Goal: Task Accomplishment & Management: Manage account settings

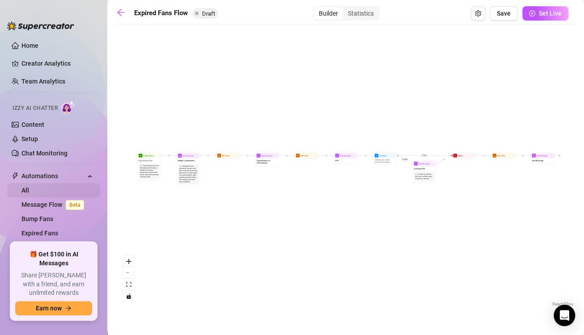
scroll to position [55, 0]
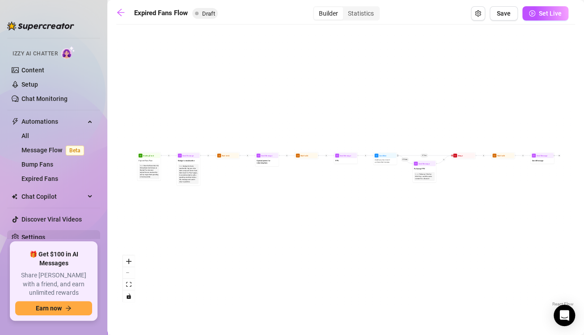
click at [45, 238] on link "Settings" at bounding box center [33, 237] width 24 height 7
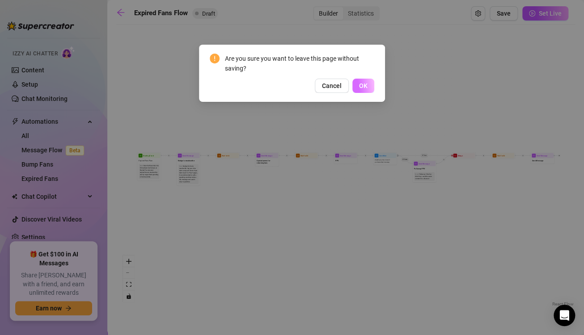
click at [366, 88] on span "OK" at bounding box center [363, 85] width 8 height 7
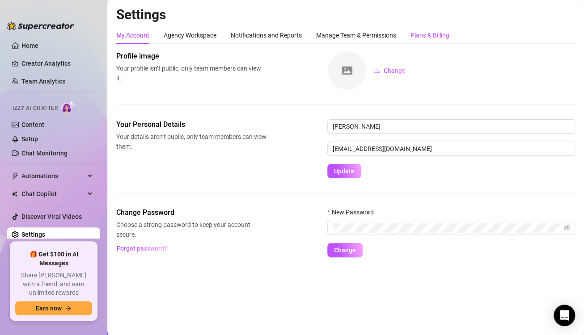
click at [424, 32] on div "Plans & Billing" at bounding box center [429, 35] width 39 height 10
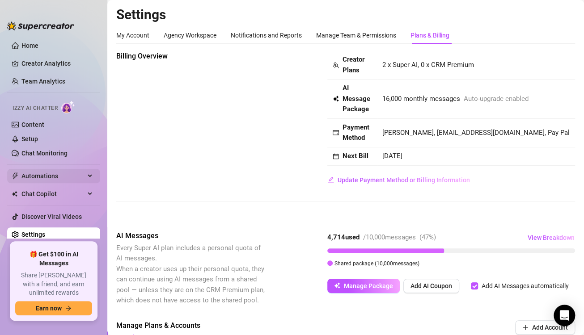
click at [44, 180] on span "Automations" at bounding box center [52, 176] width 63 height 14
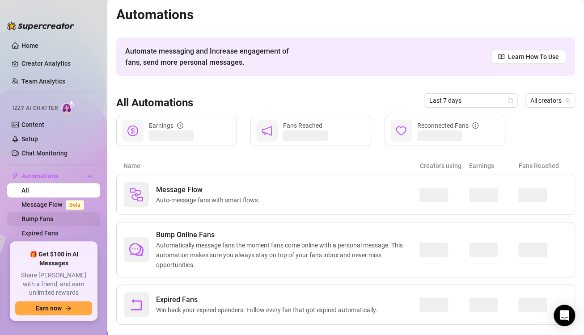
scroll to position [55, 0]
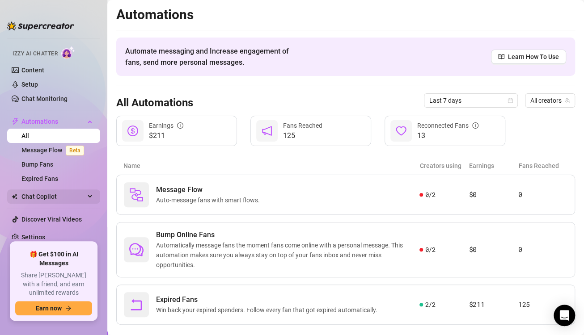
click at [61, 196] on span "Chat Copilot" at bounding box center [52, 196] width 63 height 14
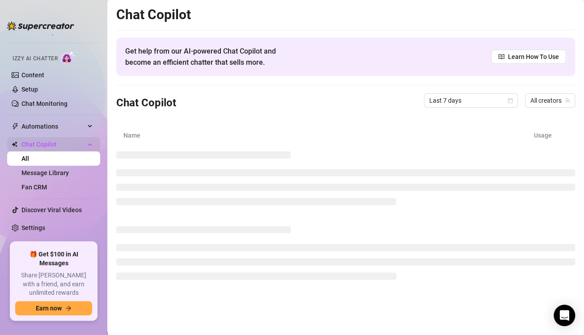
scroll to position [40, 0]
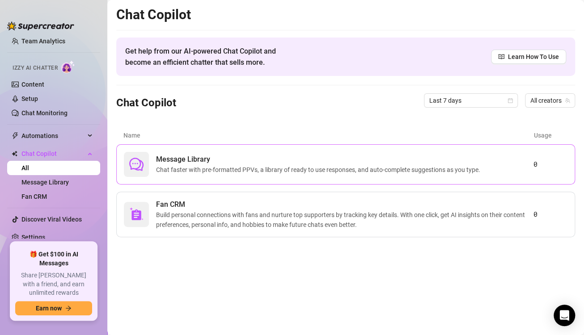
click at [181, 165] on span "Chat faster with pre-formatted PPVs, a library of ready to use responses, and a…" at bounding box center [319, 170] width 327 height 10
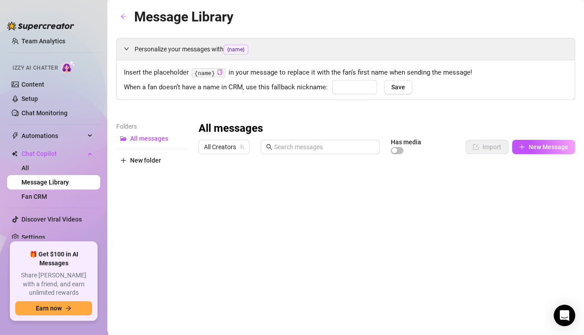
type input "babe"
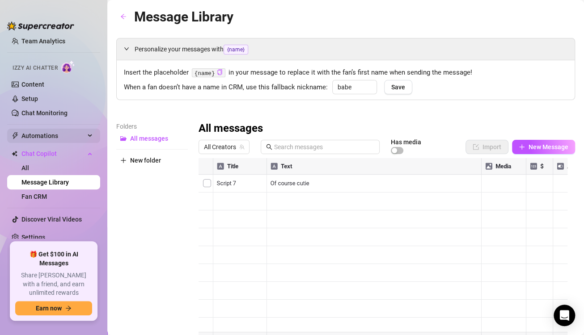
click at [47, 139] on span "Automations" at bounding box center [52, 136] width 63 height 14
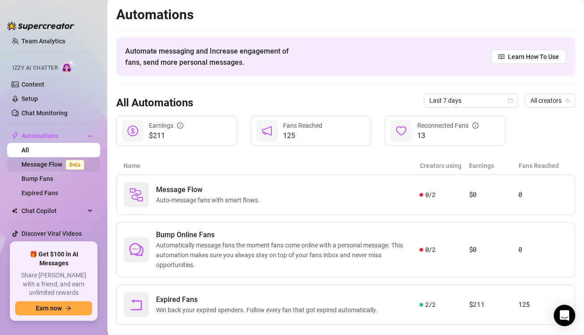
click at [55, 165] on link "Message Flow Beta" at bounding box center [54, 164] width 66 height 7
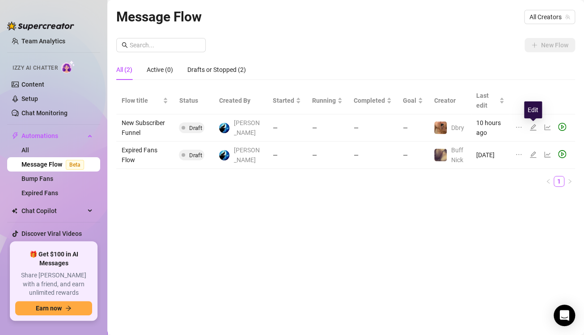
click at [534, 127] on icon "edit" at bounding box center [532, 127] width 7 height 7
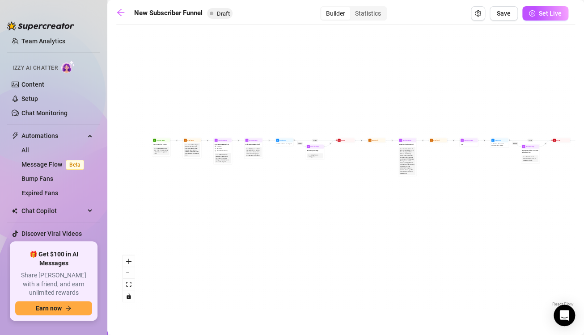
drag, startPoint x: 237, startPoint y: 197, endPoint x: 653, endPoint y: 237, distance: 417.9
click at [583, 237] on html "Home Creator Analytics Team Analytics Izzy AI Chatter Content Setup Chat Monito…" at bounding box center [292, 167] width 584 height 335
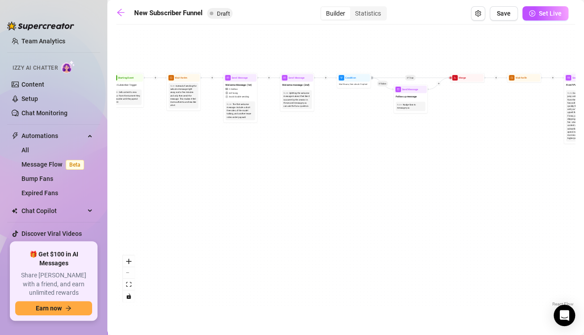
drag, startPoint x: 256, startPoint y: 206, endPoint x: 554, endPoint y: 273, distance: 305.4
click at [554, 273] on div "If True If True If True If False If False If False If True If False Merge Merge…" at bounding box center [345, 169] width 458 height 280
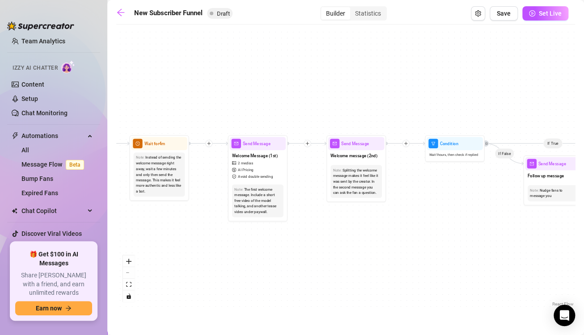
drag, startPoint x: 403, startPoint y: 165, endPoint x: 529, endPoint y: 299, distance: 184.0
click at [529, 299] on div "If True If True If True If False If False If False If True If False Merge Merge…" at bounding box center [345, 169] width 458 height 280
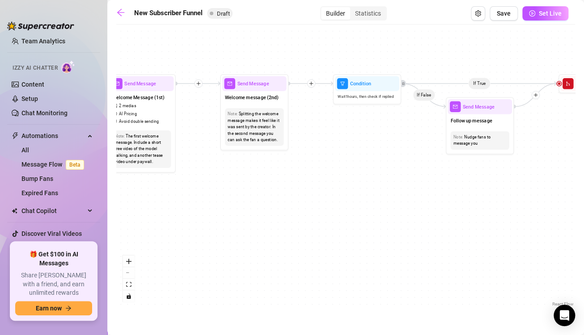
drag, startPoint x: 234, startPoint y: 276, endPoint x: 156, endPoint y: 238, distance: 86.5
click at [156, 238] on div "If True If True If True If False If False If False If True If False Merge Merge…" at bounding box center [345, 169] width 458 height 280
click at [259, 88] on div "Send Message" at bounding box center [254, 83] width 64 height 15
type textarea "What type of content do you like to see most?"
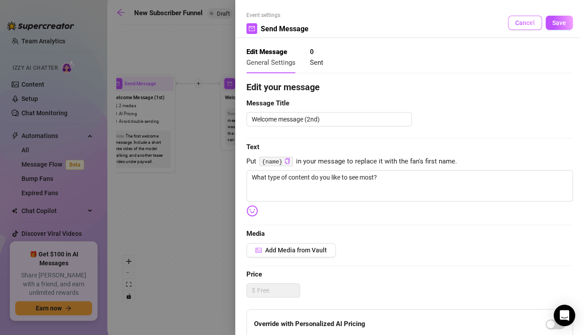
click at [518, 21] on span "Cancel" at bounding box center [525, 22] width 20 height 7
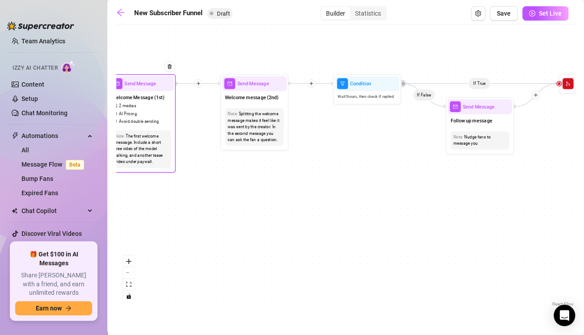
click at [145, 88] on div "Send Message" at bounding box center [141, 83] width 64 height 15
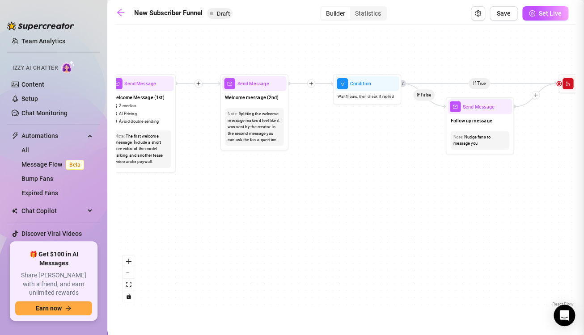
type textarea "Hey babe! Welcome to my page 😘 I’m so glad you’re here—get comfortable, take a …"
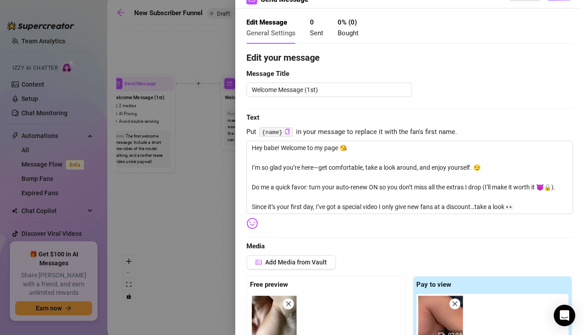
scroll to position [11, 0]
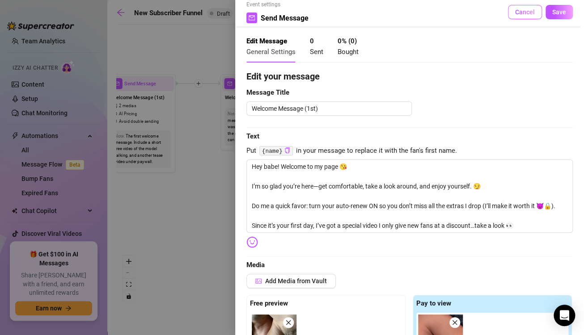
click at [514, 17] on button "Cancel" at bounding box center [525, 12] width 34 height 14
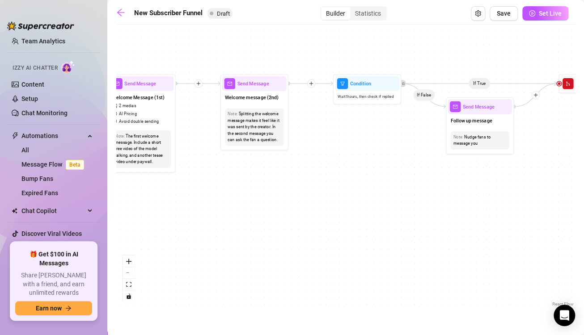
drag, startPoint x: 514, startPoint y: 17, endPoint x: 269, endPoint y: 230, distance: 324.9
click at [269, 230] on div "New Subscriber Funnel Draft Builder Statistics Save Set Live If True If True If…" at bounding box center [345, 157] width 458 height 302
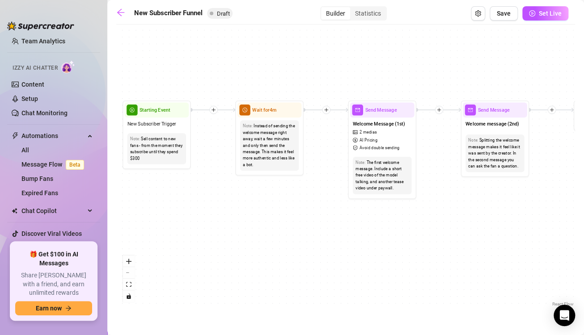
drag, startPoint x: 158, startPoint y: 280, endPoint x: 398, endPoint y: 306, distance: 241.8
click at [398, 306] on div "If True If True If True If False If False If False If True If False Merge Merge…" at bounding box center [345, 169] width 458 height 280
click at [267, 118] on div "Note: Instead of sending the welcome message right away, wait a few minutes and…" at bounding box center [269, 146] width 64 height 56
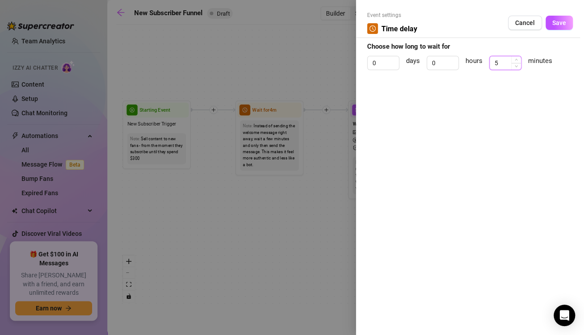
click at [512, 59] on span "Increase Value" at bounding box center [516, 59] width 10 height 7
click at [516, 70] on div "5" at bounding box center [505, 63] width 32 height 14
click at [516, 63] on span "Decrease Value" at bounding box center [516, 66] width 10 height 8
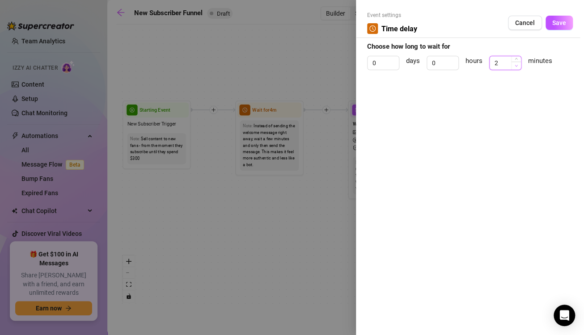
type input "1"
click at [516, 63] on span "Decrease Value" at bounding box center [516, 66] width 10 height 8
click at [555, 22] on span "Save" at bounding box center [559, 22] width 14 height 7
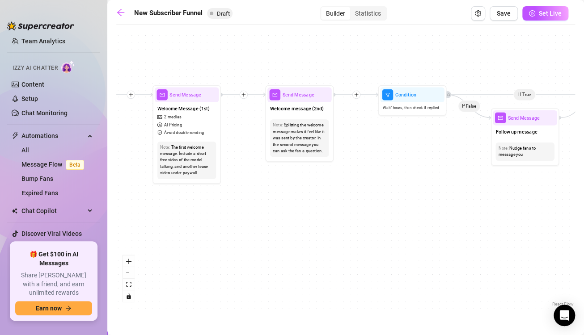
drag, startPoint x: 372, startPoint y: 248, endPoint x: 176, endPoint y: 232, distance: 195.8
click at [176, 232] on div "If True If True If True If False If False If False If True If False Merge Merge…" at bounding box center [345, 169] width 458 height 280
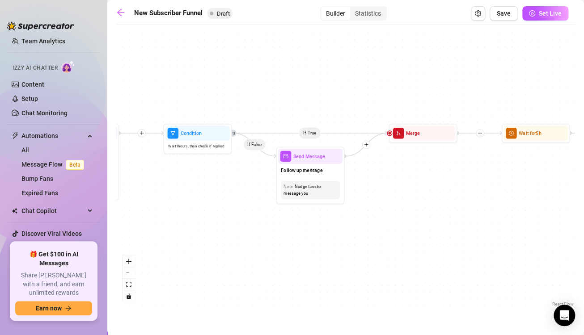
drag, startPoint x: 327, startPoint y: 222, endPoint x: 112, endPoint y: 260, distance: 217.9
click at [112, 260] on main "New Subscriber Funnel Draft Builder Statistics Save Set Live If True If True If…" at bounding box center [345, 167] width 476 height 335
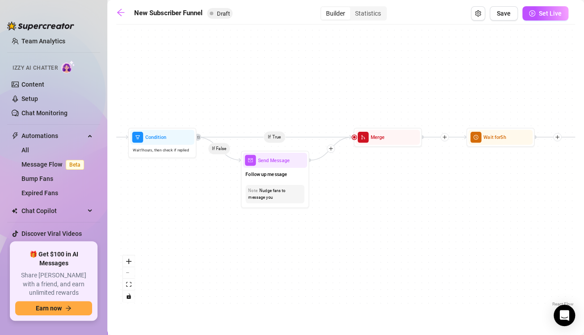
drag, startPoint x: 387, startPoint y: 213, endPoint x: 352, endPoint y: 217, distance: 36.0
click at [352, 217] on div "If True If True If True If False If False If False If True If False Merge Merge…" at bounding box center [345, 169] width 458 height 280
click at [287, 193] on div "Nudge fans to message you" at bounding box center [274, 194] width 53 height 13
click at [286, 166] on div "Send Message" at bounding box center [274, 160] width 64 height 15
type textarea "/"
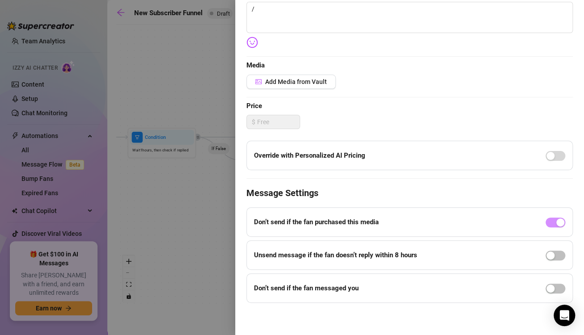
scroll to position [0, 0]
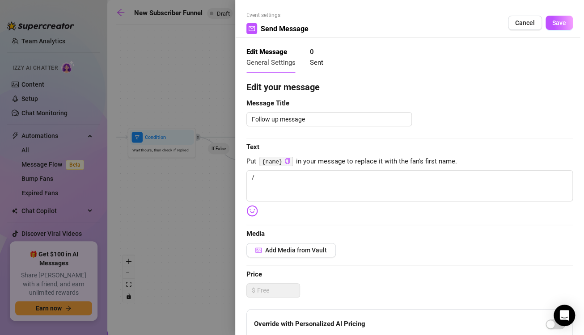
click at [226, 95] on div at bounding box center [292, 167] width 584 height 335
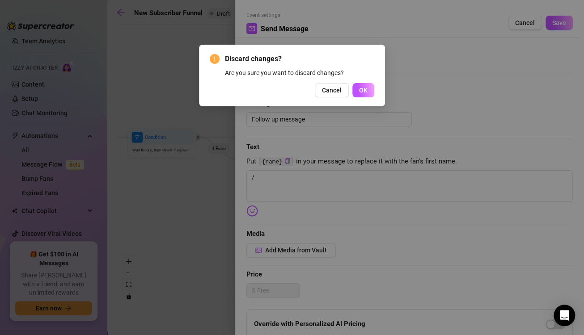
click at [518, 23] on div "Discard changes? Are you sure you want to discard changes? Cancel OK" at bounding box center [292, 167] width 584 height 335
click at [356, 89] on button "OK" at bounding box center [363, 90] width 22 height 14
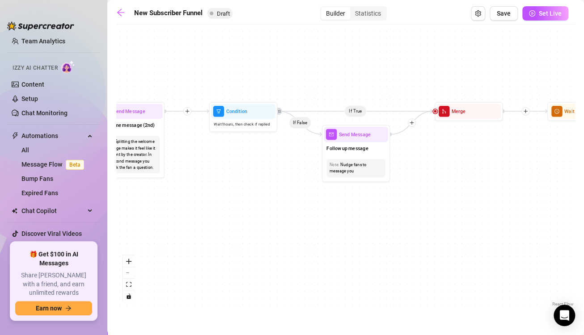
drag, startPoint x: 273, startPoint y: 230, endPoint x: 354, endPoint y: 204, distance: 85.3
click at [354, 204] on div "If True If True If True If False If False If False If True If False Merge Merge…" at bounding box center [345, 169] width 458 height 280
click at [247, 113] on div at bounding box center [261, 99] width 29 height 35
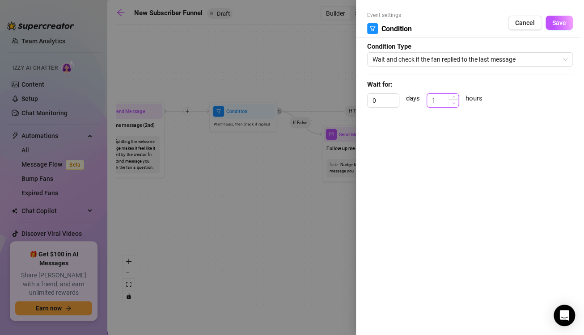
type input "0"
click at [451, 104] on span "Decrease Value" at bounding box center [453, 103] width 10 height 8
click at [466, 57] on span "Wait and check if the fan replied to the last message" at bounding box center [469, 59] width 195 height 13
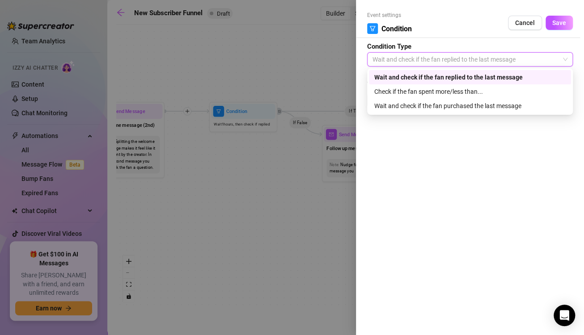
click at [470, 73] on div "Wait and check if the fan replied to the last message" at bounding box center [469, 77] width 191 height 10
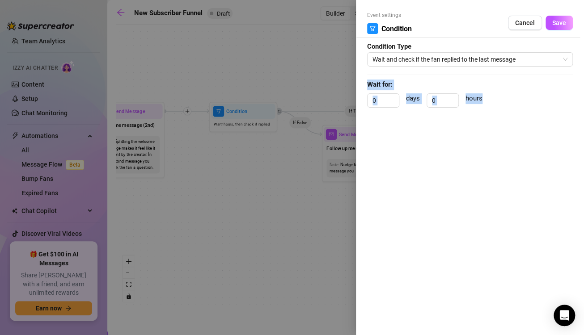
drag, startPoint x: 470, startPoint y: 73, endPoint x: 520, endPoint y: 112, distance: 63.6
click at [520, 112] on form "Event settings Condition Cancel Save Condition Type Wait and check if the fan r…" at bounding box center [470, 63] width 206 height 105
click at [520, 112] on div "0 days 0 hours" at bounding box center [470, 104] width 206 height 22
click at [550, 26] on button "Save" at bounding box center [558, 23] width 27 height 14
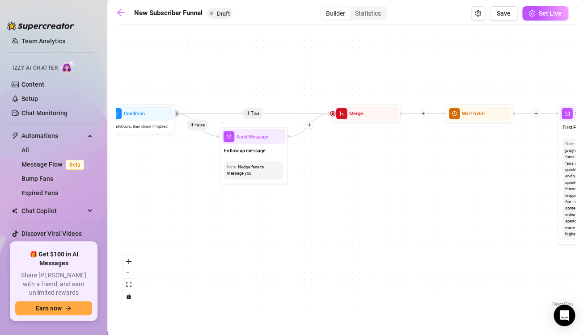
drag, startPoint x: 323, startPoint y: 218, endPoint x: 194, endPoint y: 213, distance: 129.2
click at [194, 213] on div "If True If True If True If False If False If False If True If False Merge Merge…" at bounding box center [345, 169] width 458 height 280
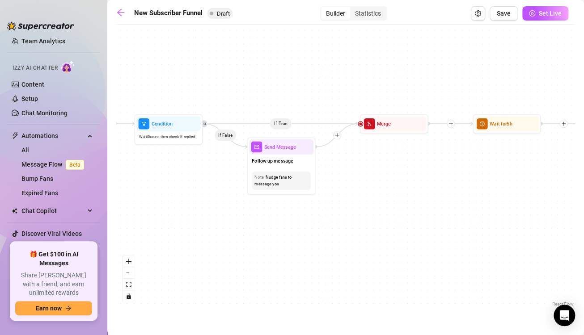
drag, startPoint x: 309, startPoint y: 182, endPoint x: 363, endPoint y: 199, distance: 57.1
click at [363, 199] on div "If True If True If True If False If False If False If True If False Merge Merge…" at bounding box center [345, 169] width 458 height 280
click at [277, 154] on div "Send Message" at bounding box center [281, 146] width 64 height 15
type textarea "/"
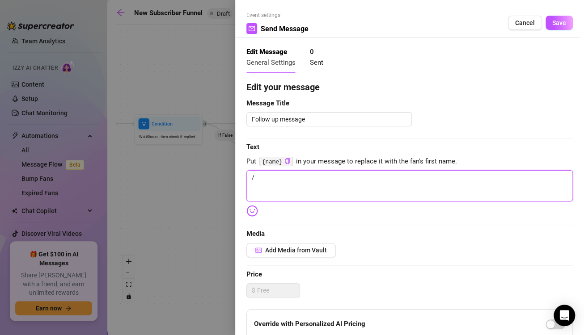
click at [302, 186] on textarea "/" at bounding box center [409, 185] width 326 height 31
type textarea "Write your message here"
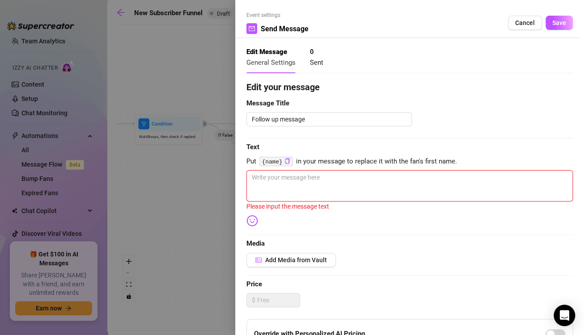
type textarea "I"
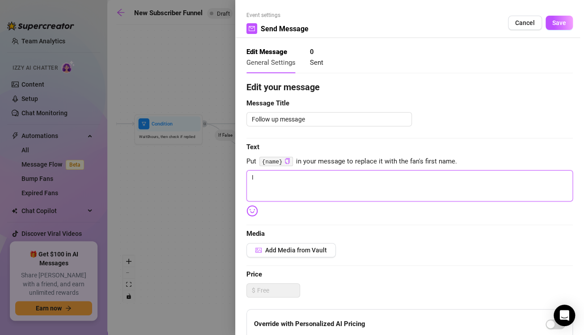
type textarea "I'"
type textarea "I'v"
type textarea "I've"
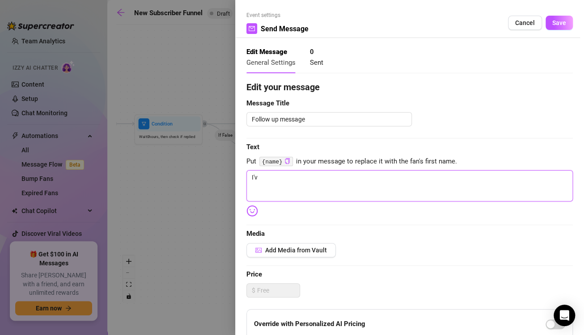
type textarea "I've"
type textarea "I've g"
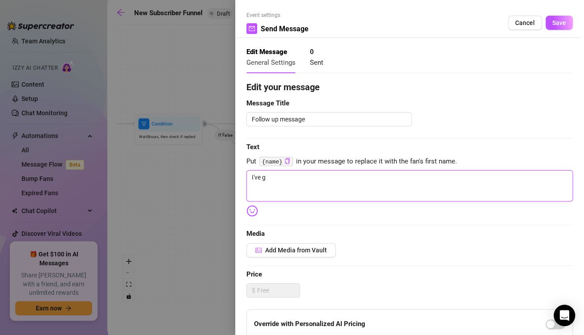
type textarea "I've go"
type textarea "I've got"
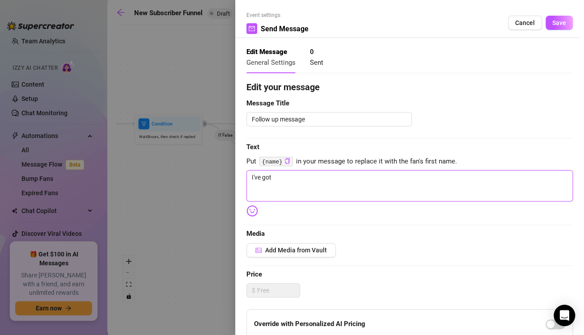
type textarea "I've got"
type textarea "I've got s"
type textarea "I've got so"
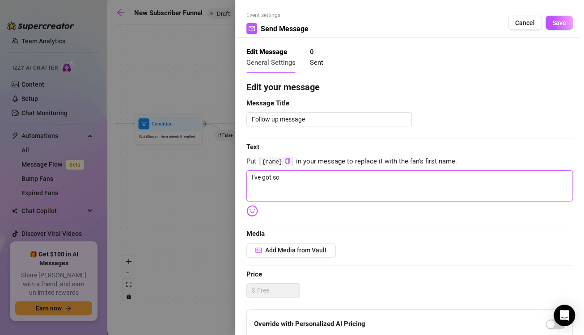
type textarea "I've got som"
type textarea "I've got some"
type textarea "I've got somet"
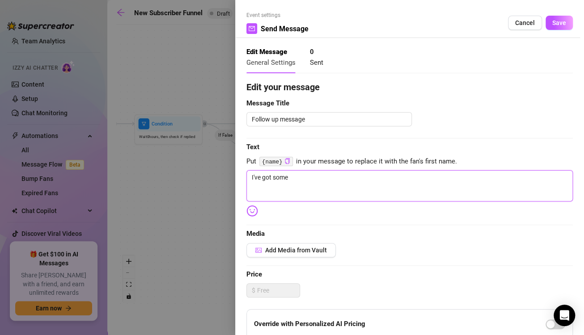
type textarea "I've got somet"
type textarea "I've got someth"
type textarea "I've got somethi"
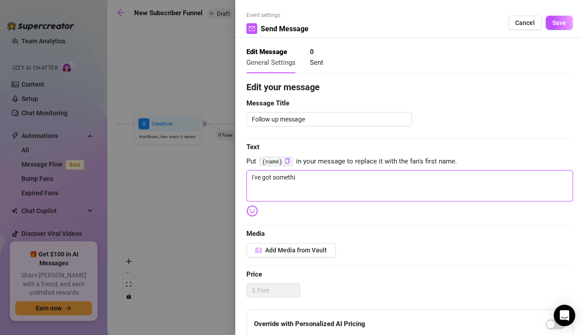
type textarea "I've got somethin"
type textarea "I've got something"
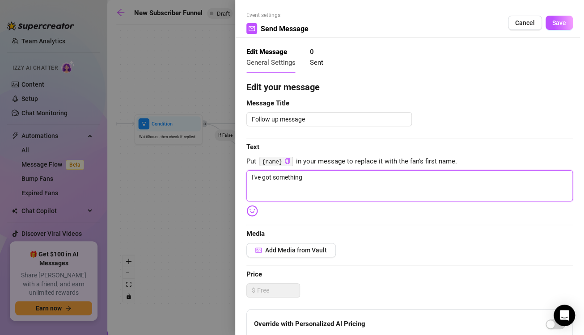
type textarea "I've got something"
type textarea "I've got something j"
type textarea "I've got something ju"
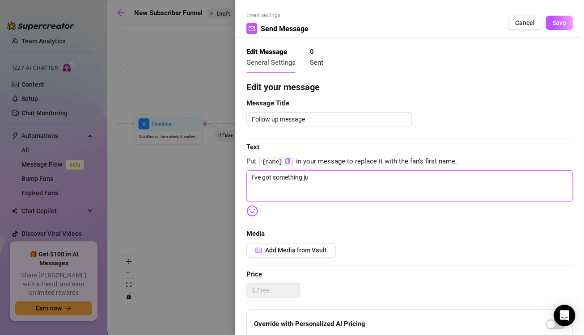
type textarea "I've got something juc"
type textarea "I've got something juci"
type textarea "I've got something juciy"
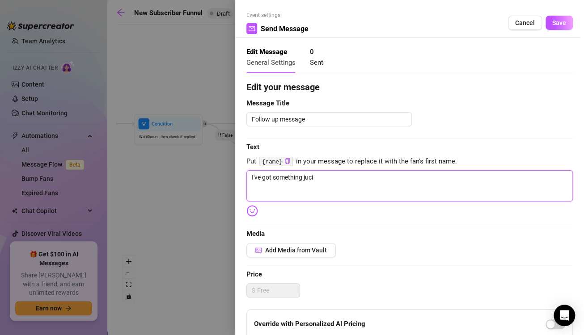
type textarea "I've got something juciy"
type textarea "I've got something juci"
type textarea "I've got something juc"
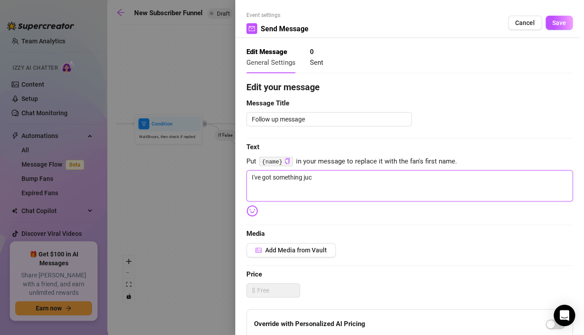
type textarea "I've got something ju"
type textarea "I've got something jui"
type textarea "I've got something juic"
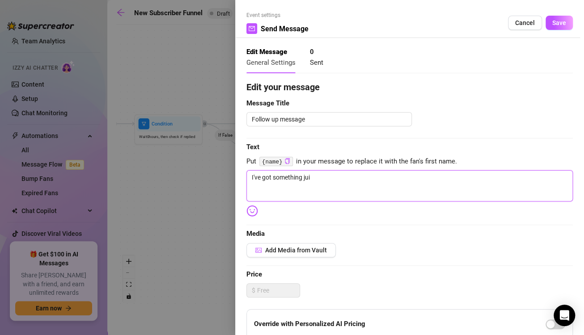
type textarea "I've got something juic"
type textarea "I've got something juicy"
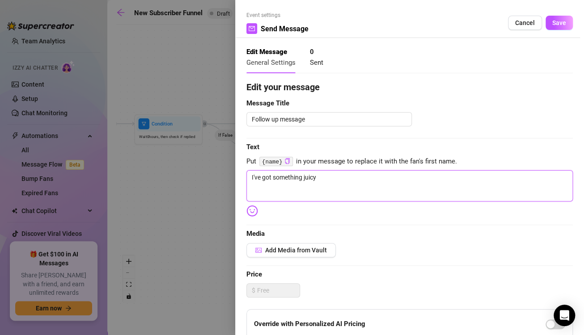
type textarea "I've got something juicy c"
type textarea "I've got something juicy co"
type textarea "I've got something juicy com"
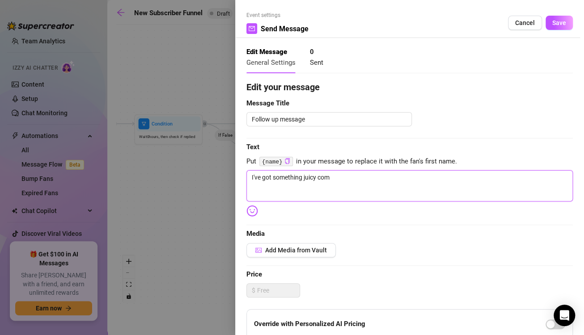
type textarea "I've got something juicy comi"
type textarea "I've got something juicy comin"
type textarea "I've got something juicy coming"
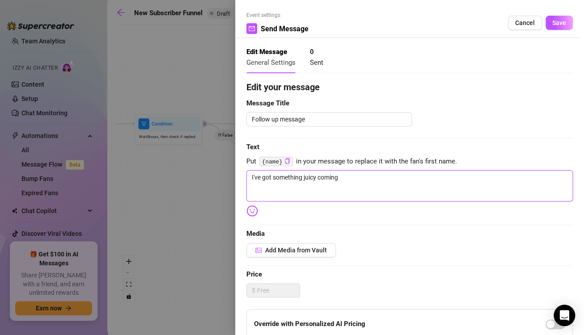
type textarea "I've got something juicy coming y"
type textarea "I've got something juicy coming yo"
type textarea "I've got something juicy coming you"
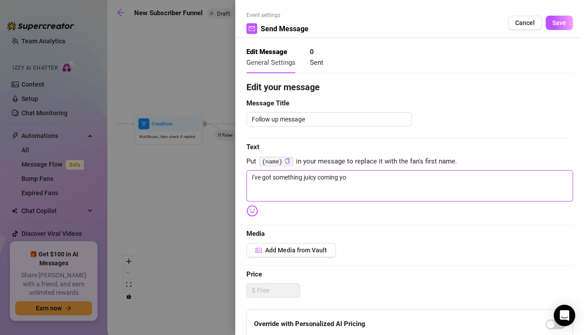
type textarea "I've got something juicy coming you"
type textarea "I've got something juicy coming your"
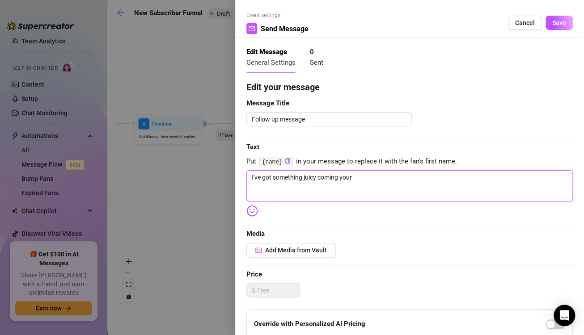
type textarea "I've got something juicy coming your w"
type textarea "I've got something juicy coming your wa"
type textarea "I've got something juicy coming your way"
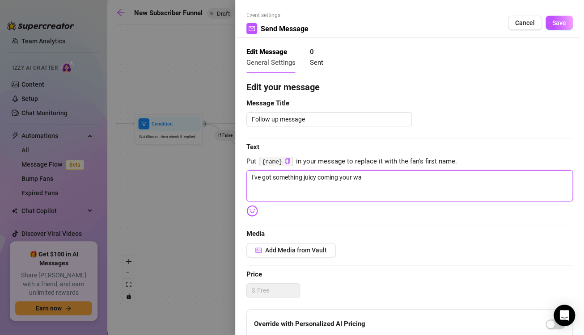
type textarea "I've got something juicy coming your way"
type textarea "I've got something juicy coming your way,"
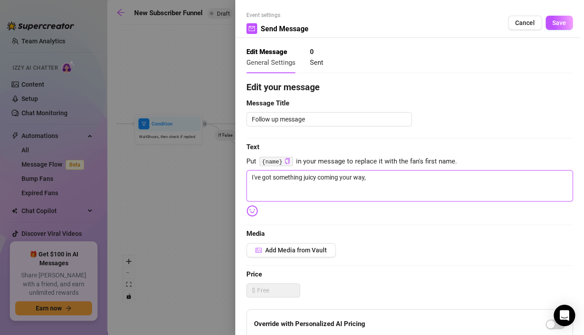
type textarea "I've got something juicy coming your way, y"
type textarea "I've got something juicy coming your way, yo"
type textarea "I've got something juicy coming your way, you"
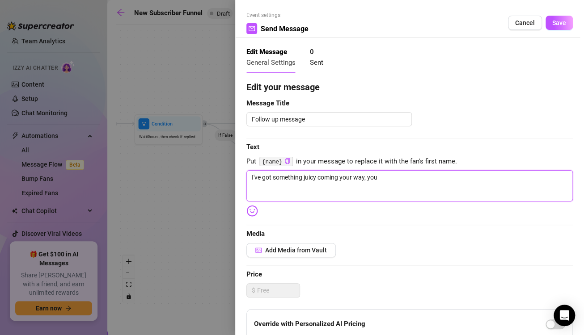
type textarea "I've got something juicy coming your way, you"
type textarea "I've got something juicy coming your way, you i"
type textarea "I've got something juicy coming your way, you in"
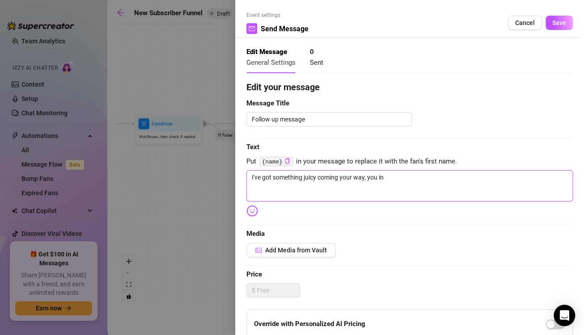
type textarea "I've got something juicy coming your way, you int"
type textarea "I've got something juicy coming your way, you inte"
type textarea "I've got something juicy coming your way, you inter"
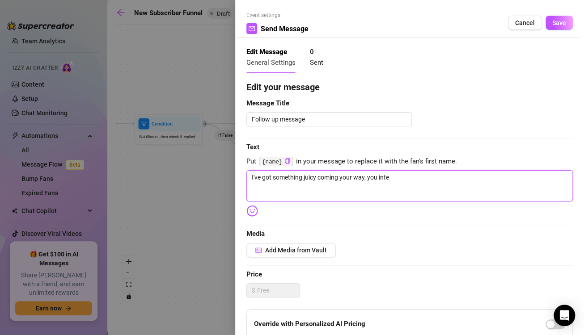
type textarea "I've got something juicy coming your way, you inter"
type textarea "I've got something juicy coming your way, you intere"
type textarea "I've got something juicy coming your way, you intered"
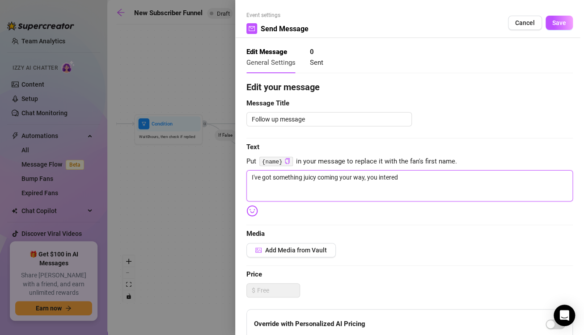
type textarea "I've got something juicy coming your way, you intere"
type textarea "I've got something juicy coming your way, you interes"
type textarea "I've got something juicy coming your way, you interest"
type textarea "I've got something juicy coming your way, you intereste"
type textarea "I've got something juicy coming your way, you interested"
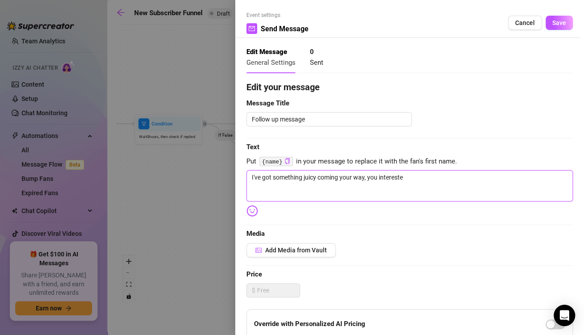
type textarea "I've got something juicy coming your way, you interested"
type textarea "I've got something juicy coming your way, you interested?"
click at [554, 20] on span "Save" at bounding box center [559, 22] width 14 height 7
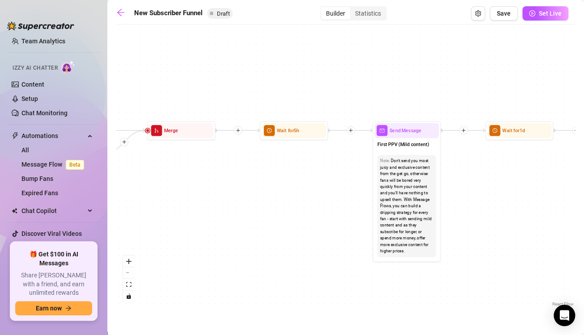
drag, startPoint x: 390, startPoint y: 210, endPoint x: 160, endPoint y: 223, distance: 230.5
click at [160, 223] on div "If True If True If True If False If False If False If True If False Merge Merge…" at bounding box center [345, 169] width 458 height 280
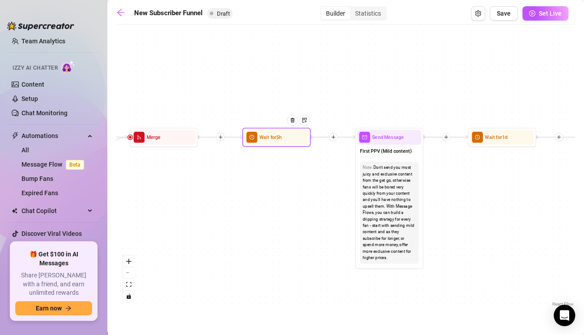
click at [284, 137] on div at bounding box center [294, 125] width 29 height 35
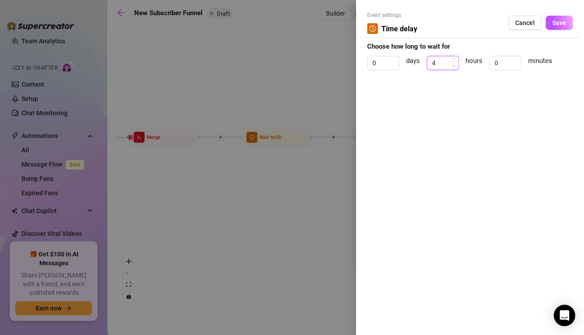
click at [454, 66] on icon "down" at bounding box center [453, 65] width 3 height 3
type input "0"
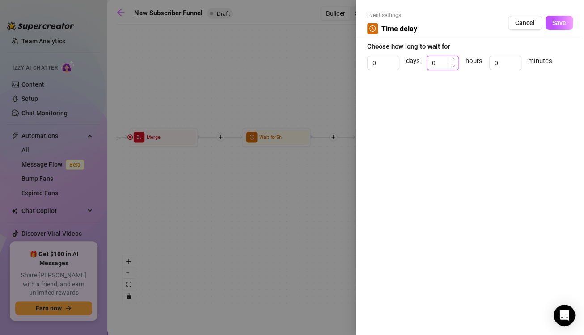
click at [454, 66] on icon "down" at bounding box center [453, 65] width 3 height 3
click at [516, 62] on span "Increase Value" at bounding box center [516, 60] width 10 height 8
type input "2"
click at [516, 62] on span "Increase Value" at bounding box center [516, 60] width 10 height 8
click at [557, 22] on span "Save" at bounding box center [559, 22] width 14 height 7
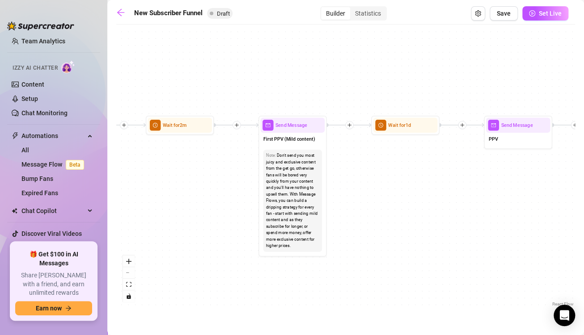
drag, startPoint x: 308, startPoint y: 210, endPoint x: 211, endPoint y: 198, distance: 97.3
click at [211, 198] on div "If True If True If True If False If False If False If True If False Merge Merge…" at bounding box center [345, 169] width 458 height 280
click at [300, 129] on div "Send Message" at bounding box center [292, 125] width 64 height 15
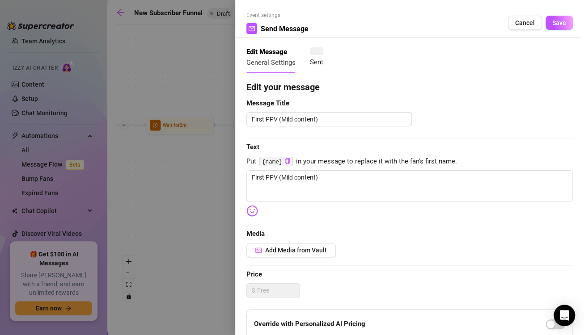
type textarea "First PPV (Mild content)"
drag, startPoint x: 403, startPoint y: 173, endPoint x: 193, endPoint y: 178, distance: 211.0
click at [193, 178] on div "Event settings Send Message Cancel Save Edit Message General Settings 0 Sent Ed…" at bounding box center [292, 167] width 584 height 335
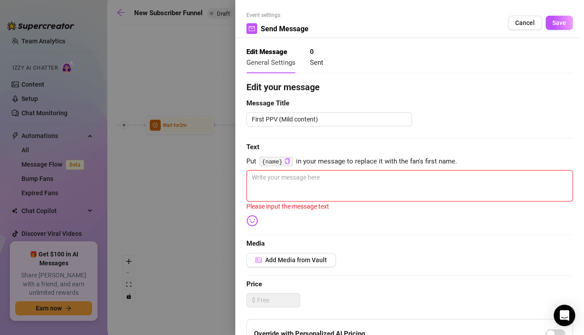
type textarea "C"
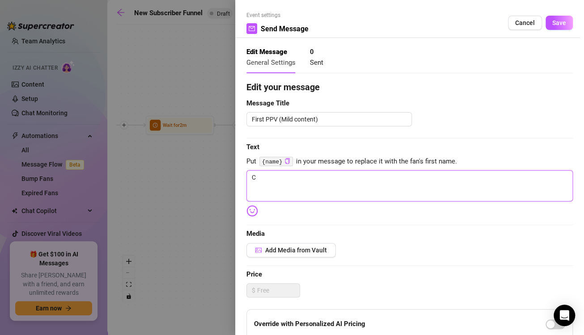
type textarea "Co"
type textarea "Com"
type textarea "Come"
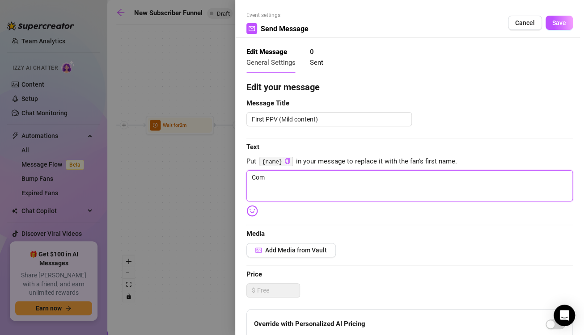
type textarea "Come"
type textarea "Come g"
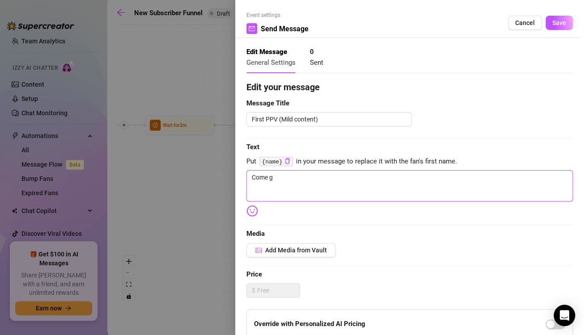
type textarea "Come ge"
type textarea "Come get"
type textarea "Come get a"
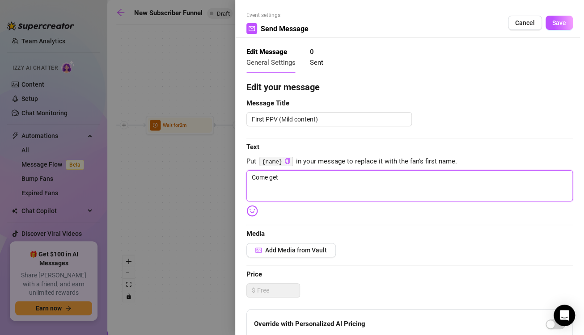
type textarea "Come get a"
type textarea "Come get an"
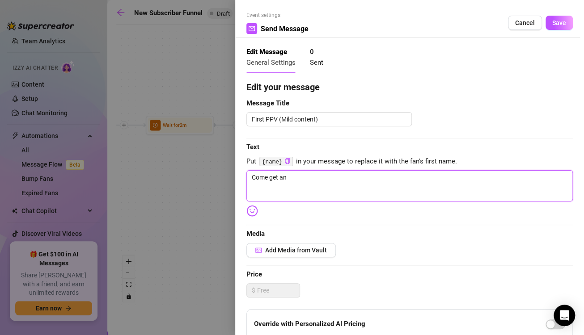
type textarea "Come get an"
type textarea "Come get an u"
type textarea "Come get an up"
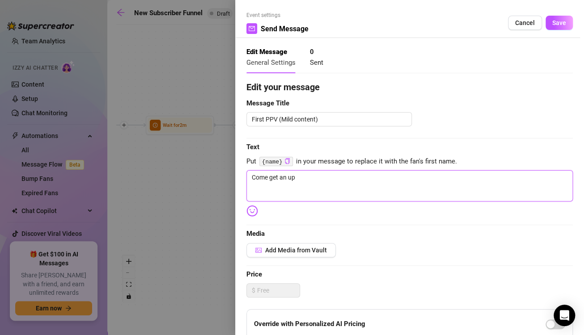
type textarea "Come get an up"
type textarea "Come get an up c"
type textarea "Come get an up cl"
type textarea "Come get an up cls"
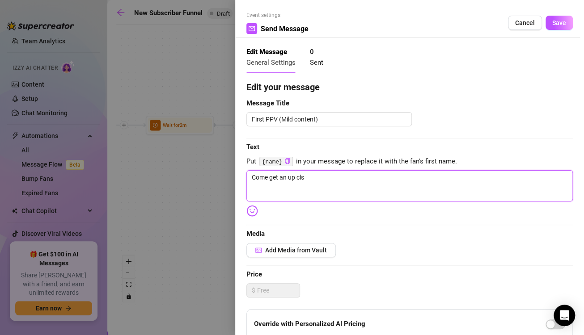
type textarea "Come get an up clso"
type textarea "Come get an up clsoe"
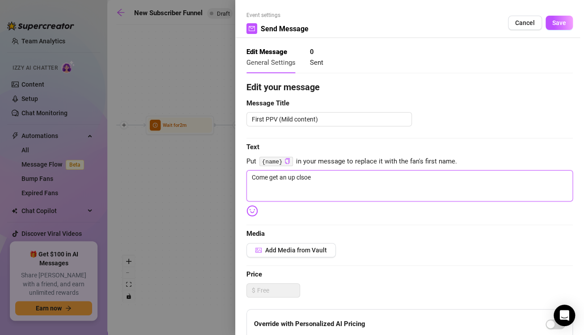
type textarea "Come get an up clsoe"
type textarea "Come get an up clsoe a"
type textarea "Come get an up clsoe an"
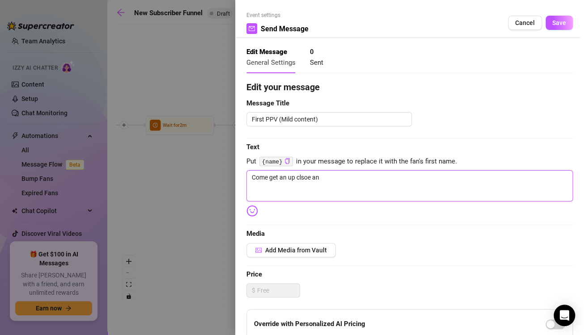
type textarea "Come get an up clsoe and"
type textarea "Come get an up clsoe an"
type textarea "Come get an up clsoe a"
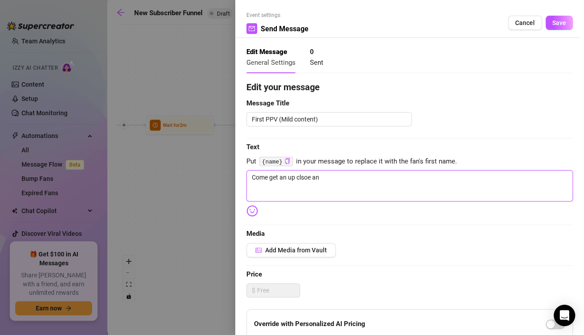
type textarea "Come get an up clsoe a"
type textarea "Come get an up clsoe"
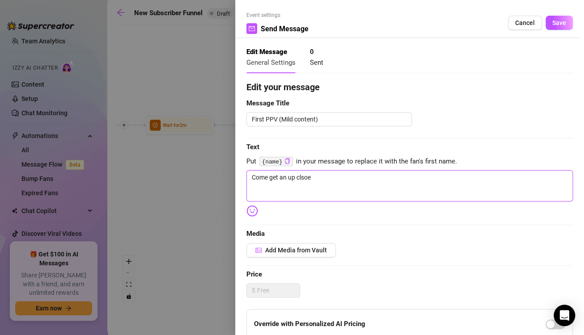
type textarea "Come get an up clso"
type textarea "Come get an up cls"
type textarea "Come get an up cl"
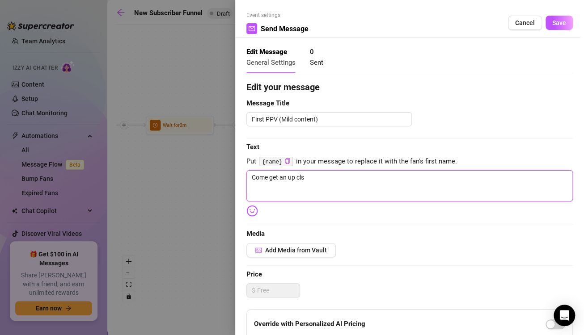
type textarea "Come get an up cl"
type textarea "Come get an up clo"
type textarea "Come get an up clos"
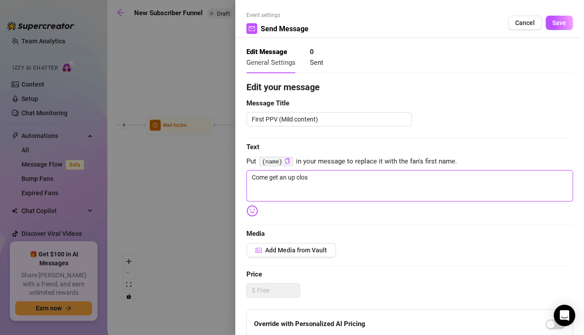
type textarea "Come get an up close"
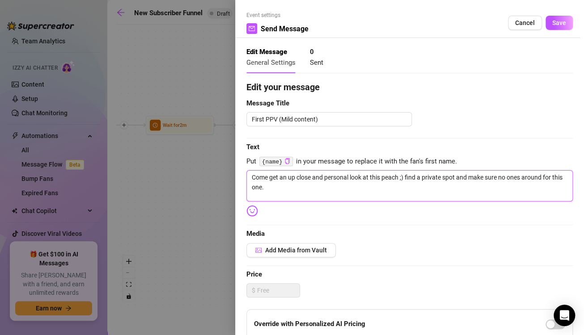
click at [403, 179] on textarea "Come get an up close and personal look at this peach ;) find a private spot and…" at bounding box center [409, 185] width 326 height 31
click at [353, 193] on textarea "Come get an up close and personal look at this peach as I grind it ;) find a pr…" at bounding box center [409, 185] width 326 height 31
click at [439, 177] on textarea "Come get an up close and personal look at this peach as I grind it ;) find a pr…" at bounding box center [409, 185] width 326 height 31
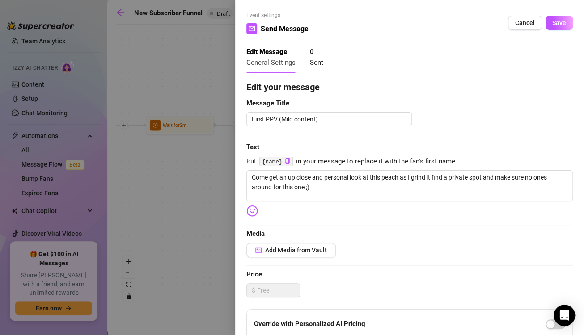
click at [252, 210] on img at bounding box center [252, 211] width 12 height 12
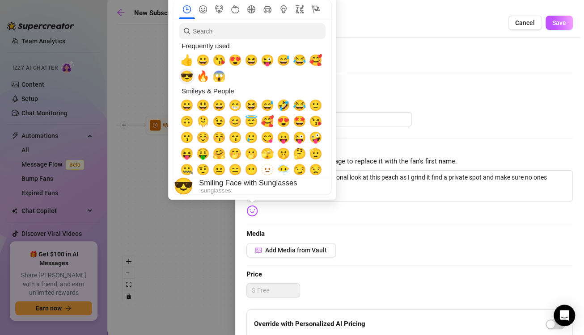
click at [185, 76] on span "😎" at bounding box center [186, 76] width 13 height 13
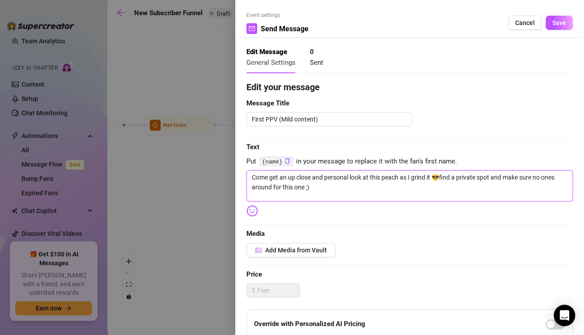
click at [414, 193] on textarea "Come get an up close and personal look at this peach as I grind it 😎find a priv…" at bounding box center [409, 185] width 326 height 31
click at [443, 179] on textarea "Come get an up close and personal look at this peach as I grind it 😎find a priv…" at bounding box center [409, 185] width 326 height 31
click at [312, 192] on textarea "Come get an up close and personal look at this peach as I grind it 😎 find a pri…" at bounding box center [409, 185] width 326 height 31
click at [255, 208] on img at bounding box center [252, 211] width 12 height 12
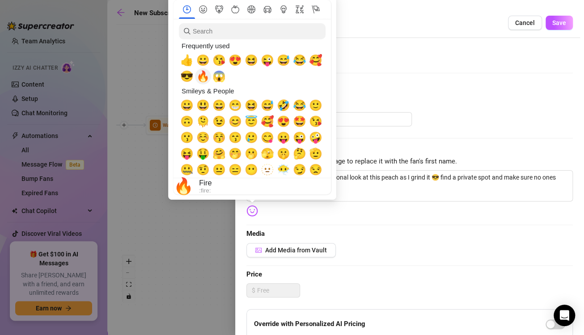
click at [200, 77] on span "🔥" at bounding box center [202, 76] width 13 height 13
click at [218, 79] on span "😱" at bounding box center [218, 76] width 13 height 13
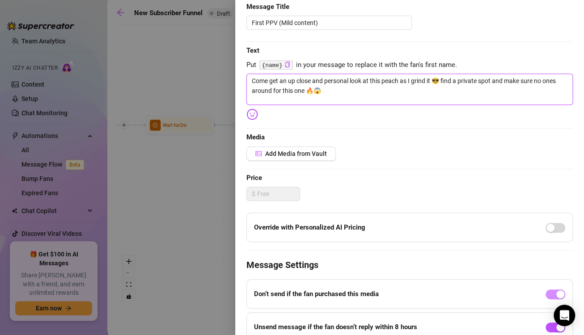
scroll to position [97, 0]
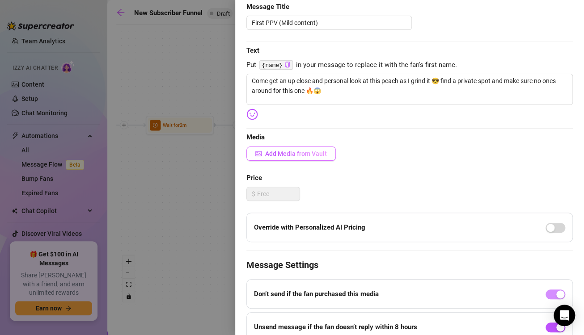
click at [328, 151] on button "Add Media from Vault" at bounding box center [290, 154] width 89 height 14
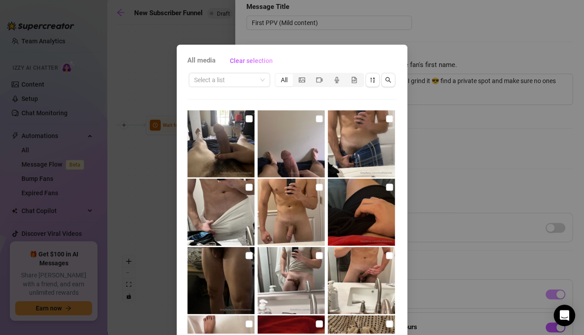
click at [504, 71] on div "All media Clear selection Select a list All 00:17 00:21 00:18 00:26 00:10 00:10…" at bounding box center [292, 167] width 584 height 335
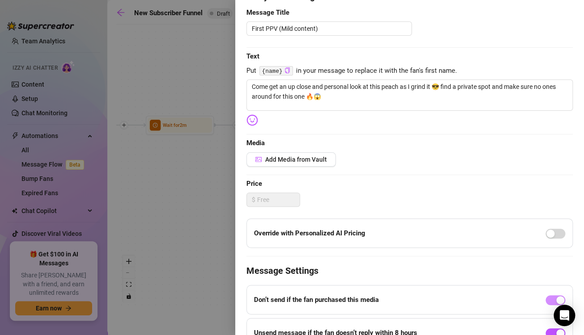
scroll to position [95, 0]
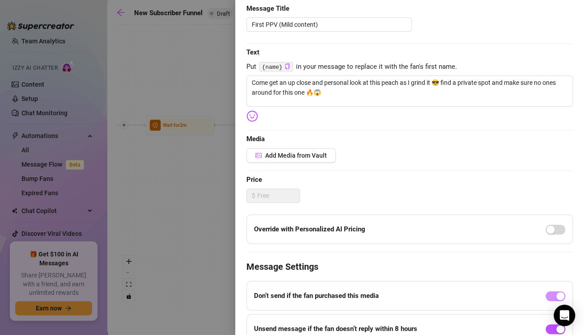
click at [446, 208] on div "Edit your message Message Title First PPV (Mild content) Text Put {name} in you…" at bounding box center [409, 188] width 326 height 404
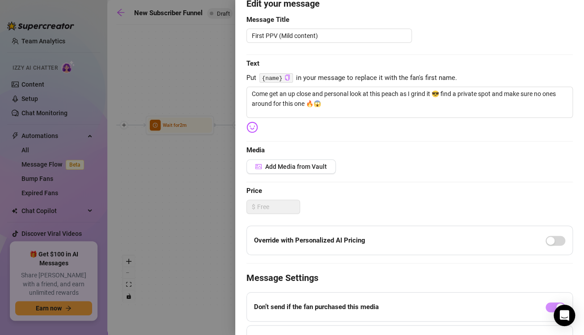
scroll to position [84, 0]
click at [314, 161] on button "Add Media from Vault" at bounding box center [290, 167] width 89 height 14
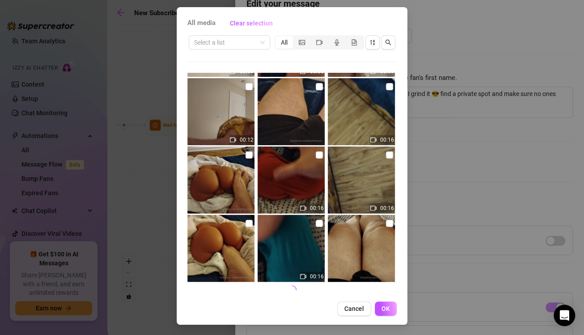
scroll to position [1430, 0]
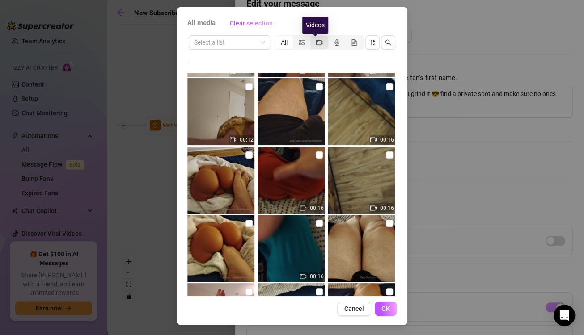
click at [316, 40] on icon "video-camera" at bounding box center [319, 42] width 6 height 5
click at [312, 38] on input "segmented control" at bounding box center [312, 38] width 0 height 0
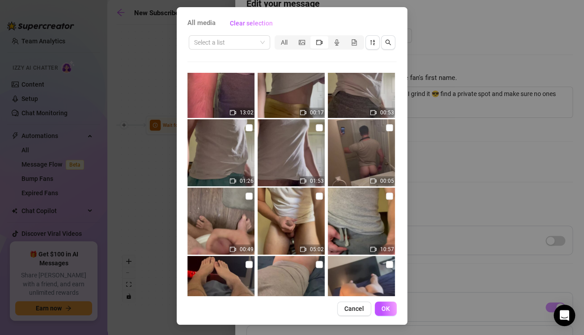
scroll to position [1668, 0]
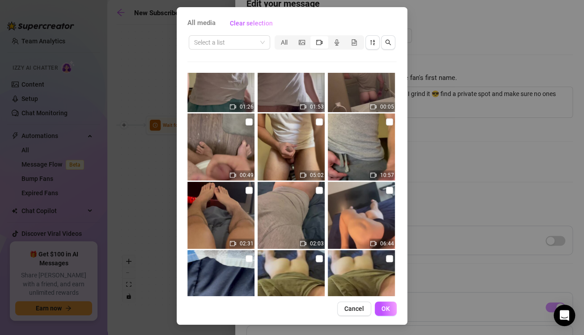
click at [433, 152] on div "All media Clear selection Select a list All 00:17 00:21 00:18 00:26 00:10 00:10…" at bounding box center [292, 167] width 584 height 335
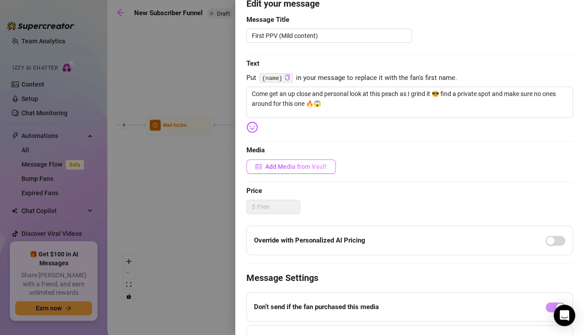
click at [327, 166] on button "Add Media from Vault" at bounding box center [290, 167] width 89 height 14
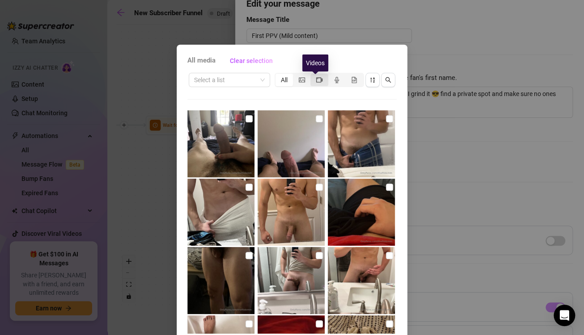
click at [316, 79] on icon "video-camera" at bounding box center [319, 79] width 6 height 5
click at [312, 75] on input "segmented control" at bounding box center [312, 75] width 0 height 0
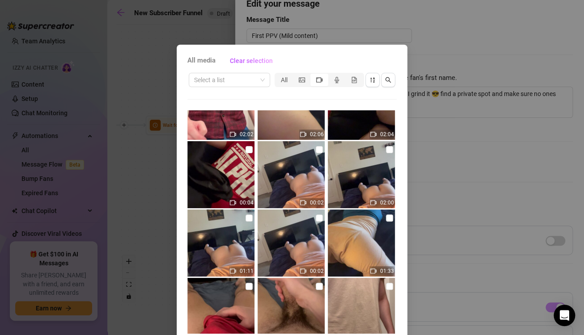
scroll to position [905, 0]
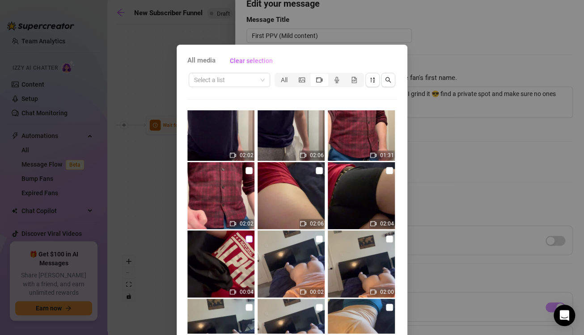
click at [245, 235] on input "checkbox" at bounding box center [248, 238] width 7 height 7
click at [315, 169] on input "checkbox" at bounding box center [318, 170] width 7 height 7
click at [386, 170] on input "checkbox" at bounding box center [389, 170] width 7 height 7
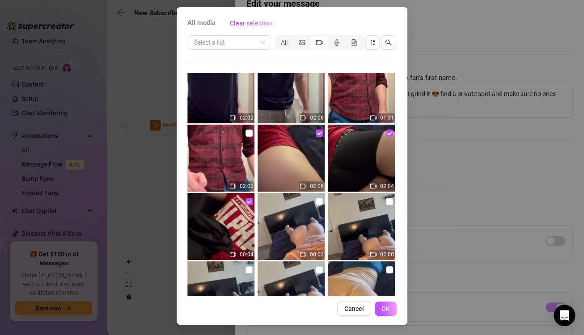
scroll to position [38, 0]
click at [386, 310] on span "OK" at bounding box center [385, 308] width 8 height 7
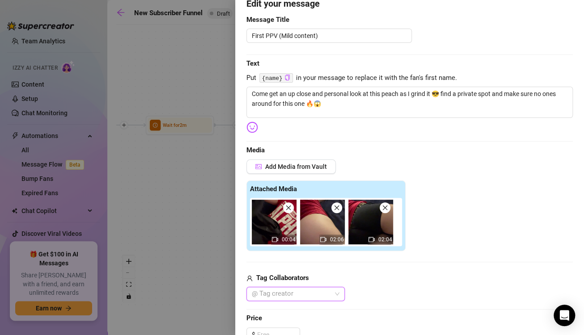
scroll to position [187, 0]
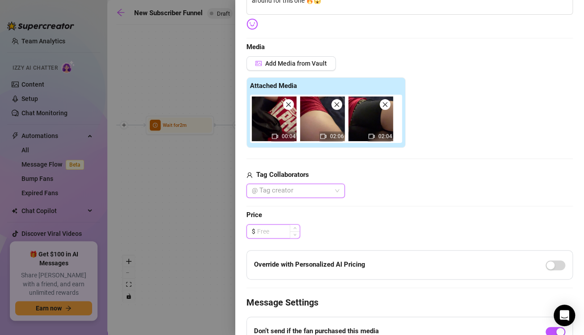
click at [281, 229] on input at bounding box center [278, 231] width 42 height 13
click at [293, 227] on icon "up" at bounding box center [294, 228] width 3 height 3
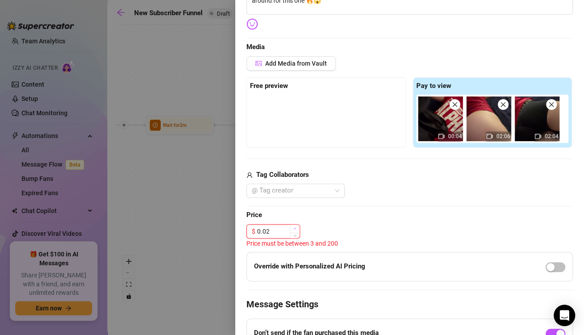
click at [293, 227] on icon "up" at bounding box center [294, 228] width 3 height 3
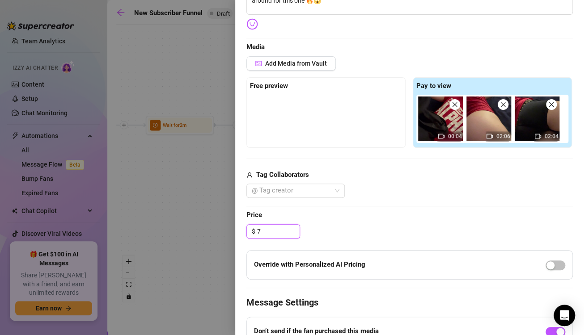
scroll to position [307, 0]
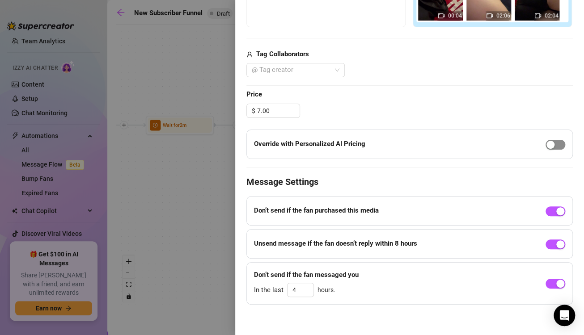
click at [546, 144] on div "button" at bounding box center [550, 145] width 8 height 8
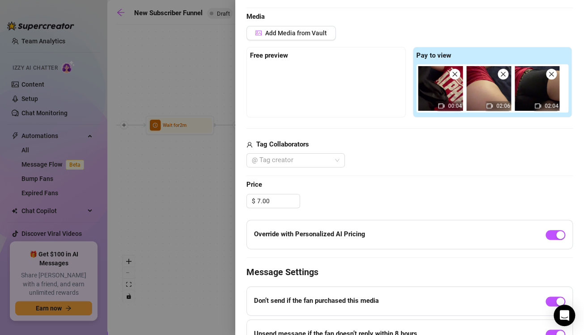
scroll to position [186, 0]
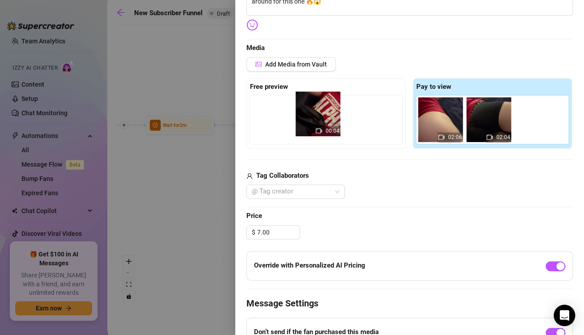
drag, startPoint x: 430, startPoint y: 120, endPoint x: 309, endPoint y: 115, distance: 121.6
click at [309, 115] on div "Free preview Pay to view 00:04 02:06 02:04" at bounding box center [409, 113] width 326 height 71
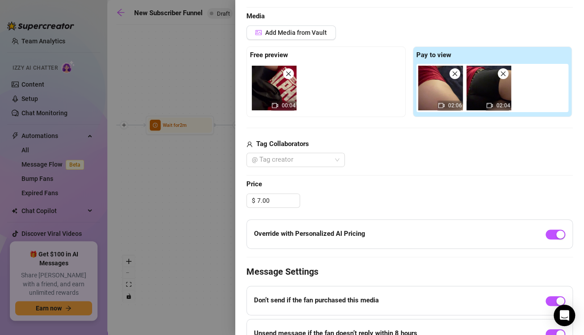
scroll to position [218, 0]
click at [295, 196] on icon "up" at bounding box center [294, 197] width 3 height 3
click at [293, 202] on icon "down" at bounding box center [294, 203] width 3 height 3
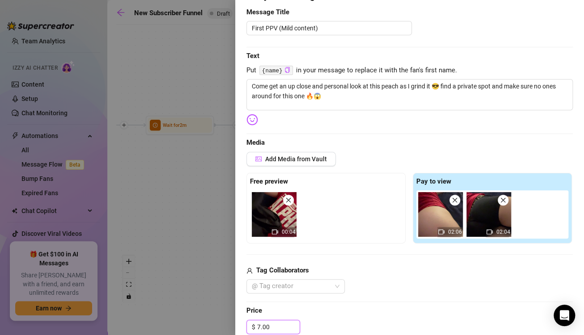
scroll to position [0, 0]
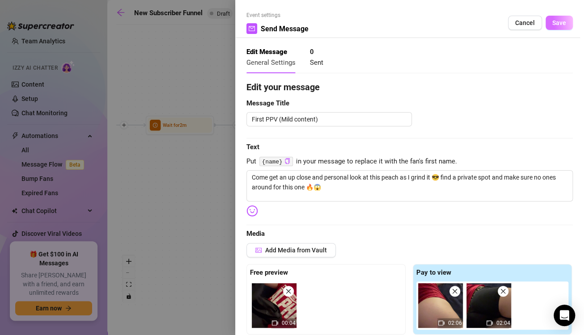
click at [550, 29] on button "Save" at bounding box center [558, 23] width 27 height 14
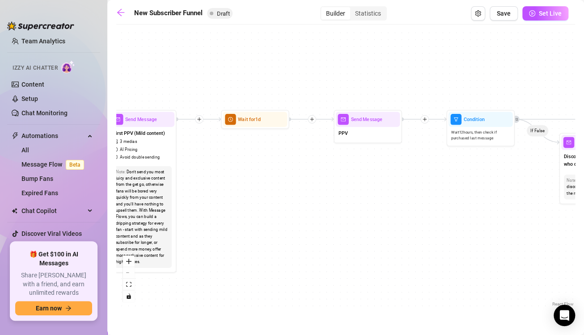
drag, startPoint x: 420, startPoint y: 176, endPoint x: 261, endPoint y: 168, distance: 158.9
click at [261, 168] on div "If True If True If True If False If False If False If True If False Merge Merge…" at bounding box center [345, 169] width 458 height 280
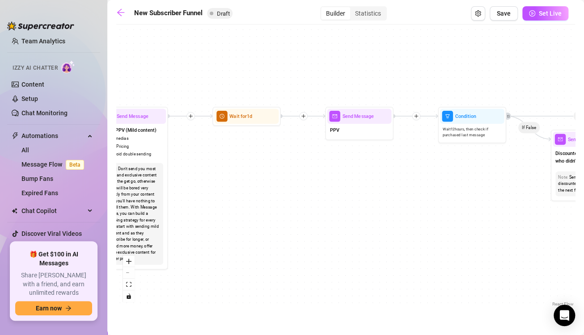
click at [259, 166] on div "If True If True If True If False If False If False If True If False Merge Merge…" at bounding box center [345, 169] width 458 height 280
click at [250, 116] on div at bounding box center [264, 104] width 29 height 35
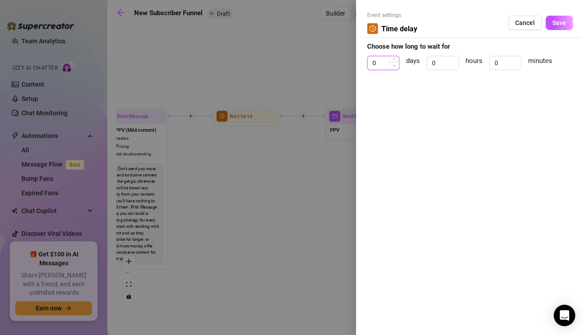
click at [393, 66] on icon "down" at bounding box center [393, 65] width 3 height 3
click at [441, 63] on input "0" at bounding box center [442, 62] width 31 height 13
click at [552, 21] on span "Save" at bounding box center [559, 22] width 14 height 7
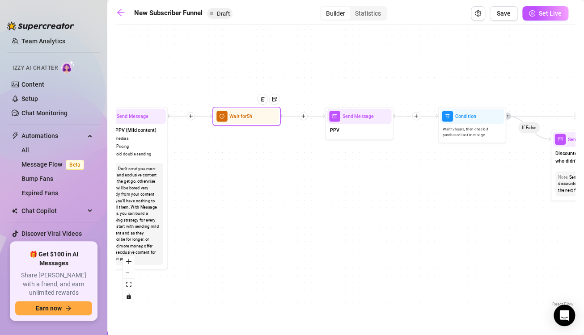
click at [256, 122] on div "Wait for 5h" at bounding box center [246, 116] width 64 height 15
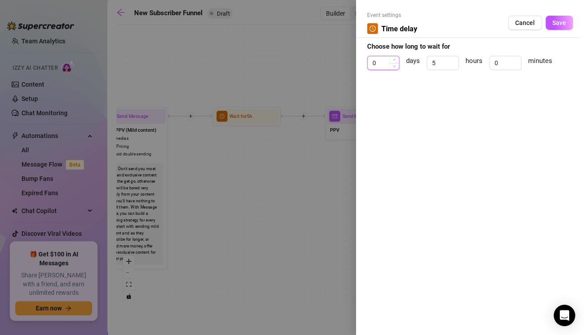
click at [386, 67] on input "0" at bounding box center [382, 62] width 31 height 13
click at [451, 64] on span "Decrease Value" at bounding box center [453, 66] width 10 height 8
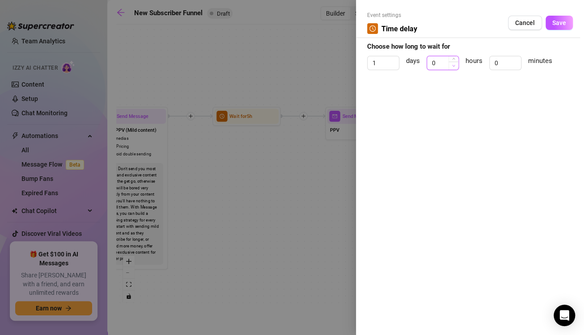
click at [451, 64] on span "Decrease Value" at bounding box center [453, 66] width 10 height 8
click at [548, 22] on button "Save" at bounding box center [558, 23] width 27 height 14
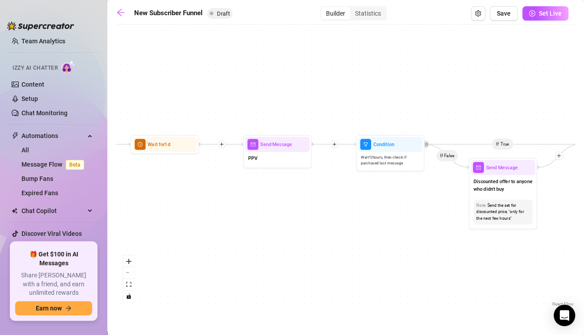
drag, startPoint x: 355, startPoint y: 197, endPoint x: 273, endPoint y: 225, distance: 86.5
click at [273, 225] on div "If True If True If True If False If False If False If True If False Merge Merge…" at bounding box center [345, 169] width 458 height 280
click at [281, 157] on div "PPV" at bounding box center [277, 159] width 64 height 14
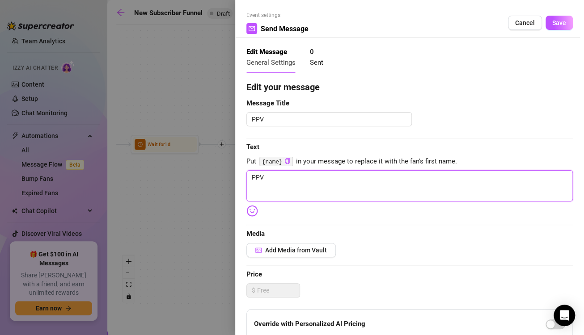
click at [330, 181] on textarea "PPV" at bounding box center [409, 185] width 326 height 31
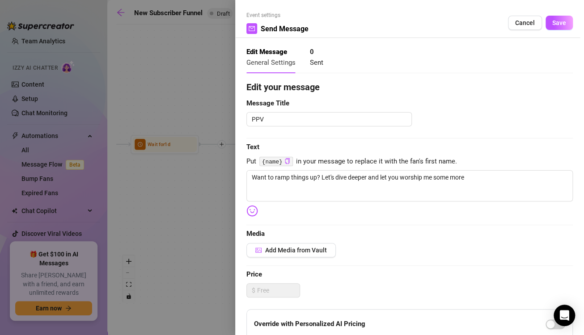
click at [252, 211] on img at bounding box center [252, 211] width 12 height 12
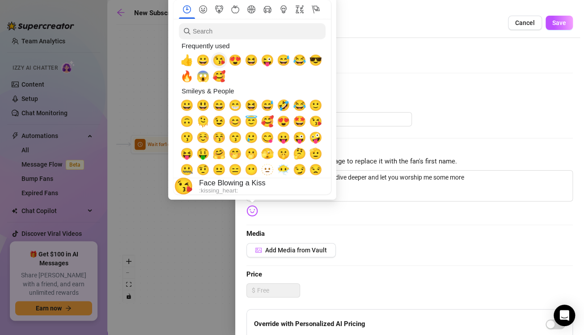
click at [219, 59] on span "😘" at bounding box center [218, 60] width 13 height 13
click at [201, 80] on span "😱" at bounding box center [202, 76] width 13 height 13
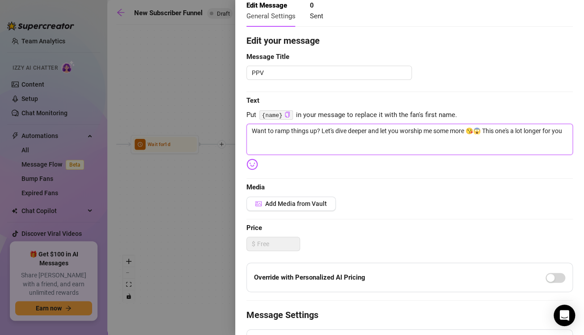
scroll to position [50, 0]
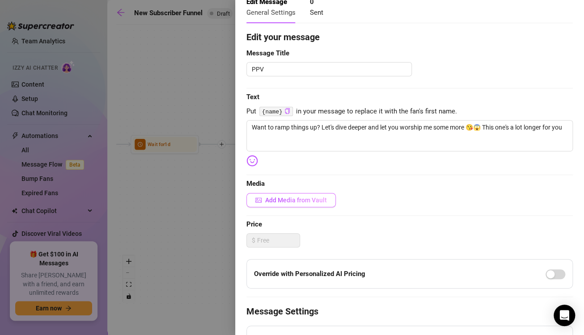
click at [329, 202] on button "Add Media from Vault" at bounding box center [290, 200] width 89 height 14
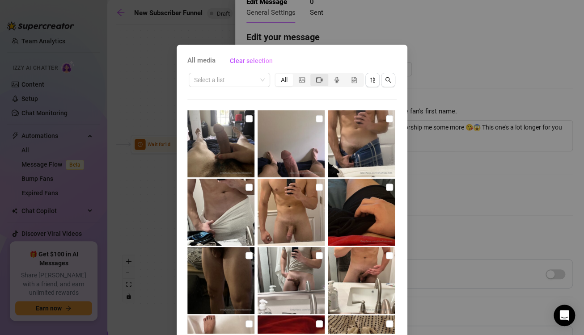
click at [316, 81] on icon "video-camera" at bounding box center [319, 80] width 6 height 6
click at [312, 75] on input "segmented control" at bounding box center [312, 75] width 0 height 0
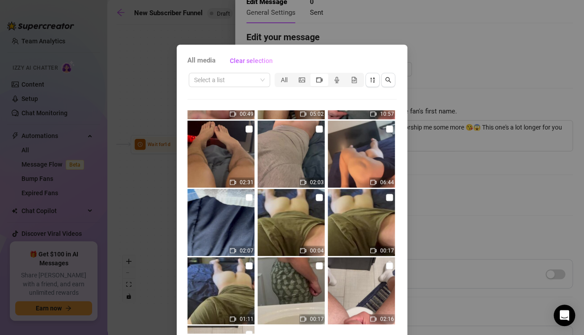
scroll to position [1724, 0]
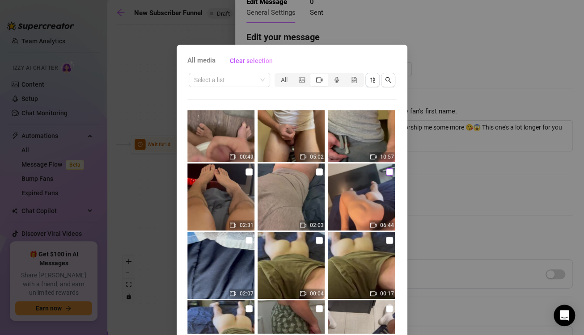
click at [386, 172] on input "checkbox" at bounding box center [389, 171] width 7 height 7
click at [293, 84] on div "segmented control" at bounding box center [301, 80] width 17 height 13
click at [295, 75] on input "segmented control" at bounding box center [295, 75] width 0 height 0
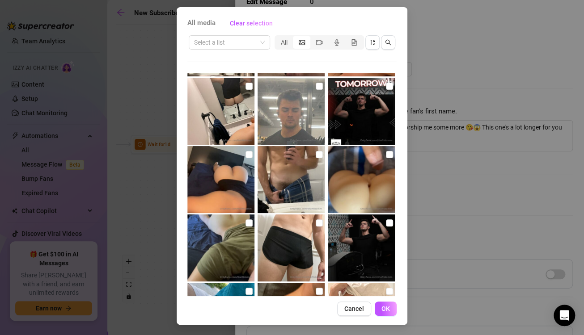
scroll to position [1364, 0]
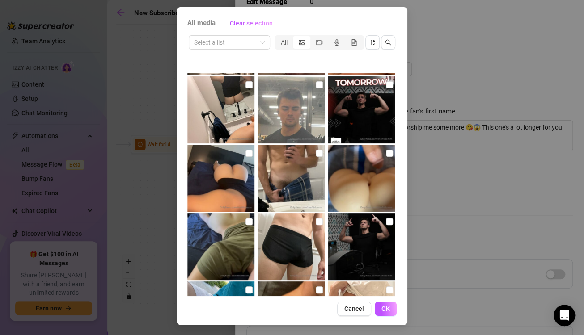
click at [244, 157] on img at bounding box center [220, 178] width 67 height 67
click at [381, 307] on span "OK" at bounding box center [385, 308] width 8 height 7
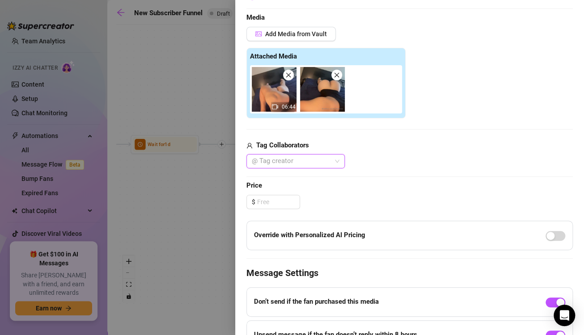
scroll to position [216, 0]
click at [283, 202] on input at bounding box center [278, 201] width 42 height 13
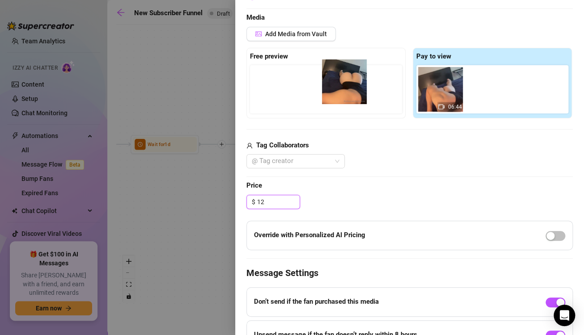
drag, startPoint x: 471, startPoint y: 105, endPoint x: 326, endPoint y: 97, distance: 145.4
click at [326, 97] on div "Free preview Pay to view 06:44" at bounding box center [409, 83] width 326 height 71
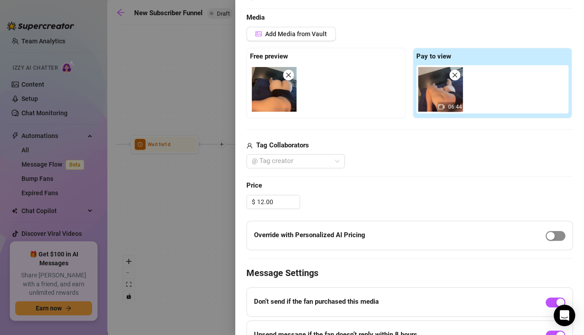
click at [546, 234] on div "button" at bounding box center [550, 236] width 8 height 8
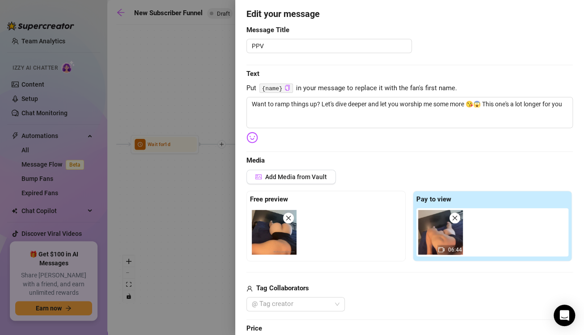
scroll to position [0, 0]
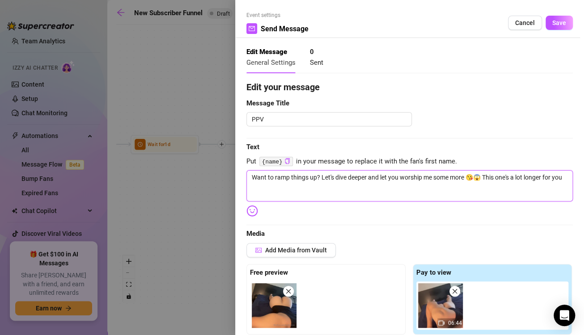
click at [468, 179] on textarea "Want to ramp things up? Let's dive deeper and let you worship me some more 😘😱 T…" at bounding box center [409, 185] width 326 height 31
click at [425, 199] on textarea "Want to ramp things up? Let's dive deeper and let you worship me some more 😘 ca…" at bounding box center [409, 185] width 326 height 31
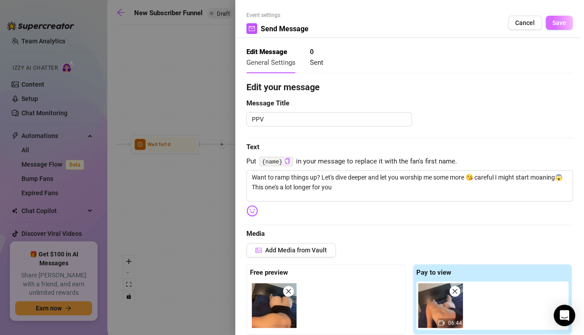
click at [552, 23] on span "Save" at bounding box center [559, 22] width 14 height 7
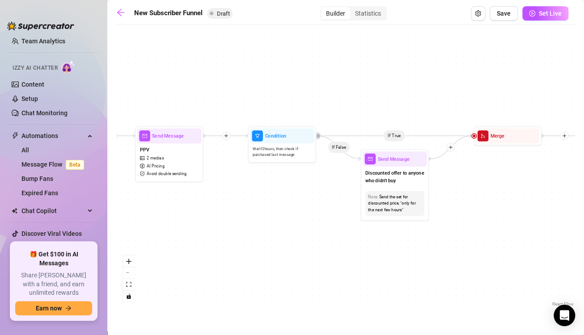
drag, startPoint x: 345, startPoint y: 273, endPoint x: 237, endPoint y: 264, distance: 108.5
click at [237, 264] on div "If True If True If True If False If False If False If True If False Merge Merge…" at bounding box center [345, 169] width 458 height 280
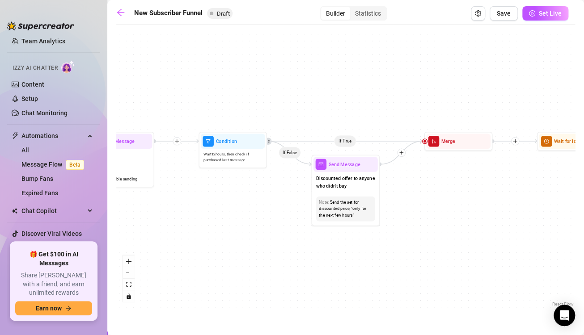
drag, startPoint x: 463, startPoint y: 256, endPoint x: 414, endPoint y: 261, distance: 49.4
click at [414, 261] on div "If True If True If True If False If False If False If True If False Merge Merge…" at bounding box center [345, 169] width 458 height 280
click at [369, 173] on div "Discounted offer to anyone who didn't buy" at bounding box center [345, 183] width 64 height 22
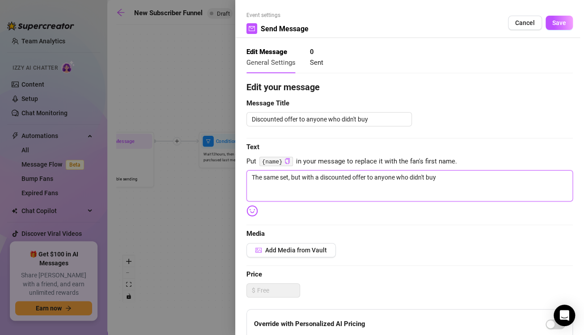
drag, startPoint x: 455, startPoint y: 179, endPoint x: 240, endPoint y: 176, distance: 214.5
click at [240, 176] on div "Event settings Send Message Cancel Save Edit Message General Settings 0 Sent Ed…" at bounding box center [409, 167] width 348 height 335
click at [250, 211] on img at bounding box center [252, 211] width 12 height 12
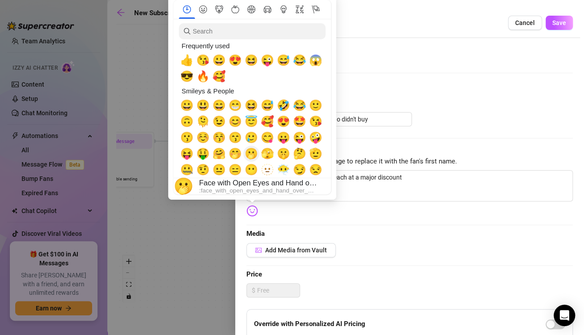
click at [249, 155] on span "🫢" at bounding box center [250, 153] width 13 height 13
click at [202, 76] on span "🔥" at bounding box center [202, 76] width 13 height 13
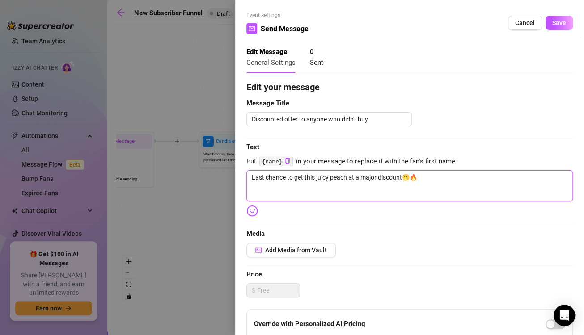
click at [445, 176] on textarea "Last chance to get this juicy peach at a major discount🫢🔥" at bounding box center [409, 185] width 326 height 31
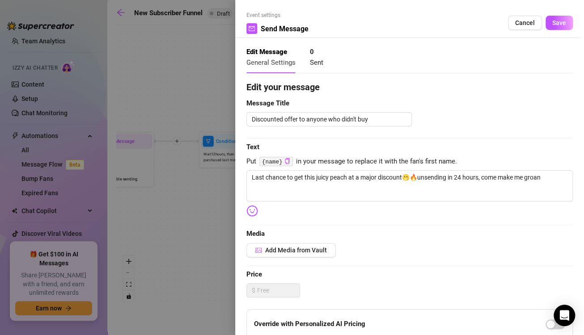
click at [256, 209] on img at bounding box center [252, 211] width 12 height 12
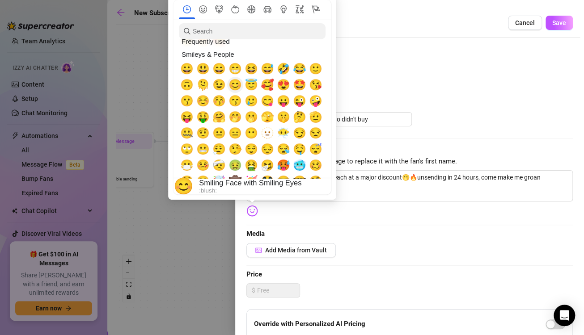
scroll to position [35, 0]
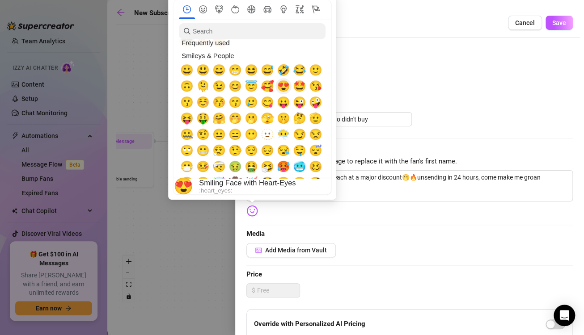
click at [283, 89] on span "😍" at bounding box center [283, 86] width 13 height 13
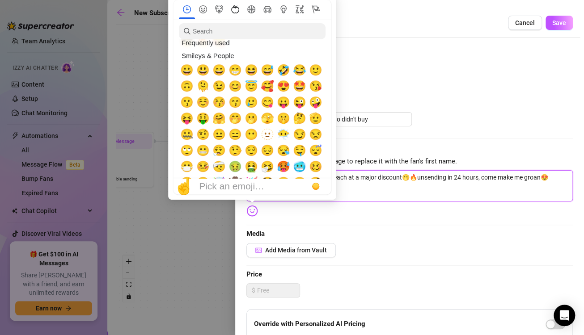
click at [233, 12] on icon "Food & Drink" at bounding box center [235, 9] width 8 height 8
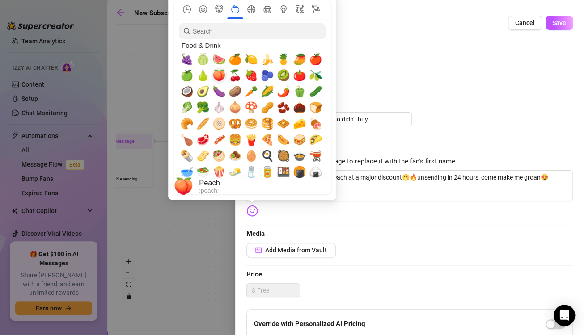
click at [221, 77] on span "🍑" at bounding box center [218, 75] width 13 height 13
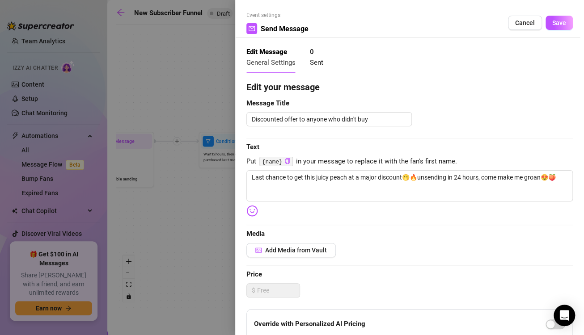
click at [411, 112] on div "Discounted offer to anyone who didn't buy" at bounding box center [409, 119] width 326 height 14
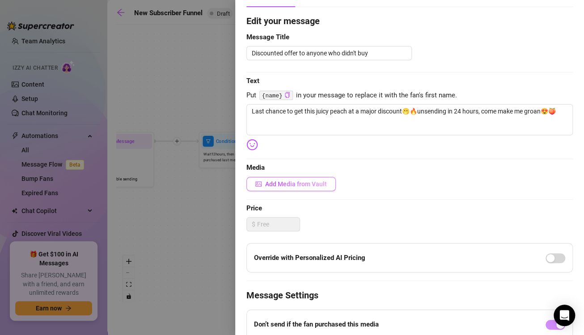
click at [312, 179] on button "Add Media from Vault" at bounding box center [290, 184] width 89 height 14
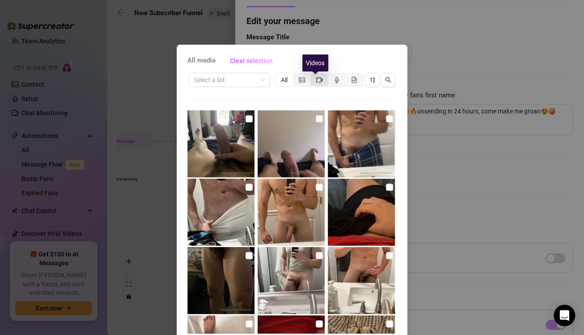
click at [316, 82] on icon "video-camera" at bounding box center [319, 79] width 6 height 5
click at [312, 75] on input "segmented control" at bounding box center [312, 75] width 0 height 0
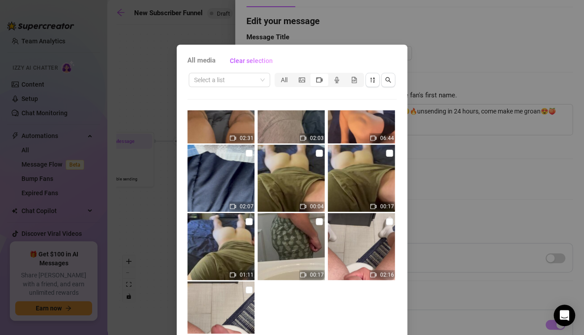
scroll to position [1746, 0]
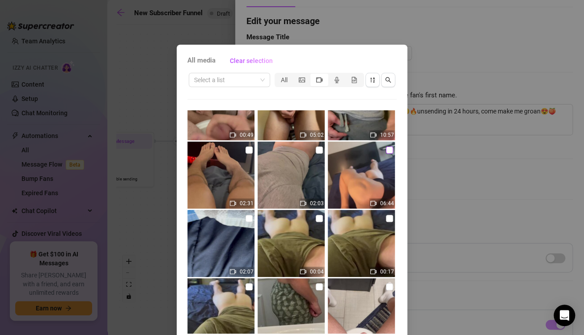
click at [386, 150] on input "checkbox" at bounding box center [389, 150] width 7 height 7
click at [293, 79] on div "segmented control" at bounding box center [301, 80] width 17 height 13
click at [295, 75] on input "segmented control" at bounding box center [295, 75] width 0 height 0
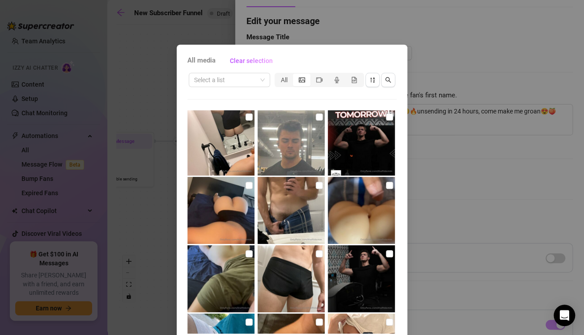
scroll to position [1367, 0]
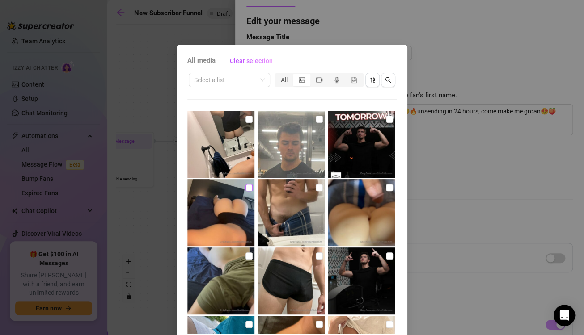
click at [245, 191] on label at bounding box center [248, 188] width 7 height 10
click at [245, 191] on input "checkbox" at bounding box center [248, 187] width 7 height 7
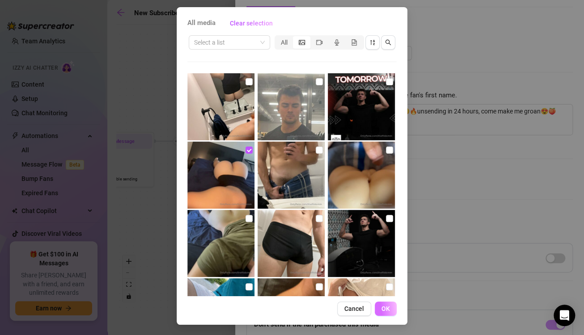
click at [386, 311] on span "OK" at bounding box center [385, 308] width 8 height 7
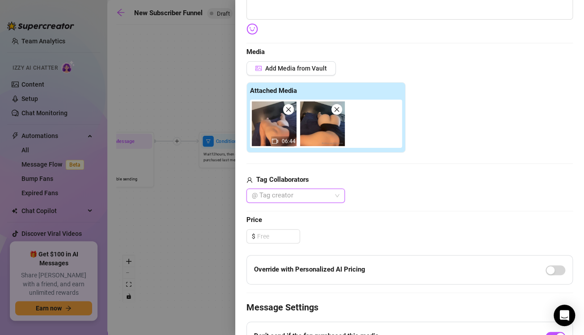
scroll to position [182, 0]
click at [284, 239] on input at bounding box center [278, 235] width 42 height 13
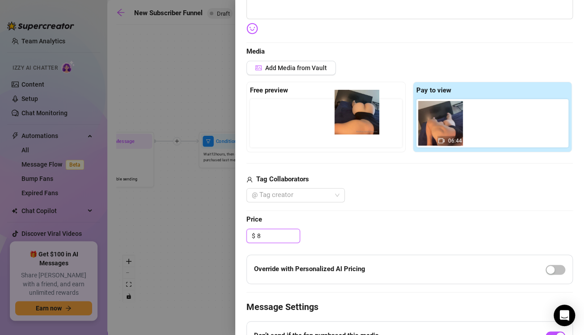
drag, startPoint x: 481, startPoint y: 127, endPoint x: 328, endPoint y: 109, distance: 153.5
click at [328, 109] on div "Free preview Pay to view 06:44" at bounding box center [409, 117] width 326 height 71
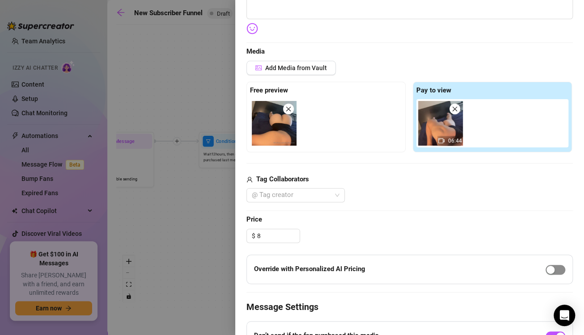
click at [546, 270] on div "button" at bounding box center [550, 270] width 8 height 8
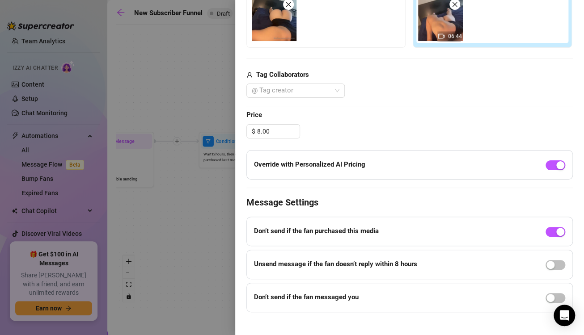
scroll to position [296, 0]
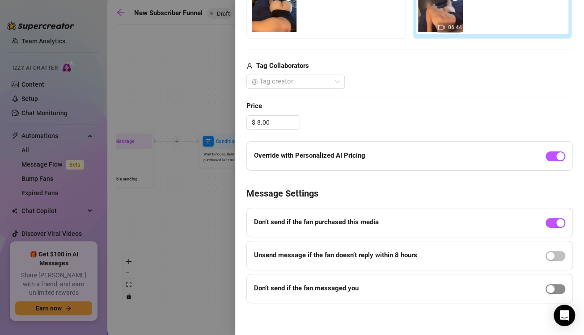
click at [546, 288] on div "button" at bounding box center [550, 289] width 8 height 8
click at [398, 256] on strong "Unsend message if the fan doesn’t reply within 8 hours" at bounding box center [335, 255] width 163 height 8
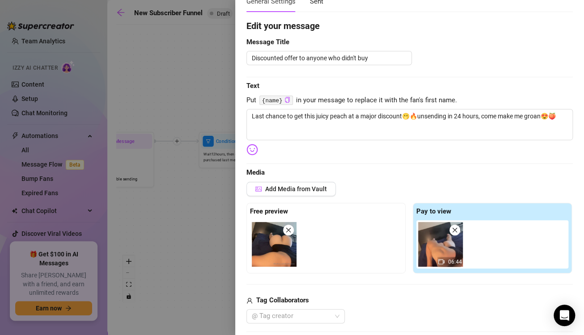
scroll to position [0, 0]
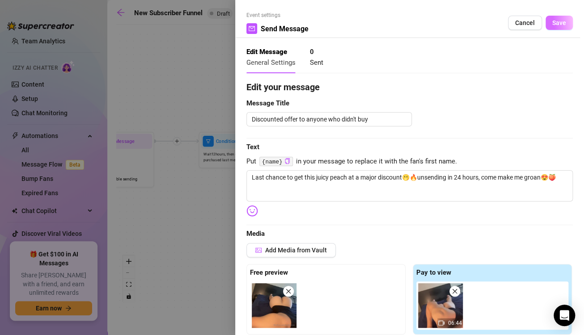
click at [552, 21] on span "Save" at bounding box center [559, 22] width 14 height 7
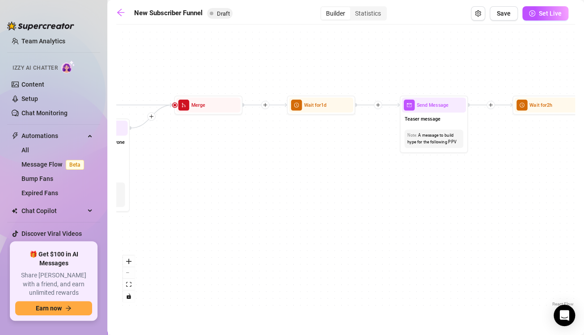
drag, startPoint x: 460, startPoint y: 242, endPoint x: 210, endPoint y: 206, distance: 252.4
click at [210, 206] on div "If True If True If True If False If False If False If True If False Merge Merge…" at bounding box center [345, 169] width 458 height 280
click at [566, 311] on icon "Open Intercom Messenger" at bounding box center [563, 316] width 10 height 12
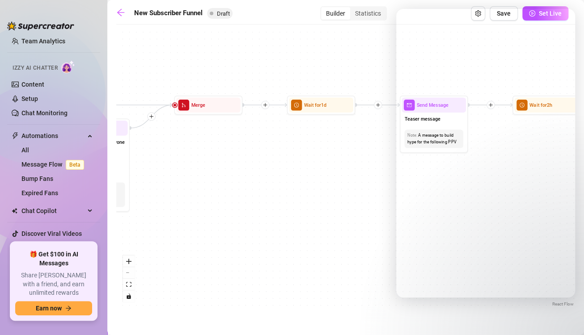
click at [303, 185] on div "If True If True If True If False If False If False If True If False Merge Merge…" at bounding box center [345, 169] width 458 height 280
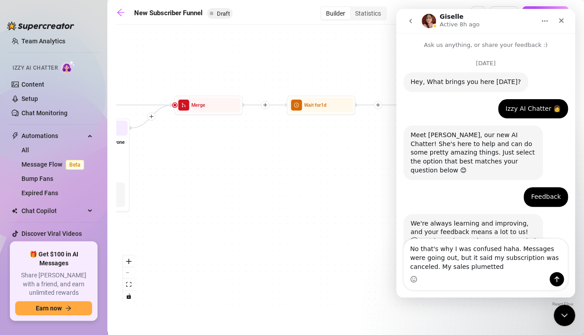
scroll to position [1906, 0]
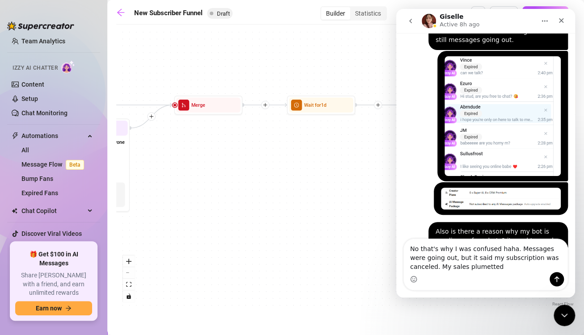
click at [437, 265] on textarea "No that's why I was confused haha. Messages were going out, but it said my subs…" at bounding box center [485, 255] width 164 height 33
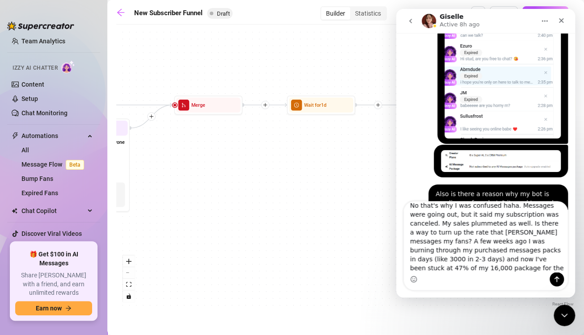
scroll to position [1942, 0]
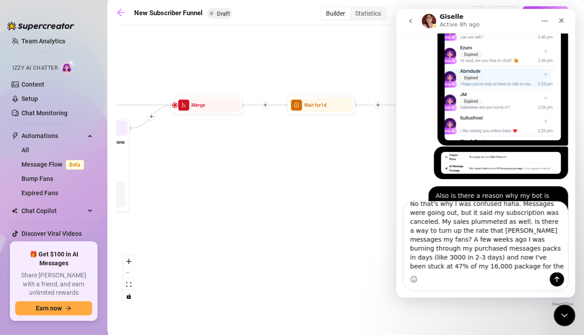
click at [523, 235] on textarea "No that's why I was confused haha. Messages were going out, but it said my subs…" at bounding box center [485, 237] width 164 height 71
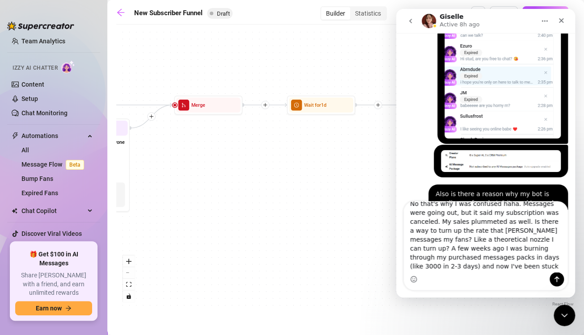
scroll to position [16, 0]
click at [462, 270] on textarea "No that's why I was confused haha. Messages were going out, but it said my subs…" at bounding box center [485, 237] width 164 height 71
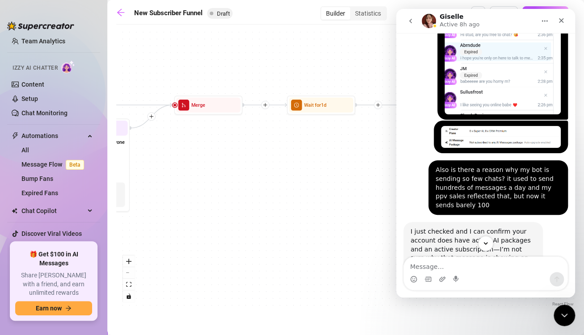
scroll to position [2014, 0]
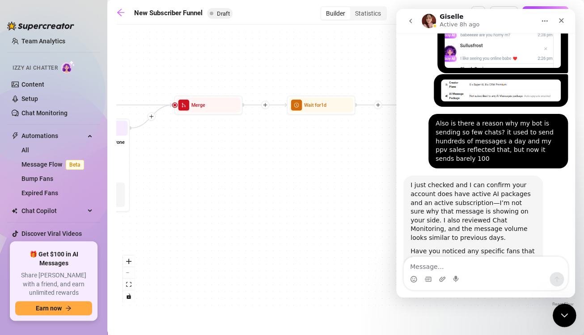
click at [559, 313] on icon "Close Intercom Messenger" at bounding box center [562, 314] width 11 height 11
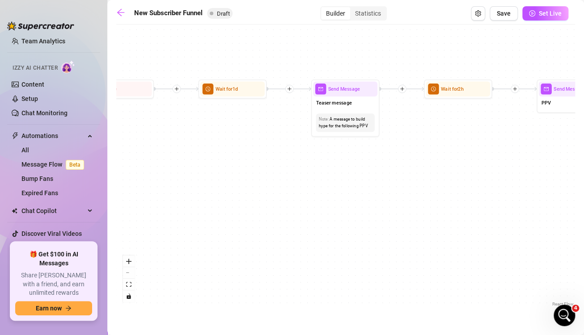
drag, startPoint x: 243, startPoint y: 159, endPoint x: 155, endPoint y: 143, distance: 89.9
click at [155, 143] on div "If True If True If True If False If False If False If True If False Merge Merge…" at bounding box center [345, 169] width 458 height 280
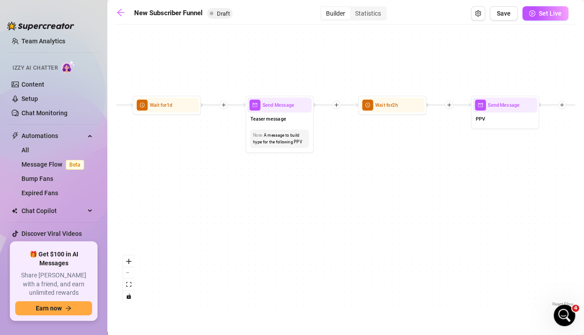
drag, startPoint x: 390, startPoint y: 175, endPoint x: 325, endPoint y: 191, distance: 67.6
click at [325, 191] on div "If True If True If True If False If False If False If True If False Merge Merge…" at bounding box center [345, 169] width 458 height 280
click at [280, 128] on div "Note: A message to build hype for the following PPV" at bounding box center [279, 139] width 64 height 24
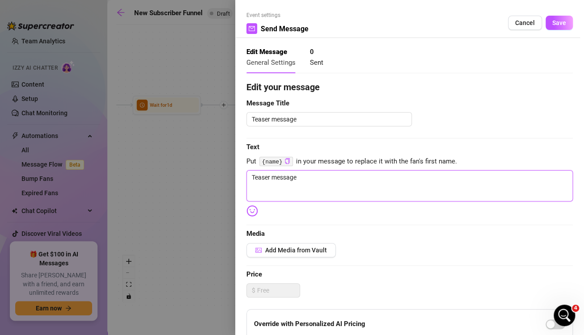
click at [319, 184] on textarea "Teaser message" at bounding box center [409, 185] width 326 height 31
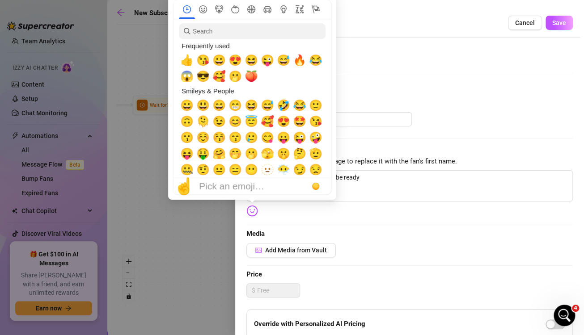
click at [246, 212] on img at bounding box center [252, 211] width 12 height 12
click at [206, 80] on span "😎" at bounding box center [202, 76] width 13 height 13
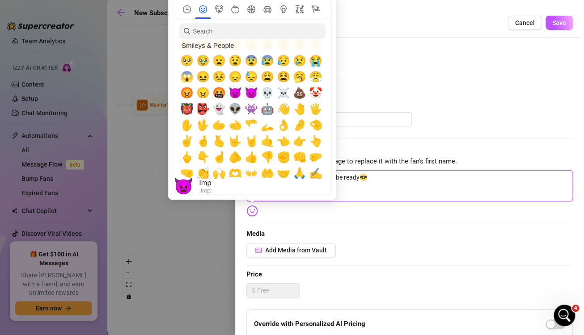
scroll to position [189, 0]
click at [234, 94] on span "😈" at bounding box center [234, 93] width 13 height 13
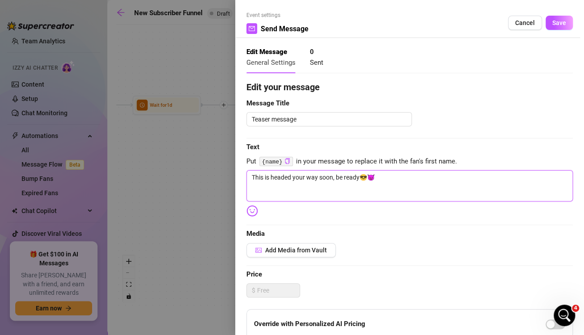
click at [412, 182] on textarea "This is headed your way soon, be ready😎😈" at bounding box center [409, 185] width 326 height 31
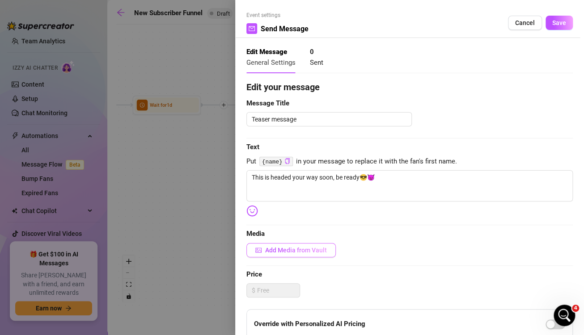
click at [306, 252] on span "Add Media from Vault" at bounding box center [296, 250] width 62 height 7
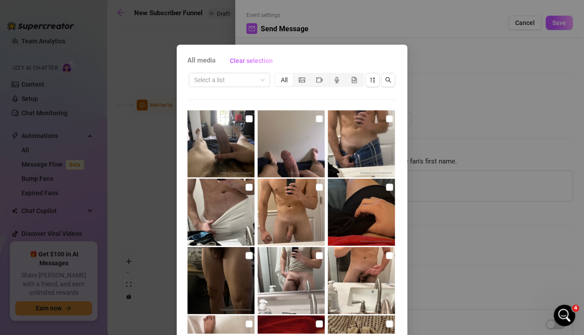
scroll to position [0, 0]
click at [352, 147] on img at bounding box center [360, 143] width 67 height 67
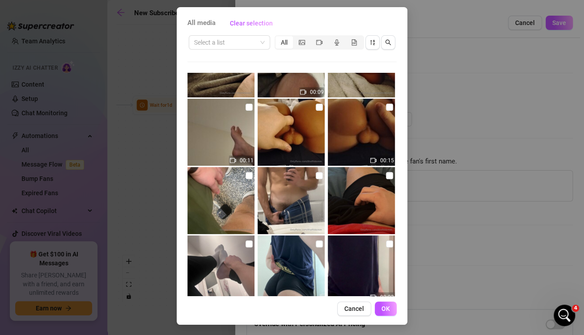
scroll to position [1752, 0]
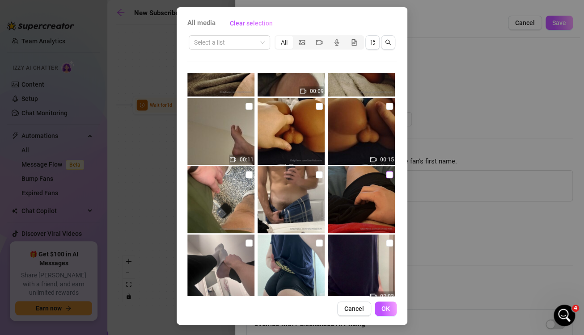
click at [386, 177] on input "checkbox" at bounding box center [389, 174] width 7 height 7
click at [382, 306] on span "OK" at bounding box center [385, 308] width 8 height 7
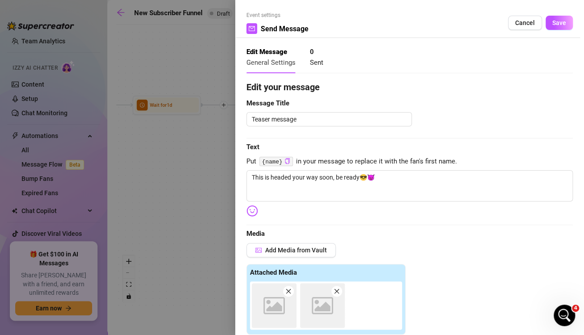
scroll to position [203, 0]
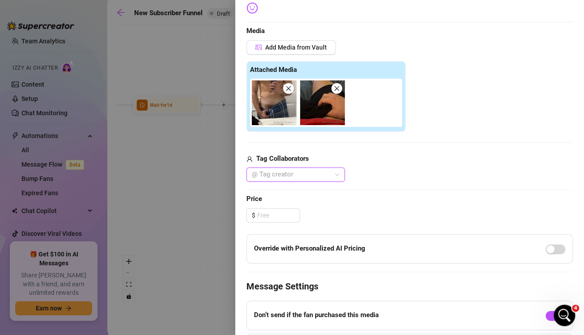
click at [289, 91] on icon "close" at bounding box center [288, 88] width 6 height 6
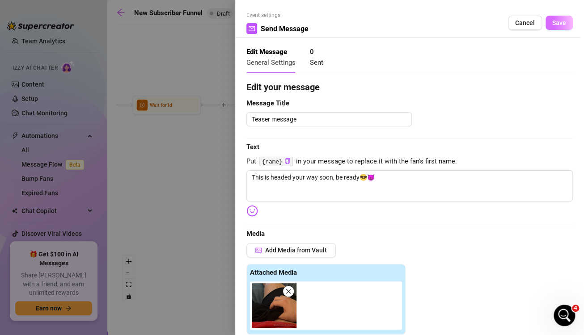
scroll to position [0, 0]
click at [552, 25] on span "Save" at bounding box center [559, 22] width 14 height 7
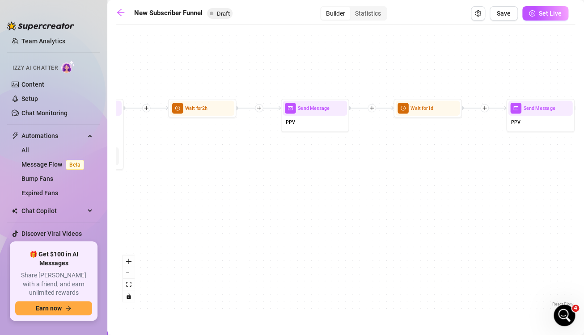
drag, startPoint x: 455, startPoint y: 165, endPoint x: 265, endPoint y: 168, distance: 189.9
click at [265, 168] on div "If True If True If True If False If False If False If True If False Merge Merge…" at bounding box center [345, 169] width 458 height 280
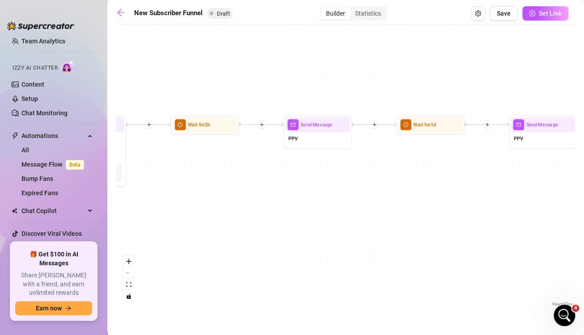
drag, startPoint x: 453, startPoint y: 187, endPoint x: 455, endPoint y: 204, distance: 17.2
click at [455, 204] on div "If True If True If True If False If False If False If True If False Merge Merge…" at bounding box center [345, 169] width 458 height 280
click at [295, 147] on div "PPV" at bounding box center [317, 140] width 64 height 14
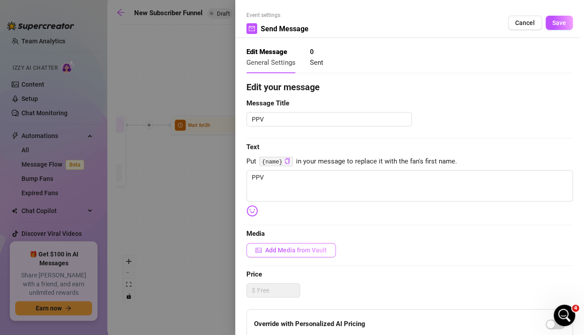
click at [293, 253] on span "Add Media from Vault" at bounding box center [296, 250] width 62 height 7
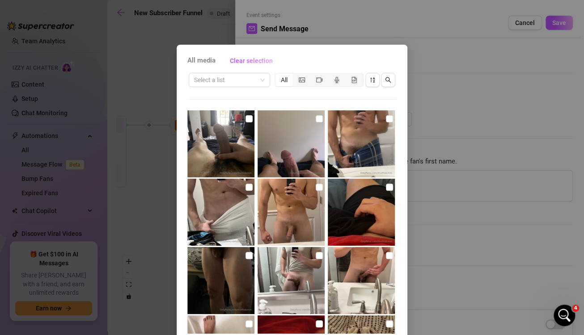
scroll to position [53, 0]
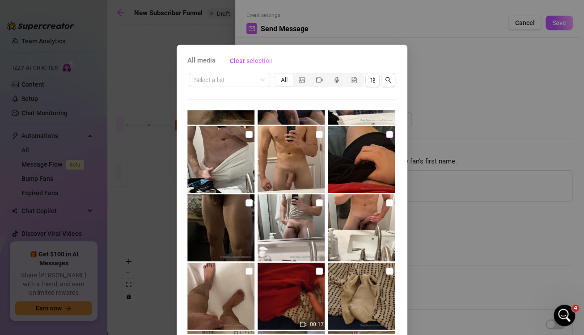
click at [386, 138] on label at bounding box center [389, 135] width 7 height 10
click at [386, 138] on input "checkbox" at bounding box center [389, 134] width 7 height 7
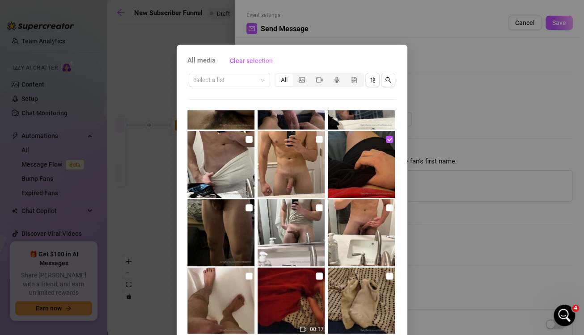
scroll to position [0, 0]
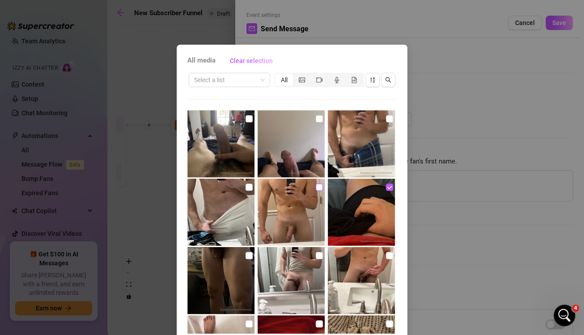
click at [315, 189] on input "checkbox" at bounding box center [318, 187] width 7 height 7
click at [245, 256] on input "checkbox" at bounding box center [248, 255] width 7 height 7
click at [315, 256] on input "checkbox" at bounding box center [318, 255] width 7 height 7
click at [386, 116] on input "checkbox" at bounding box center [389, 118] width 7 height 7
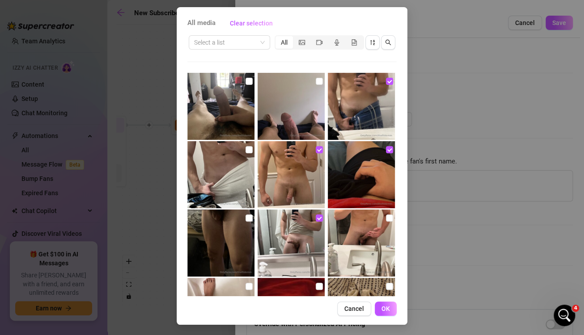
scroll to position [38, 0]
click at [382, 306] on span "OK" at bounding box center [385, 308] width 8 height 7
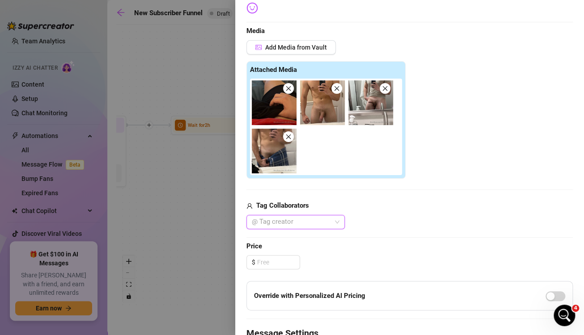
scroll to position [270, 0]
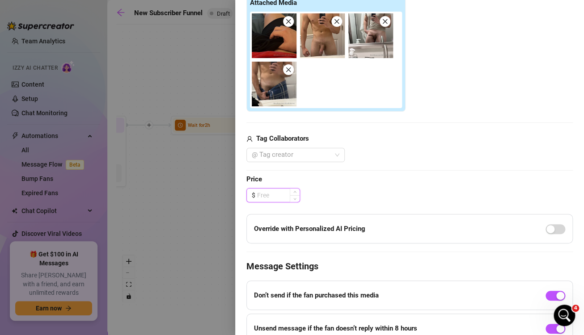
click at [276, 197] on input at bounding box center [278, 195] width 42 height 13
click at [270, 197] on input at bounding box center [278, 195] width 42 height 13
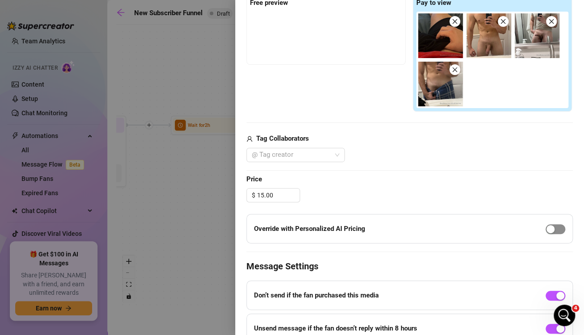
click at [546, 227] on div "button" at bounding box center [550, 229] width 8 height 8
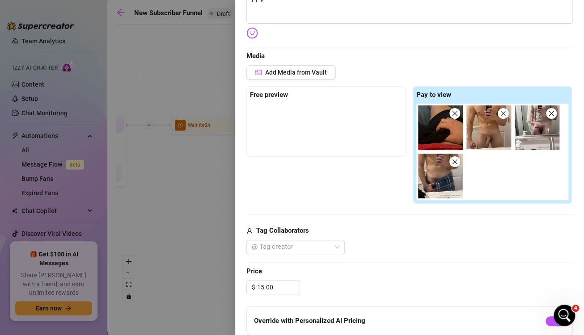
scroll to position [147, 0]
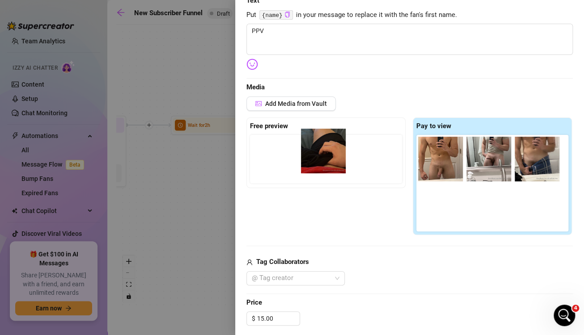
drag, startPoint x: 438, startPoint y: 171, endPoint x: 322, endPoint y: 163, distance: 116.9
click at [322, 163] on div "Free preview Pay to view" at bounding box center [409, 177] width 326 height 118
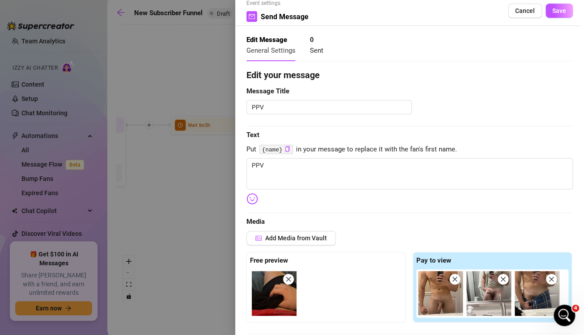
scroll to position [11, 0]
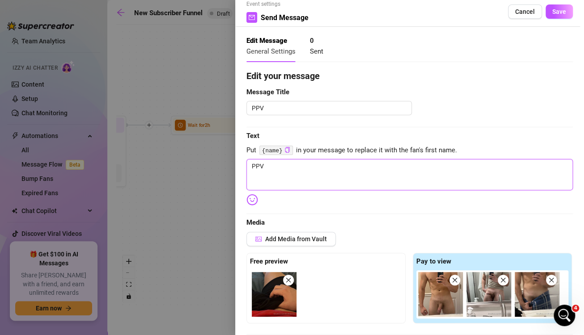
click at [402, 167] on textarea "PPV" at bounding box center [409, 174] width 326 height 31
click at [250, 199] on div at bounding box center [252, 97] width 168 height 205
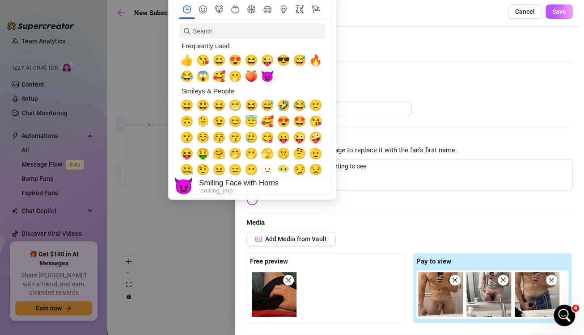
click at [266, 82] on span "😈" at bounding box center [266, 76] width 13 height 13
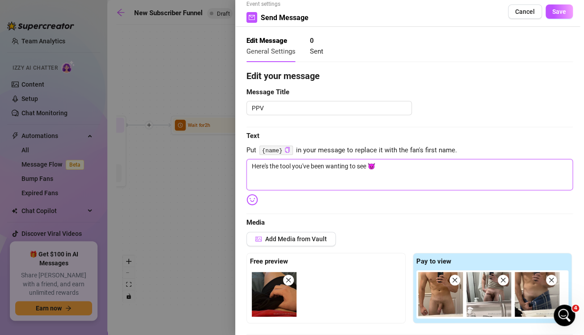
click at [423, 168] on textarea "Here's the tool you've been wanting to see 😈" at bounding box center [409, 174] width 326 height 31
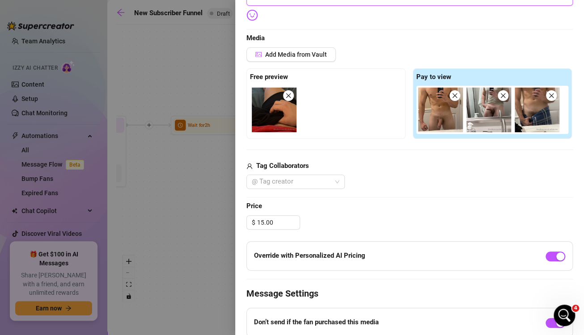
scroll to position [0, 0]
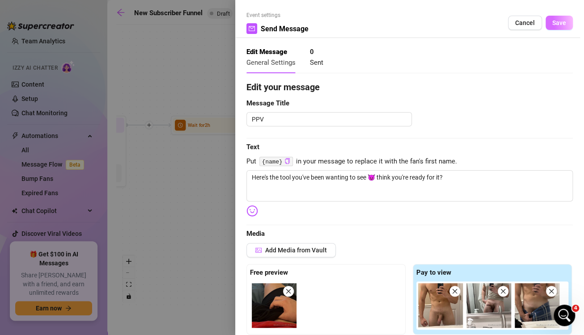
click at [552, 23] on span "Save" at bounding box center [559, 22] width 14 height 7
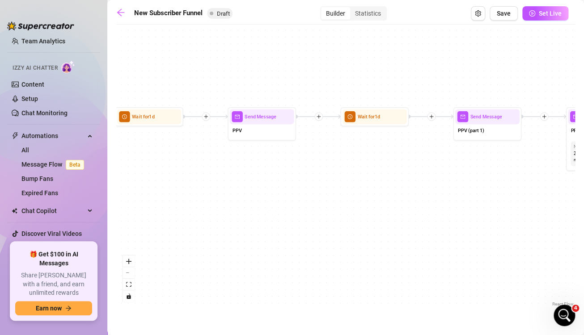
drag, startPoint x: 441, startPoint y: 194, endPoint x: 160, endPoint y: 183, distance: 281.3
click at [160, 183] on div "If True If True If True If False If False If False If True If False Merge Merge…" at bounding box center [345, 169] width 458 height 280
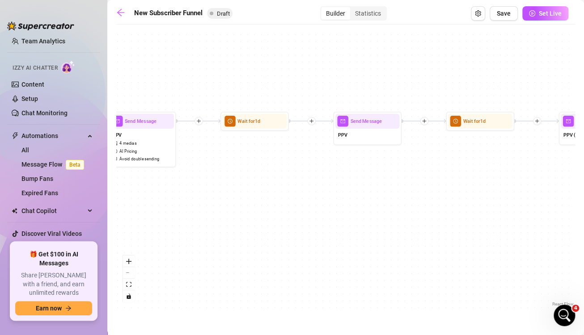
drag, startPoint x: 405, startPoint y: 172, endPoint x: 511, endPoint y: 179, distance: 105.7
click at [511, 179] on div "If True If True If True If False If False If False If True If False Merge Merge…" at bounding box center [345, 169] width 458 height 280
click at [366, 127] on div "Send Message" at bounding box center [367, 120] width 64 height 15
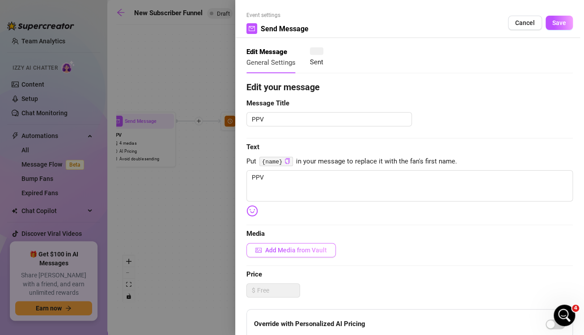
click at [322, 248] on span "Add Media from Vault" at bounding box center [296, 250] width 62 height 7
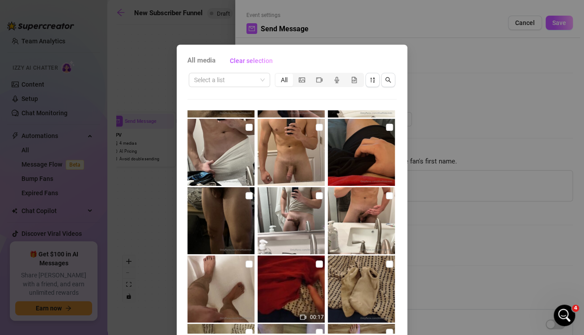
scroll to position [109, 0]
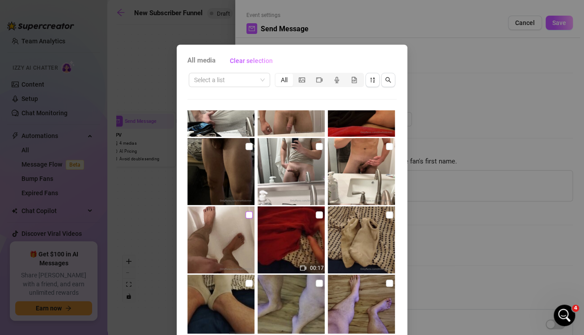
click at [245, 216] on input "checkbox" at bounding box center [248, 214] width 7 height 7
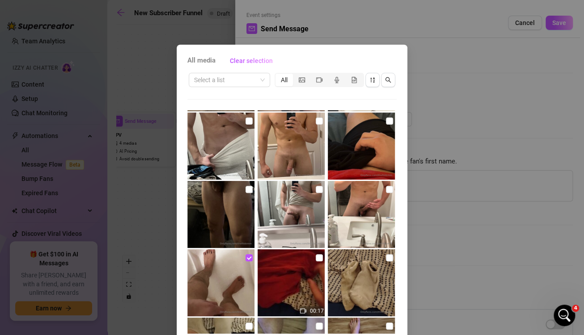
scroll to position [32, 0]
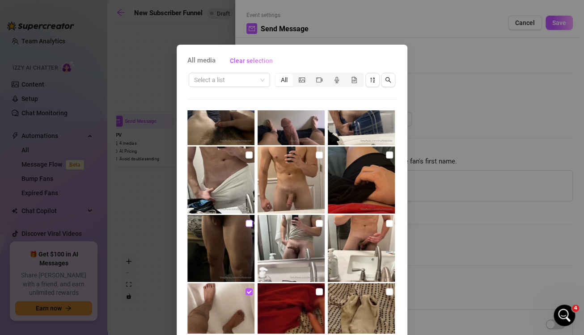
click at [245, 223] on input "checkbox" at bounding box center [248, 223] width 7 height 7
click at [386, 223] on input "checkbox" at bounding box center [389, 223] width 7 height 7
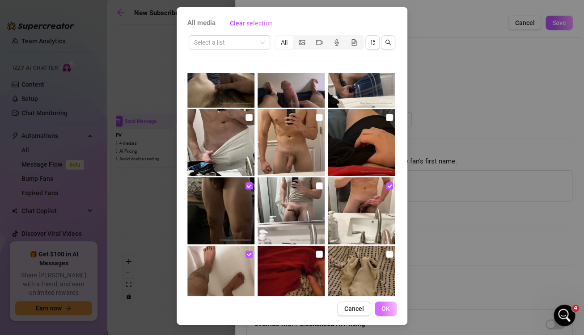
click at [383, 306] on span "OK" at bounding box center [385, 308] width 8 height 7
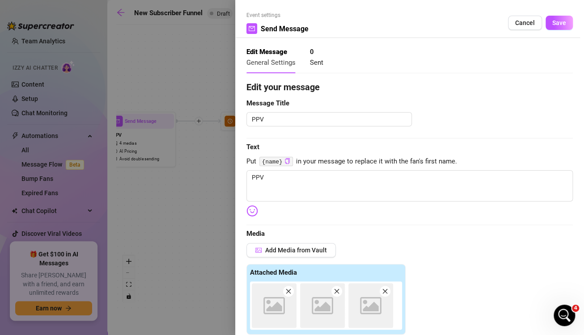
scroll to position [203, 0]
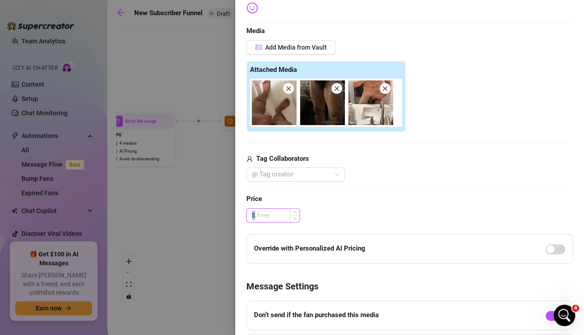
drag, startPoint x: 286, startPoint y: 207, endPoint x: 277, endPoint y: 217, distance: 13.3
click at [277, 217] on div "Edit your message Message Title PPV Text Put {name} in your message to replace …" at bounding box center [409, 137] width 326 height 519
click at [277, 217] on input at bounding box center [278, 215] width 42 height 13
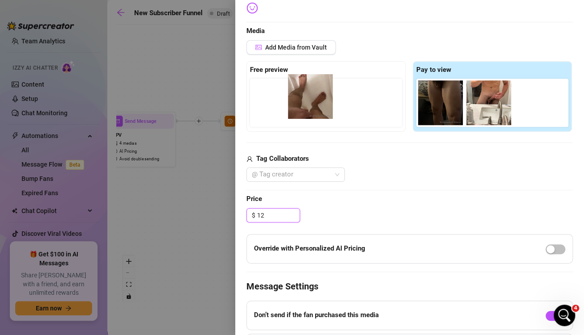
drag, startPoint x: 430, startPoint y: 101, endPoint x: 296, endPoint y: 97, distance: 134.6
click at [296, 97] on div "Free preview Pay to view" at bounding box center [409, 96] width 326 height 71
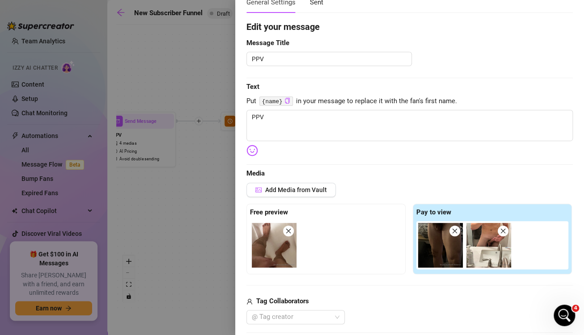
scroll to position [55, 0]
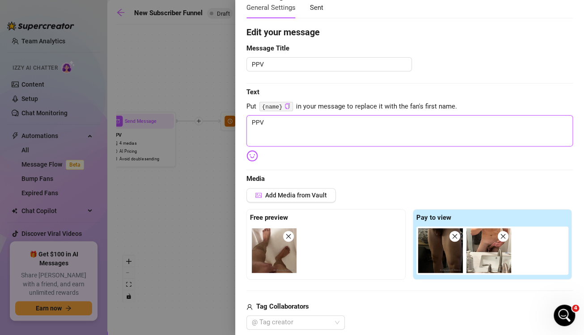
click at [369, 135] on textarea "PPV" at bounding box center [409, 130] width 326 height 31
click at [251, 155] on body "Home Creator Analytics Team Analytics Izzy AI Chatter Content Setup Chat Monito…" at bounding box center [292, 167] width 584 height 335
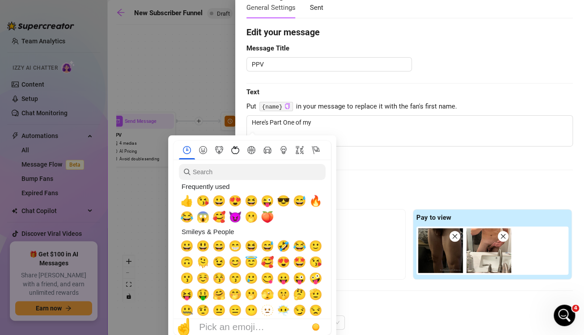
click at [237, 147] on icon "Food & Drink" at bounding box center [235, 150] width 8 height 8
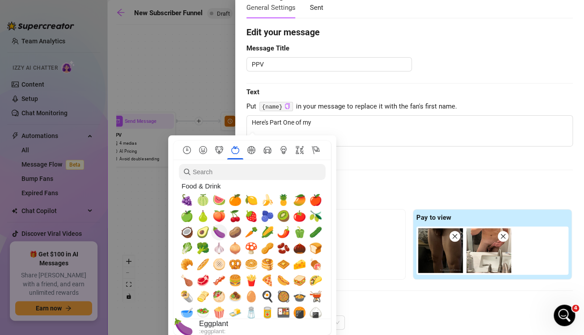
click at [216, 231] on span "🍆" at bounding box center [218, 232] width 13 height 13
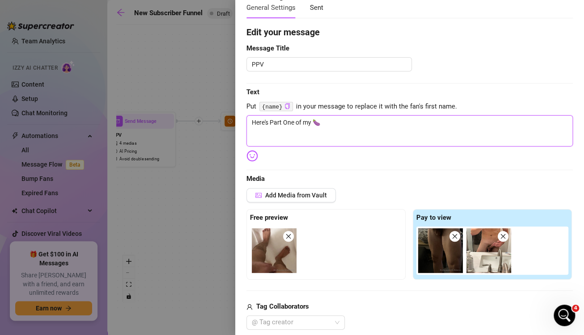
click at [389, 138] on textarea "Here's Part One of my 🍆" at bounding box center [409, 130] width 326 height 31
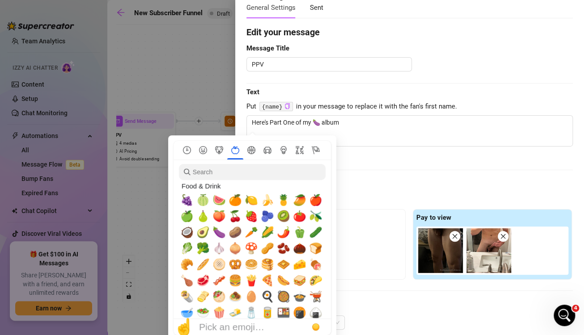
click at [247, 159] on nav at bounding box center [251, 150] width 157 height 19
click at [188, 151] on icon "Frequently used" at bounding box center [187, 150] width 8 height 8
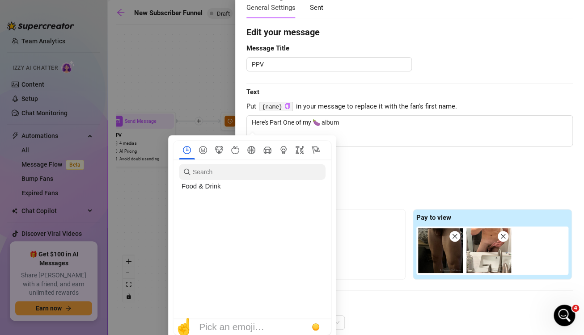
scroll to position [0, 0]
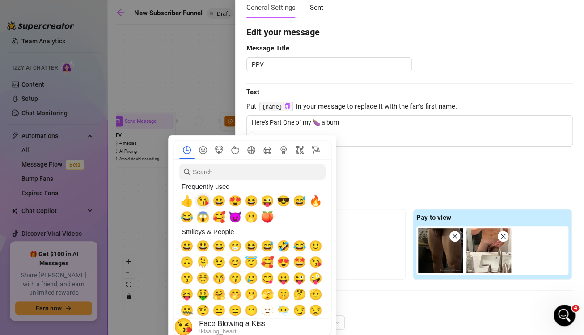
click at [196, 202] on span "😘" at bounding box center [202, 201] width 13 height 13
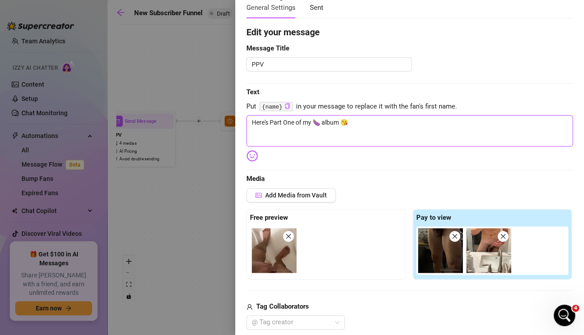
click at [388, 135] on textarea "Here's Part One of my 🍆 album 😘" at bounding box center [409, 130] width 326 height 31
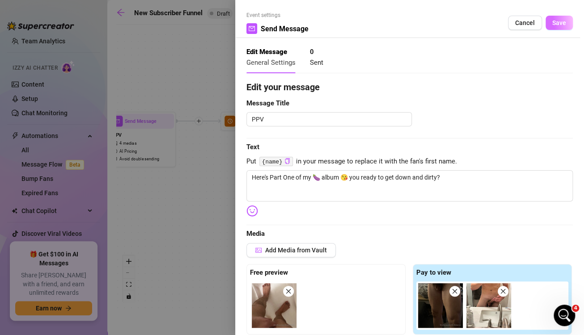
click at [552, 24] on span "Save" at bounding box center [559, 22] width 14 height 7
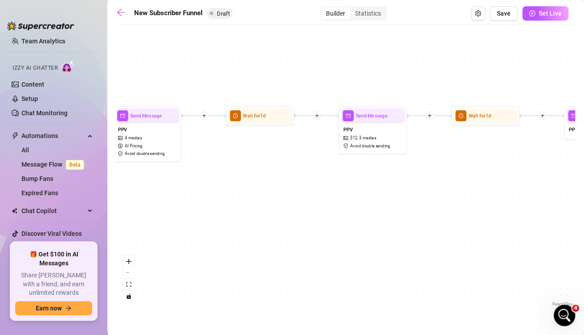
drag, startPoint x: 460, startPoint y: 193, endPoint x: 465, endPoint y: 188, distance: 7.6
click at [465, 188] on div "If True If True If True If False If False If False If True If False Merge Merge…" at bounding box center [345, 169] width 458 height 280
click at [374, 122] on div "Send Message" at bounding box center [372, 115] width 64 height 15
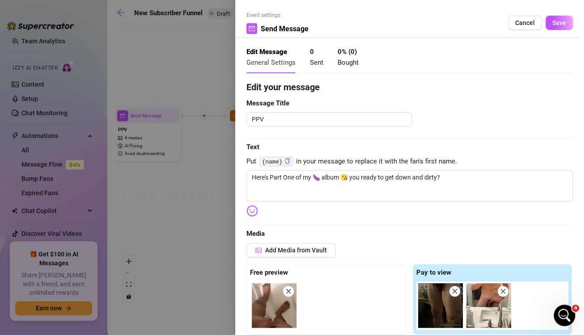
scroll to position [41, 0]
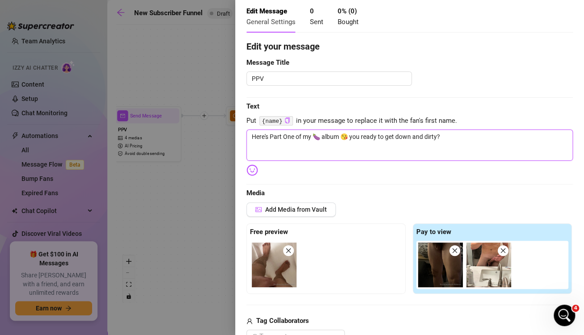
click at [461, 135] on textarea "Here's Part One of my 🍆 album 😘 you ready to get down and dirty?" at bounding box center [409, 145] width 326 height 31
click at [290, 249] on icon "close" at bounding box center [288, 251] width 6 height 6
click at [452, 251] on icon "close" at bounding box center [454, 250] width 5 height 5
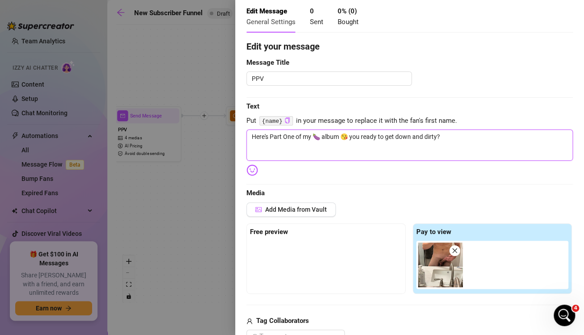
click at [452, 251] on icon "close" at bounding box center [454, 250] width 5 height 5
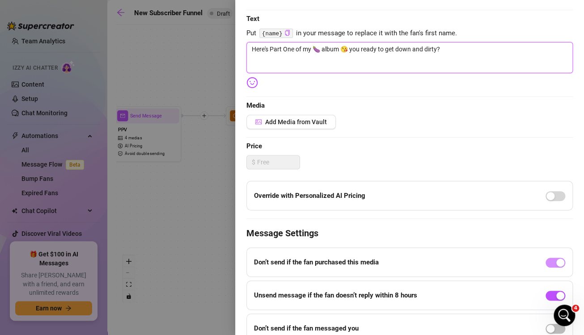
scroll to position [128, 0]
click at [304, 126] on button "Add Media from Vault" at bounding box center [290, 122] width 89 height 14
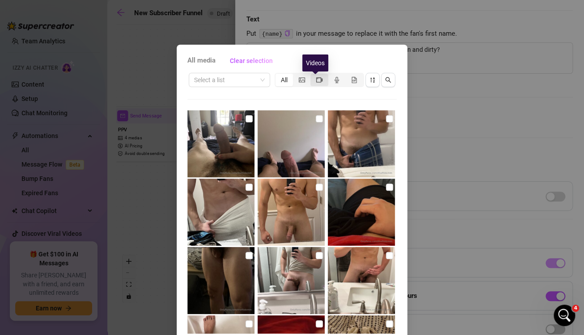
click at [318, 81] on icon "video-camera" at bounding box center [319, 79] width 6 height 5
click at [312, 75] on input "segmented control" at bounding box center [312, 75] width 0 height 0
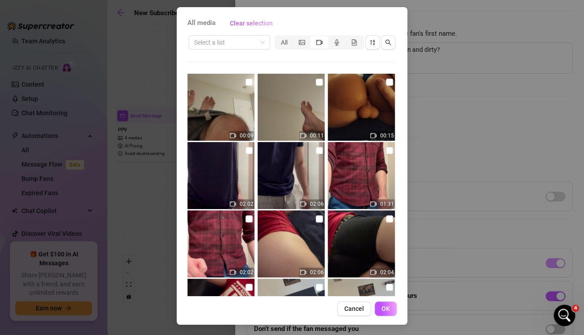
scroll to position [819, 0]
click at [245, 151] on input "checkbox" at bounding box center [248, 150] width 7 height 7
click at [239, 150] on img at bounding box center [220, 176] width 67 height 67
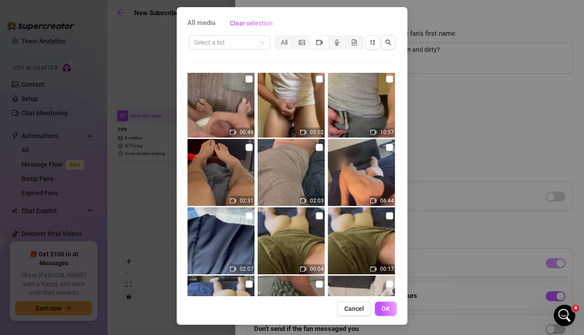
scroll to position [1709, 0]
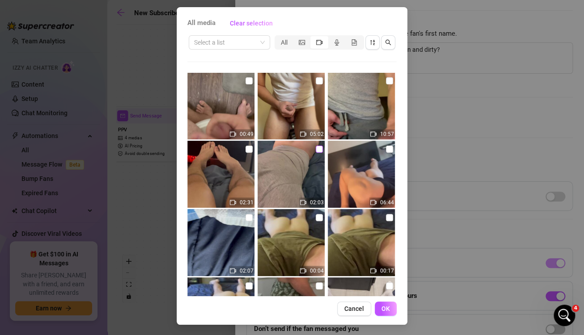
click at [315, 147] on input "checkbox" at bounding box center [318, 149] width 7 height 7
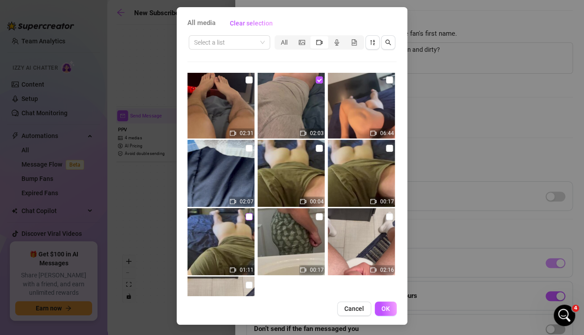
click at [245, 217] on input "checkbox" at bounding box center [248, 216] width 7 height 7
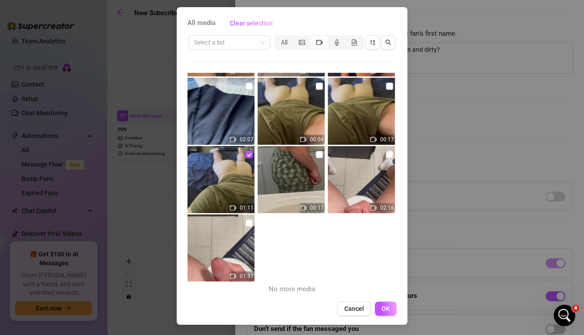
scroll to position [1772, 0]
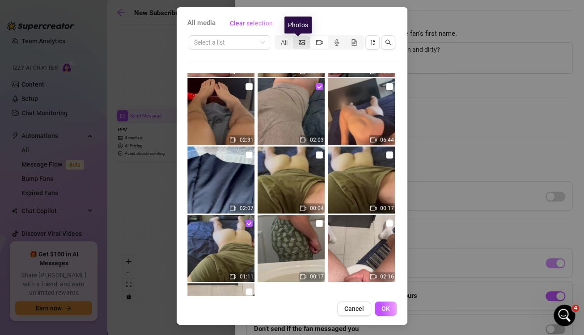
click at [298, 42] on icon "picture" at bounding box center [301, 42] width 6 height 6
click at [295, 38] on input "segmented control" at bounding box center [295, 38] width 0 height 0
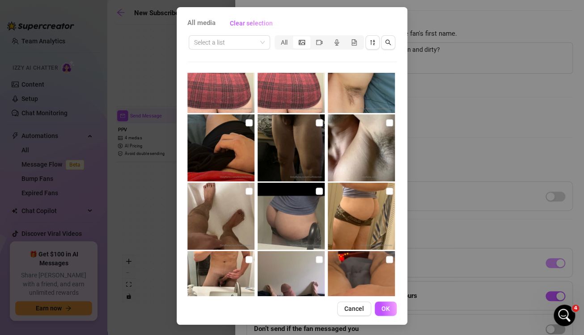
scroll to position [1191, 0]
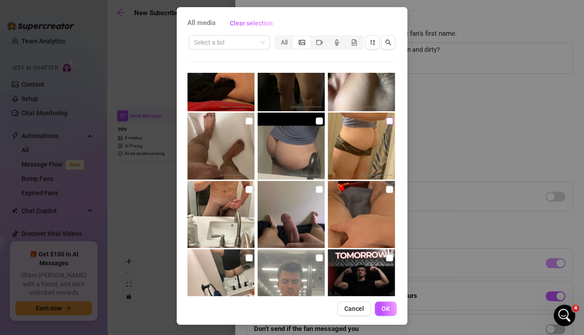
click at [386, 120] on input "checkbox" at bounding box center [389, 121] width 7 height 7
click at [381, 308] on span "OK" at bounding box center [385, 308] width 8 height 7
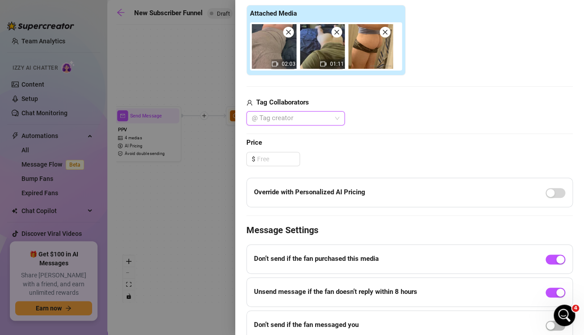
scroll to position [296, 0]
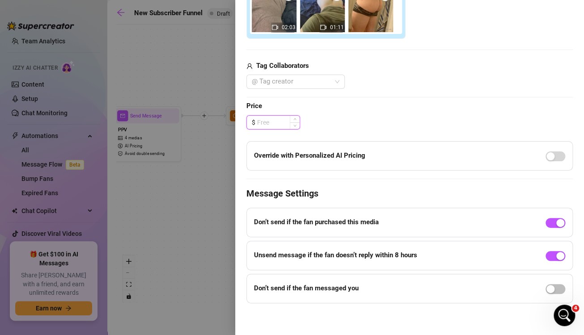
click at [276, 118] on input at bounding box center [278, 122] width 42 height 13
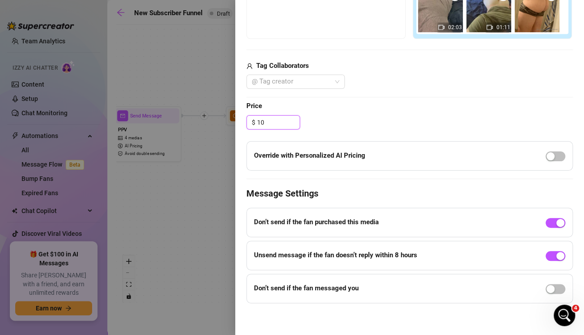
scroll to position [236, 0]
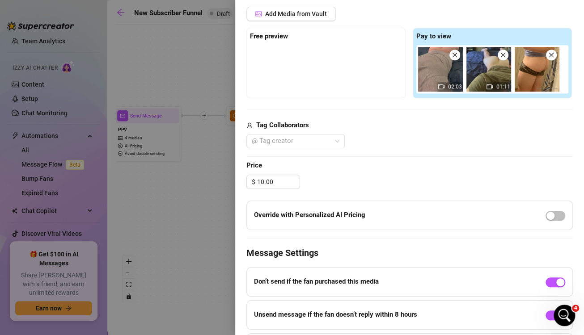
click at [340, 72] on div at bounding box center [326, 67] width 152 height 45
click at [547, 211] on span "button" at bounding box center [555, 216] width 20 height 10
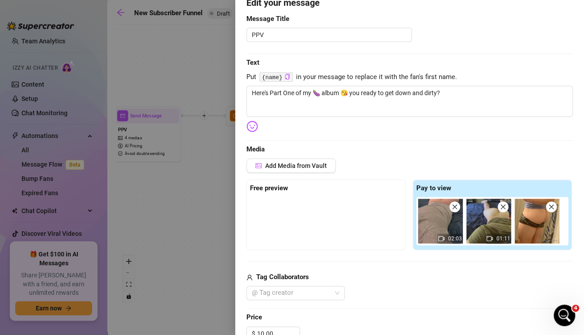
scroll to position [84, 0]
drag, startPoint x: 456, startPoint y: 98, endPoint x: 228, endPoint y: 99, distance: 227.4
click at [228, 99] on div "Event settings Send Message Cancel Save Edit Message General Settings 0 Sent 0 …" at bounding box center [292, 167] width 584 height 335
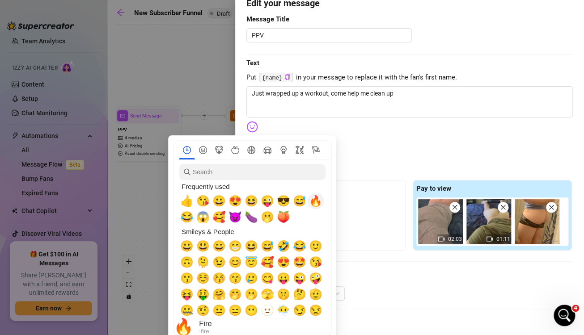
click at [313, 197] on span "🔥" at bounding box center [315, 201] width 13 height 13
click at [265, 218] on span "🫢" at bounding box center [266, 217] width 13 height 13
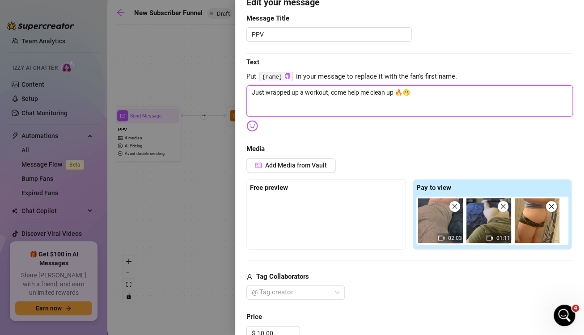
scroll to position [87, 0]
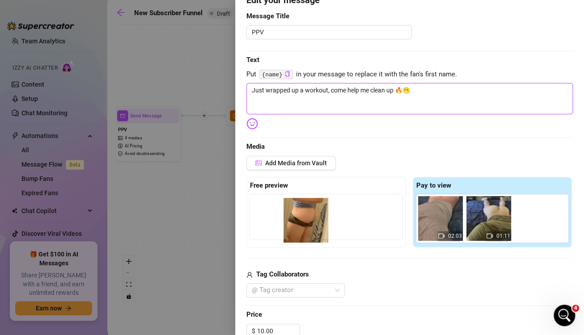
drag, startPoint x: 529, startPoint y: 223, endPoint x: 298, endPoint y: 225, distance: 230.6
click at [298, 225] on div "Free preview Pay to view 02:03 01:11" at bounding box center [409, 212] width 326 height 71
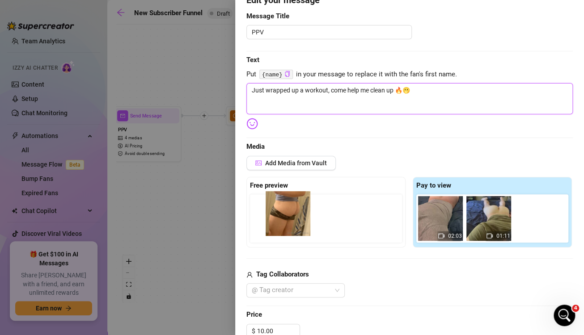
drag, startPoint x: 520, startPoint y: 218, endPoint x: 272, endPoint y: 212, distance: 248.0
click at [272, 212] on div "Free preview Pay to view 02:03 01:11" at bounding box center [409, 212] width 326 height 71
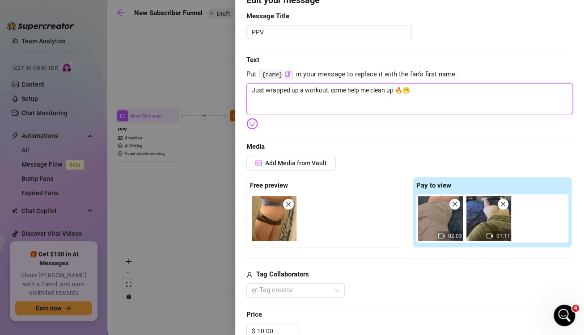
scroll to position [0, 0]
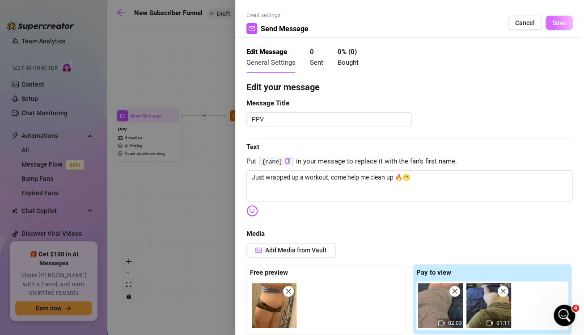
click at [552, 26] on span "Save" at bounding box center [559, 22] width 14 height 7
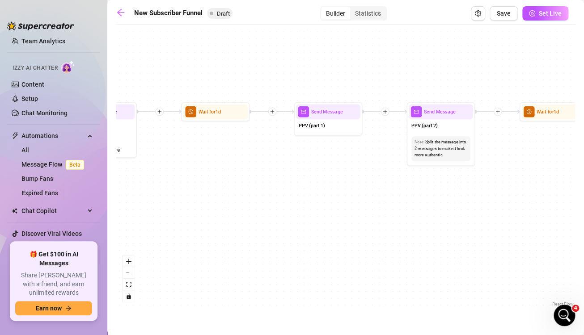
drag, startPoint x: 460, startPoint y: 186, endPoint x: 189, endPoint y: 181, distance: 270.8
click at [189, 181] on div "If True If True If True If False If False If False If True If False Merge Merge…" at bounding box center [345, 169] width 458 height 280
click at [302, 129] on div "PPV (part 1)" at bounding box center [327, 126] width 64 height 14
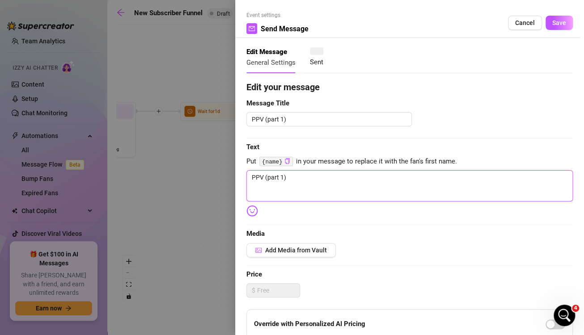
click at [342, 175] on textarea "PPV (part 1)" at bounding box center [409, 185] width 326 height 31
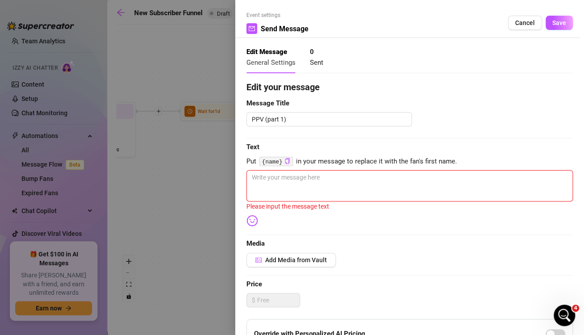
paste textarea "Here's Part One of my 🍆 album 😘 you ready to get down and dirty?"
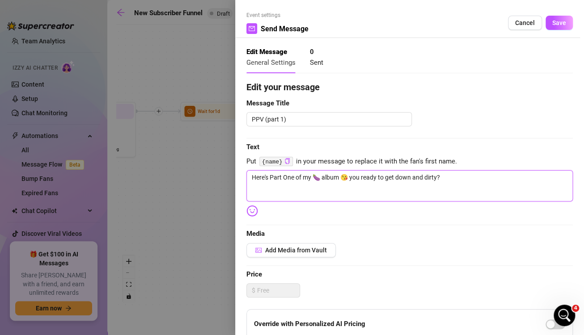
scroll to position [132, 0]
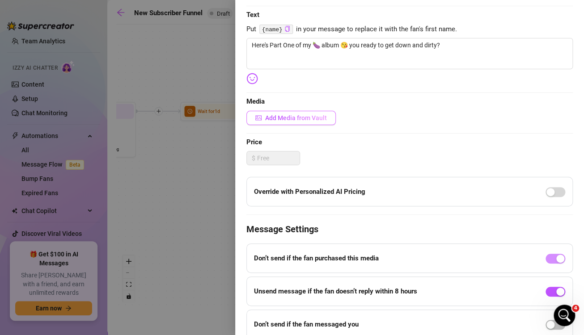
click at [296, 115] on span "Add Media from Vault" at bounding box center [296, 117] width 62 height 7
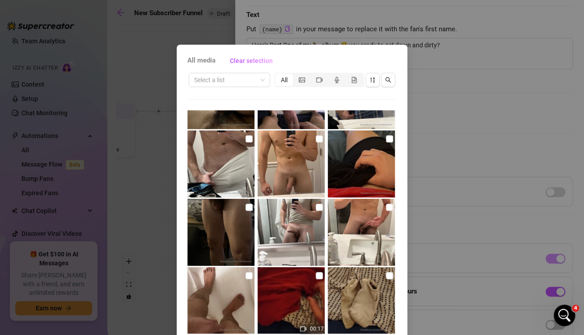
scroll to position [48, 0]
click at [245, 203] on label at bounding box center [248, 208] width 7 height 10
click at [245, 204] on input "checkbox" at bounding box center [248, 207] width 7 height 7
click at [385, 207] on img at bounding box center [360, 232] width 67 height 67
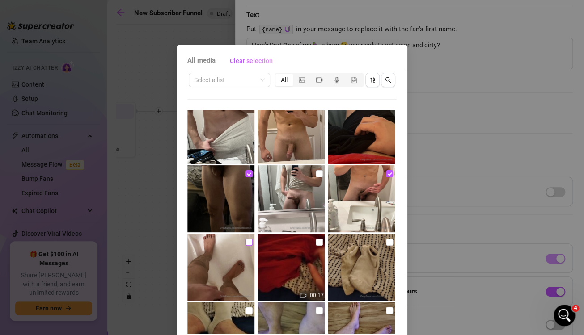
click at [245, 242] on input "checkbox" at bounding box center [248, 242] width 7 height 7
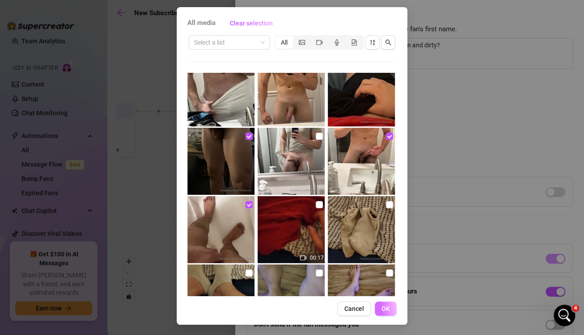
click at [381, 308] on span "OK" at bounding box center [385, 308] width 8 height 7
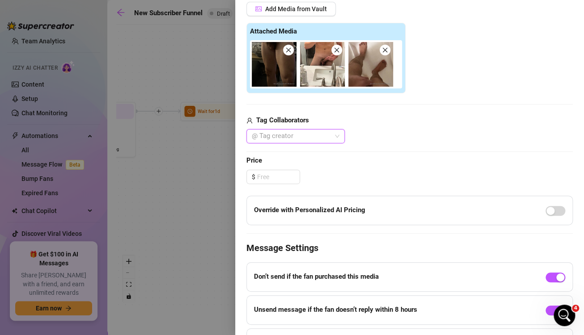
scroll to position [241, 0]
click at [281, 181] on input at bounding box center [278, 177] width 42 height 13
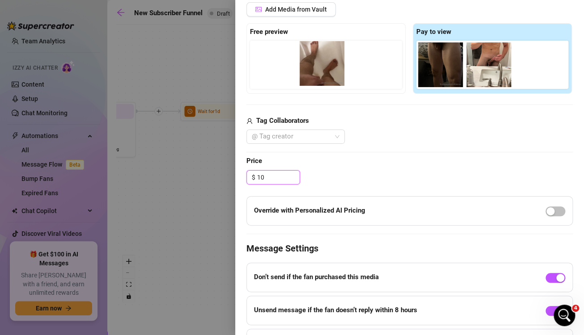
drag, startPoint x: 522, startPoint y: 64, endPoint x: 307, endPoint y: 63, distance: 214.9
click at [307, 63] on div "Free preview Pay to view" at bounding box center [409, 58] width 326 height 71
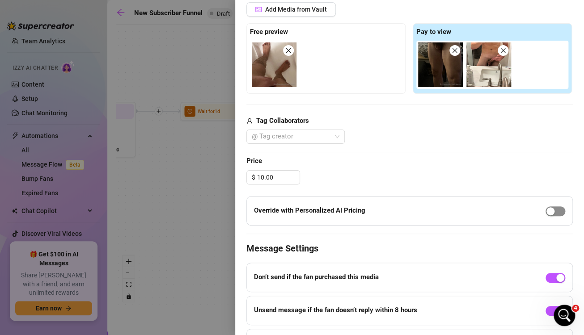
click at [545, 214] on span "button" at bounding box center [555, 211] width 20 height 10
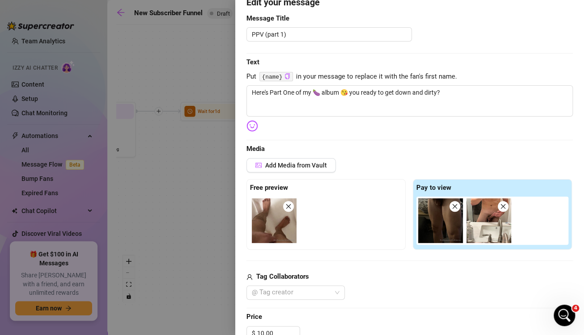
scroll to position [0, 0]
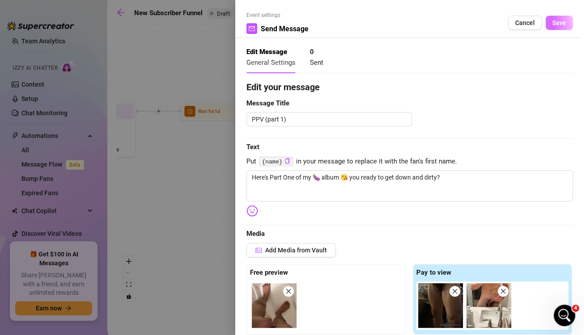
click at [552, 23] on span "Save" at bounding box center [559, 22] width 14 height 7
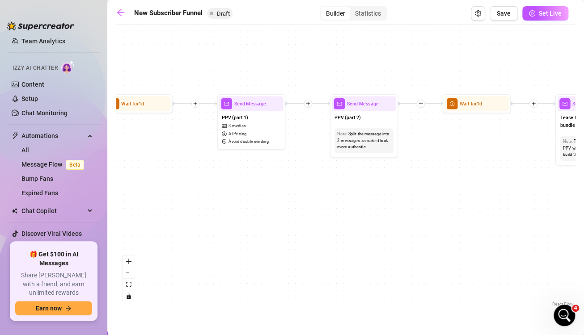
drag, startPoint x: 445, startPoint y: 234, endPoint x: 366, endPoint y: 231, distance: 79.2
click at [366, 231] on div "If True If True If True If False If False If False If True If False Merge Merge…" at bounding box center [345, 169] width 458 height 280
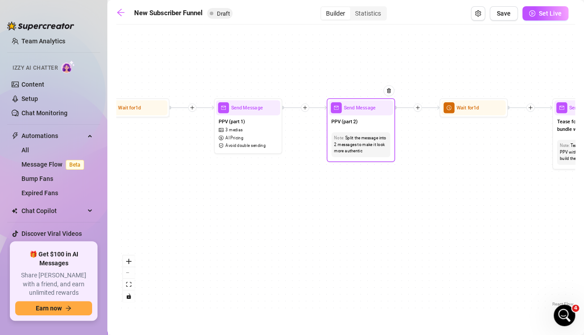
click at [369, 109] on span "Send Message" at bounding box center [360, 108] width 32 height 8
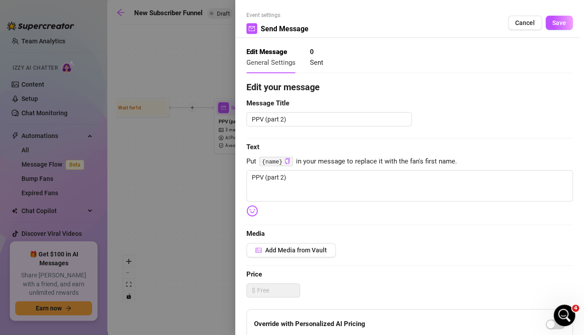
click at [207, 181] on div at bounding box center [292, 167] width 584 height 335
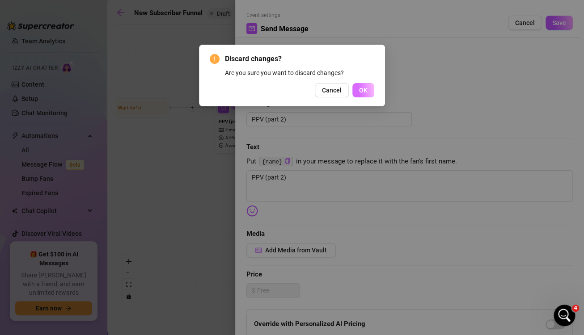
click at [362, 94] on button "OK" at bounding box center [363, 90] width 22 height 14
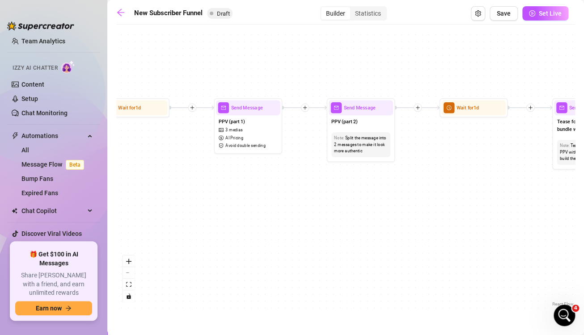
click at [306, 108] on icon "plus" at bounding box center [304, 107] width 5 height 5
click at [331, 107] on div "Time Delay" at bounding box center [338, 108] width 50 height 12
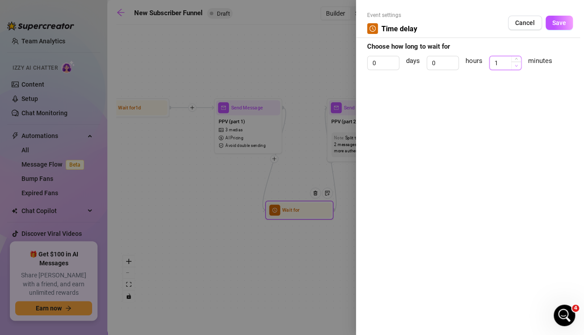
click at [515, 61] on span "Increase Value" at bounding box center [516, 58] width 10 height 5
click at [515, 60] on icon "up" at bounding box center [515, 58] width 3 height 3
click at [504, 60] on input "2" at bounding box center [504, 62] width 31 height 13
click at [560, 18] on button "Save" at bounding box center [558, 23] width 27 height 14
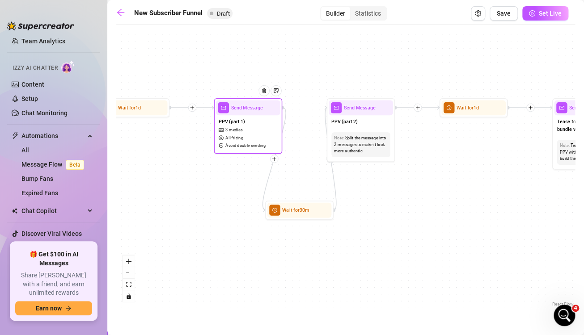
click at [259, 143] on span "Avoid double sending" at bounding box center [245, 146] width 40 height 6
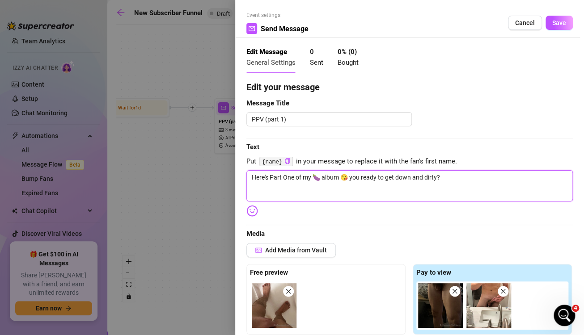
click at [465, 176] on textarea "Here's Part One of my 🍆 album 😘 you ready to get down and dirty?" at bounding box center [409, 185] width 326 height 31
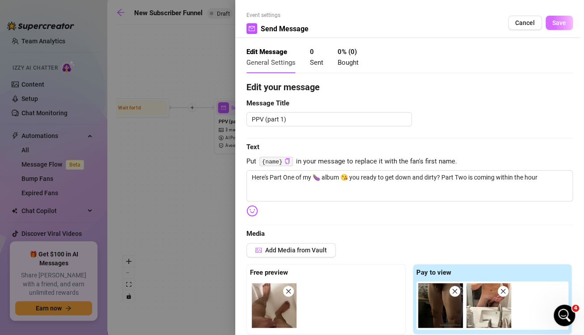
click at [545, 27] on button "Save" at bounding box center [558, 23] width 27 height 14
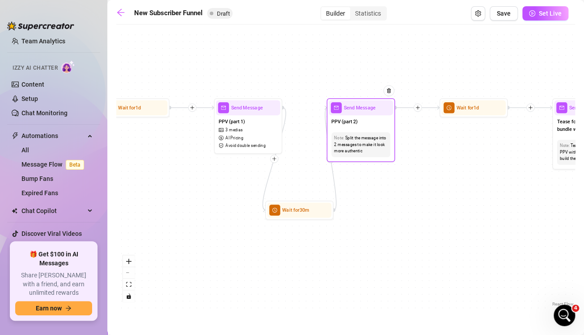
click at [365, 119] on div "PPV (part 2)" at bounding box center [360, 122] width 64 height 14
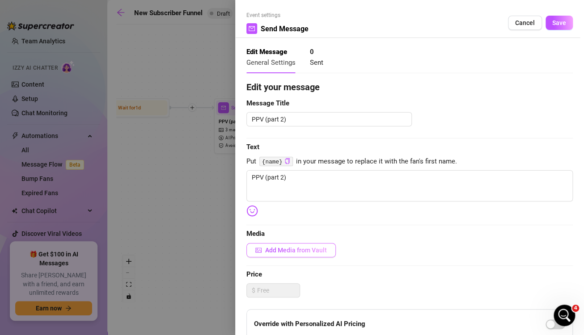
click at [315, 247] on span "Add Media from Vault" at bounding box center [296, 250] width 62 height 7
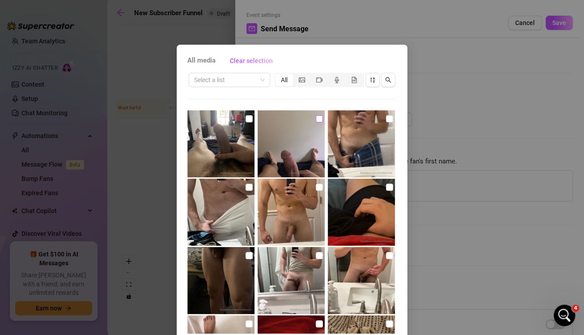
click at [315, 116] on input "checkbox" at bounding box center [318, 118] width 7 height 7
click at [245, 116] on input "checkbox" at bounding box center [248, 118] width 7 height 7
click at [386, 118] on input "checkbox" at bounding box center [389, 118] width 7 height 7
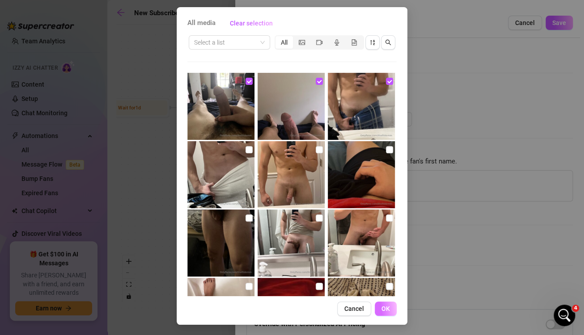
click at [385, 309] on span "OK" at bounding box center [385, 308] width 8 height 7
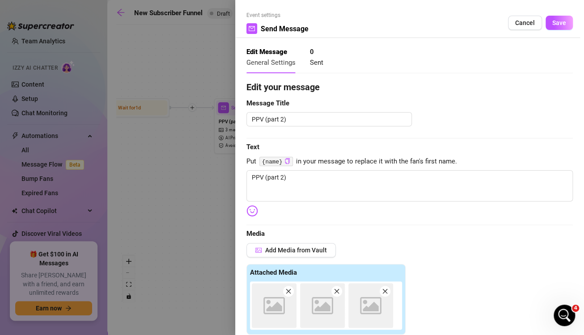
scroll to position [203, 0]
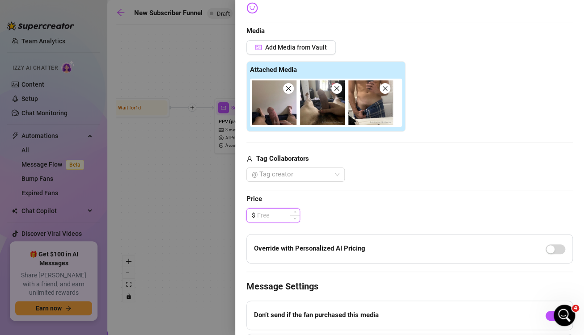
click at [267, 217] on input at bounding box center [278, 215] width 42 height 13
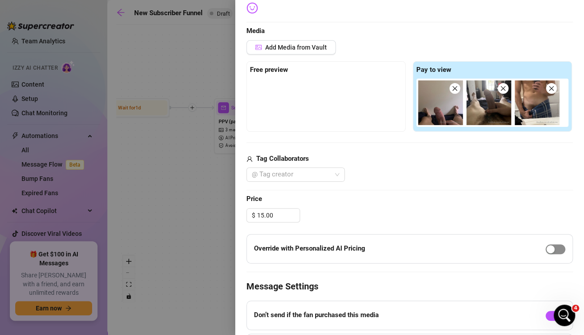
click at [550, 251] on span "button" at bounding box center [555, 249] width 20 height 10
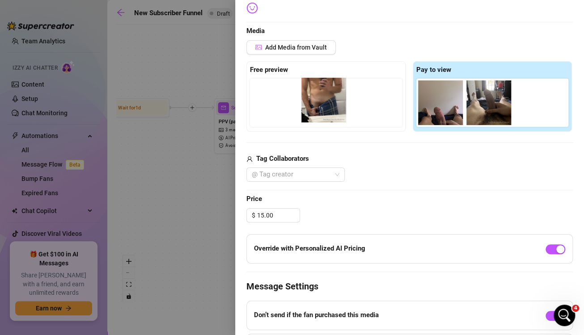
drag, startPoint x: 536, startPoint y: 109, endPoint x: 301, endPoint y: 107, distance: 235.5
click at [301, 107] on div "Free preview Pay to view" at bounding box center [409, 96] width 326 height 71
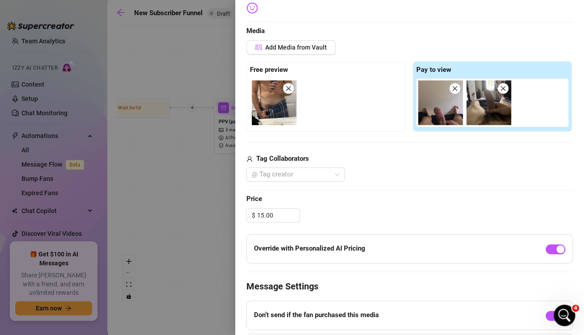
scroll to position [296, 0]
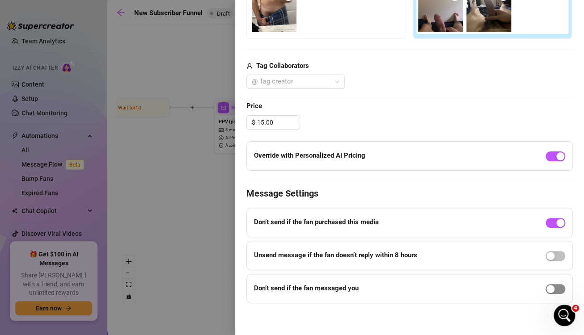
click at [546, 285] on div "button" at bounding box center [550, 289] width 8 height 8
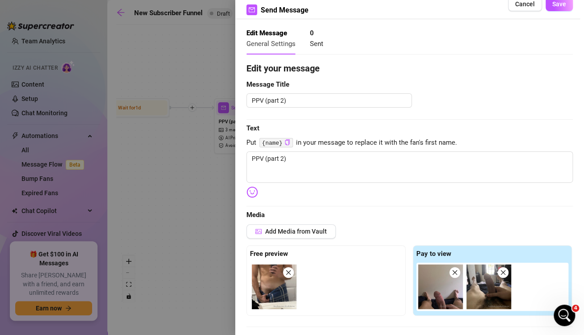
scroll to position [4, 0]
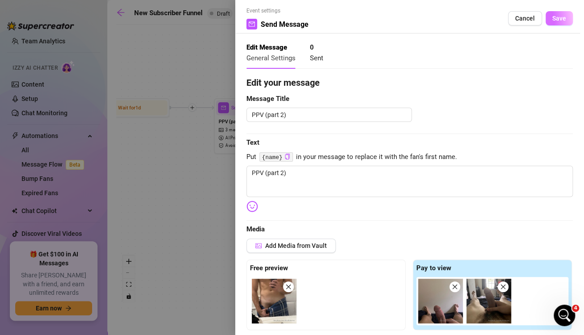
click at [552, 20] on span "Save" at bounding box center [559, 18] width 14 height 7
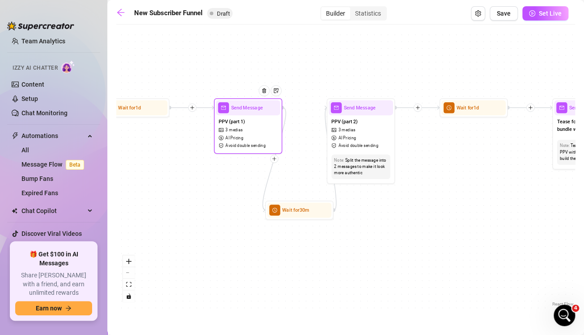
click at [230, 130] on span "3 medias" at bounding box center [233, 130] width 17 height 6
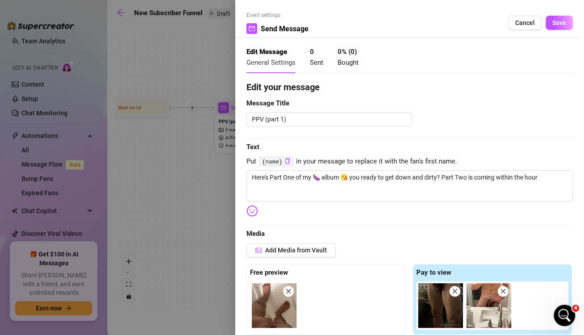
scroll to position [296, 0]
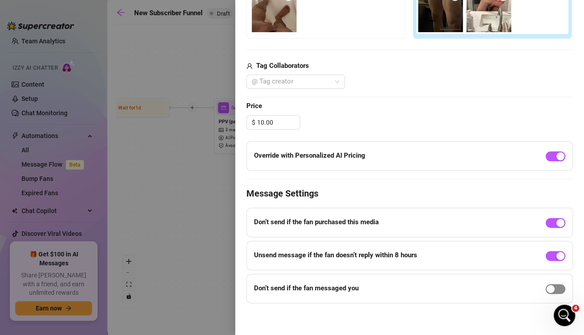
click at [546, 285] on div "button" at bounding box center [550, 289] width 8 height 8
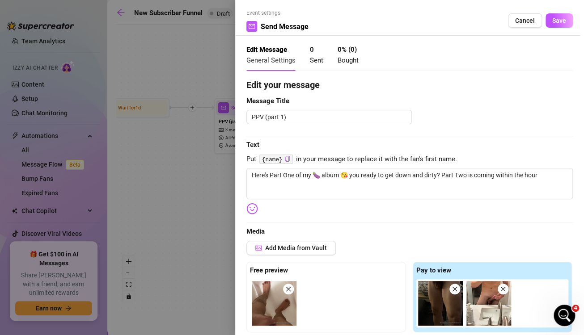
scroll to position [0, 0]
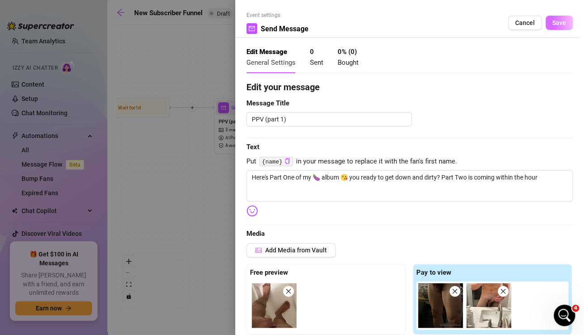
click at [552, 19] on span "Save" at bounding box center [559, 22] width 14 height 7
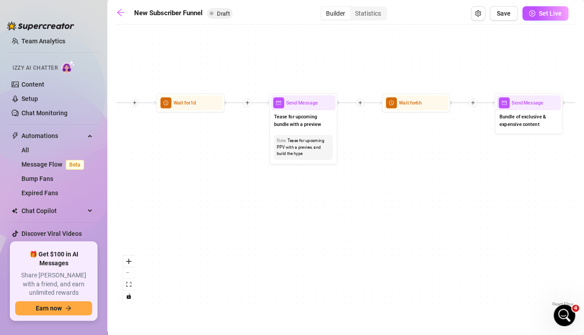
drag, startPoint x: 482, startPoint y: 197, endPoint x: 199, endPoint y: 192, distance: 282.9
click at [199, 192] on div "If True If True If True If False If False If False If True If False Wait for 30…" at bounding box center [345, 169] width 458 height 280
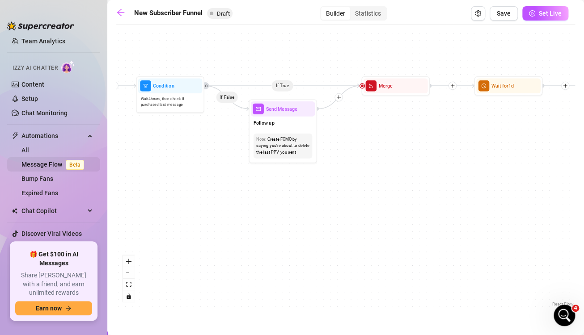
drag, startPoint x: 482, startPoint y: 185, endPoint x: 8, endPoint y: 168, distance: 473.9
click at [8, 168] on div "Home Creator Analytics Team Analytics Izzy AI Chatter Content Setup Chat Monito…" at bounding box center [292, 167] width 584 height 335
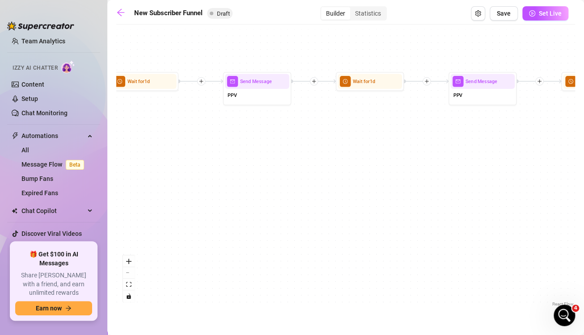
drag, startPoint x: 328, startPoint y: 154, endPoint x: -33, endPoint y: 151, distance: 361.0
click at [0, 151] on html "Home Creator Analytics Team Analytics Izzy AI Chatter Content Setup Chat Monito…" at bounding box center [292, 167] width 584 height 335
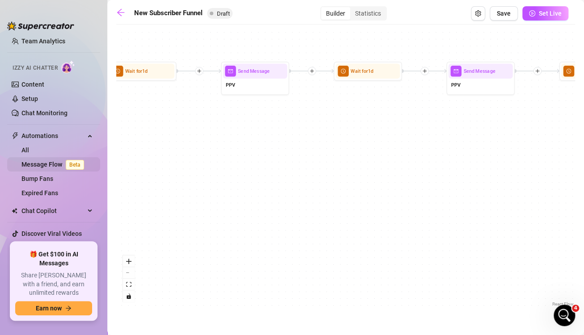
drag, startPoint x: 493, startPoint y: 178, endPoint x: 30, endPoint y: 166, distance: 463.0
click at [30, 166] on div "Home Creator Analytics Team Analytics Izzy AI Chatter Content Setup Chat Monito…" at bounding box center [292, 167] width 584 height 335
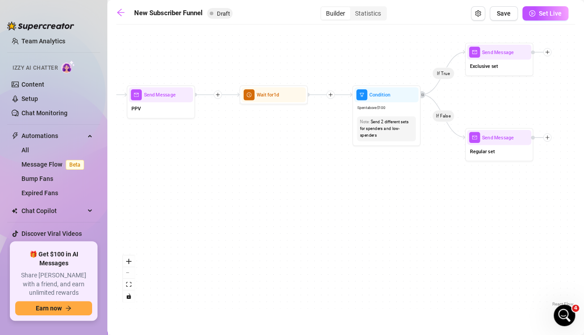
drag, startPoint x: 502, startPoint y: 166, endPoint x: -33, endPoint y: 190, distance: 534.9
click at [0, 190] on html "Home Creator Analytics Team Analytics Izzy AI Chatter Content Setup Chat Monito…" at bounding box center [292, 167] width 584 height 335
click at [533, 12] on icon "play-circle" at bounding box center [532, 13] width 6 height 6
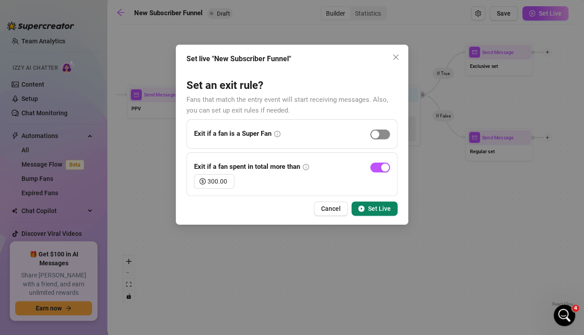
click at [384, 134] on span "button" at bounding box center [380, 135] width 20 height 10
click at [380, 206] on span "Set Live" at bounding box center [379, 208] width 23 height 7
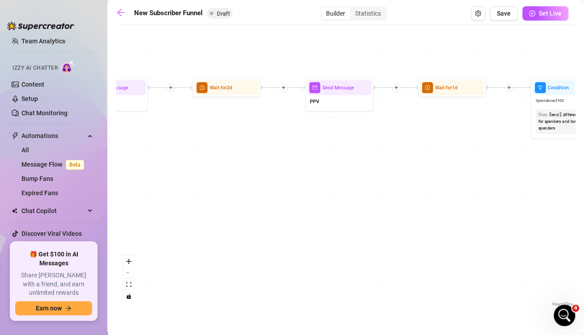
drag, startPoint x: 254, startPoint y: 173, endPoint x: 497, endPoint y: 191, distance: 244.2
click at [497, 191] on div "If True If True If True If False If False If False If True If False Wait for 30…" at bounding box center [345, 169] width 458 height 280
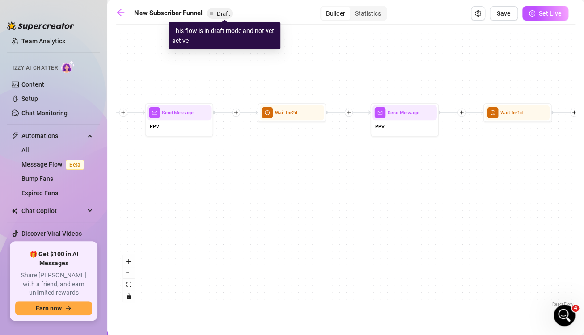
click at [219, 15] on span "Draft" at bounding box center [223, 13] width 13 height 7
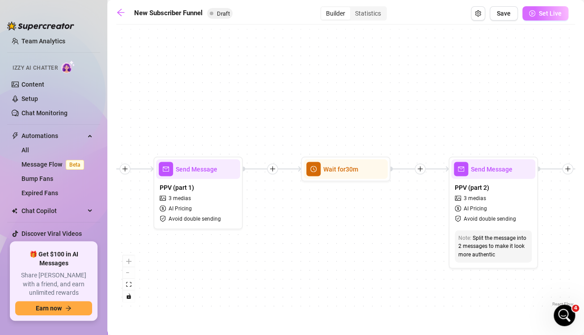
click at [547, 15] on span "Set Live" at bounding box center [549, 13] width 23 height 7
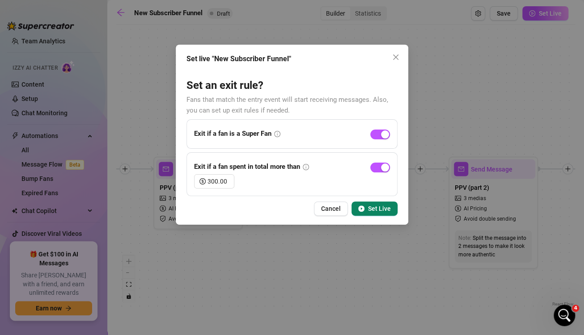
click at [376, 207] on span "Set Live" at bounding box center [379, 208] width 23 height 7
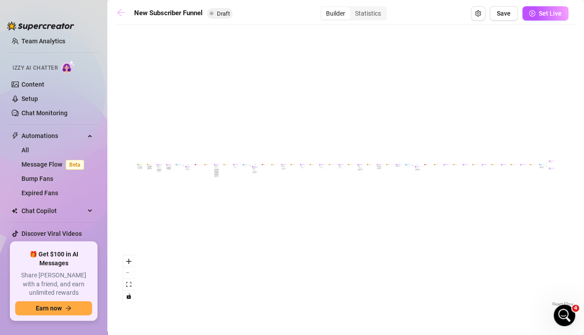
click at [120, 15] on icon "arrow-left" at bounding box center [120, 12] width 7 height 7
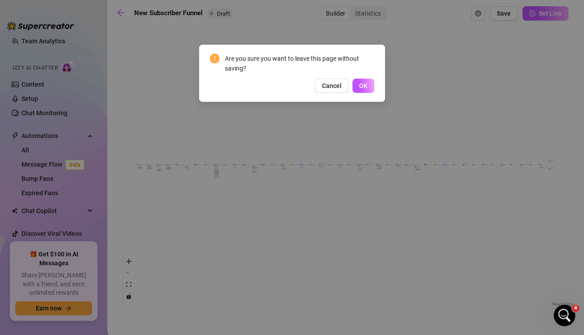
click at [374, 91] on div "Are you sure you want to leave this page without saving? Cancel OK" at bounding box center [292, 73] width 186 height 57
click at [369, 89] on button "OK" at bounding box center [363, 86] width 22 height 14
click at [369, 89] on div "Are you sure you want to leave this page without saving? Cancel OK" at bounding box center [292, 167] width 584 height 335
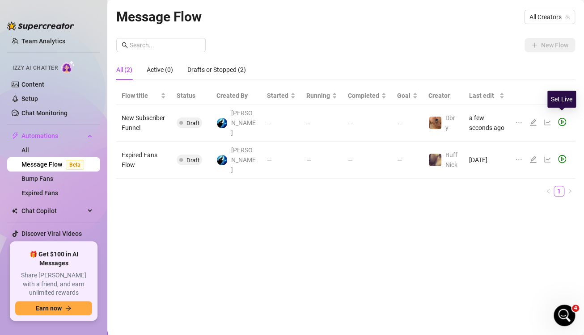
click at [559, 118] on icon "play-circle" at bounding box center [562, 122] width 8 height 8
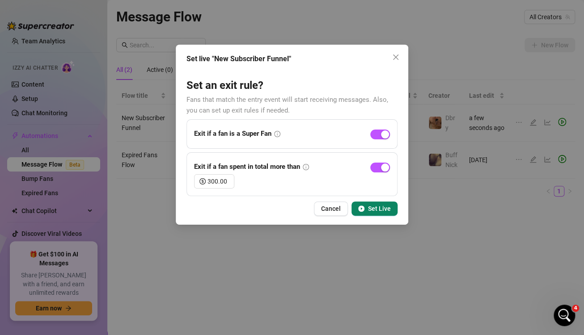
click at [377, 207] on span "Set Live" at bounding box center [379, 208] width 23 height 7
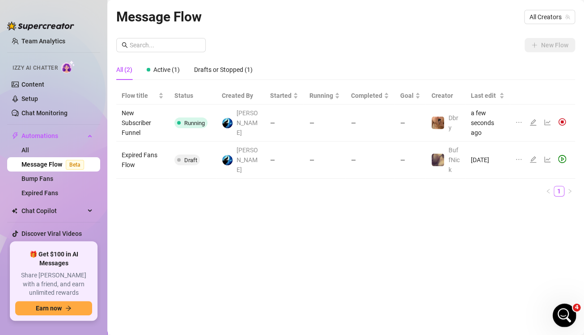
click at [569, 311] on div "Open Intercom Messenger" at bounding box center [562, 313] width 29 height 29
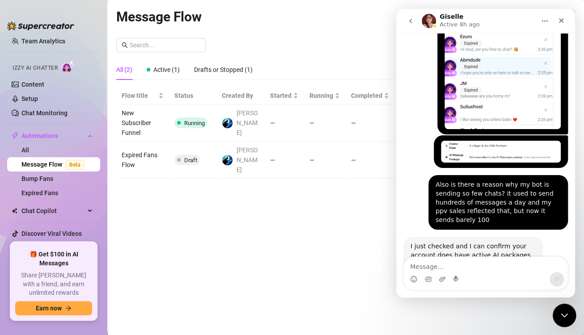
scroll to position [2014, 0]
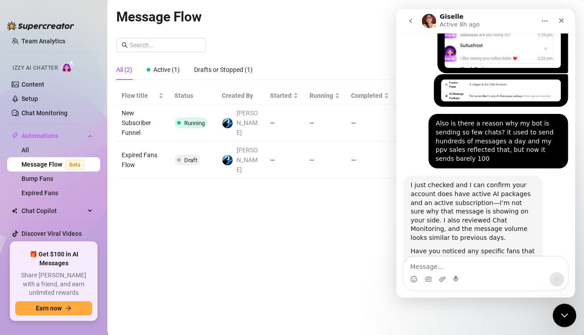
click at [569, 311] on div "Close Intercom Messenger" at bounding box center [562, 313] width 21 height 21
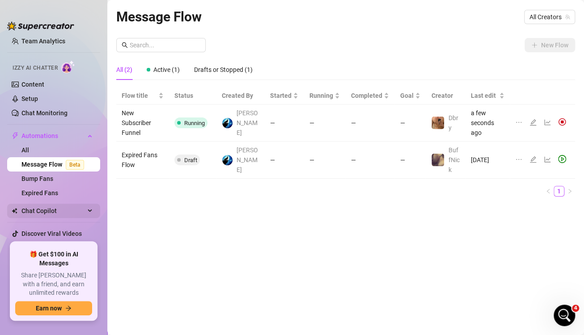
click at [56, 207] on span "Chat Copilot" at bounding box center [52, 211] width 63 height 14
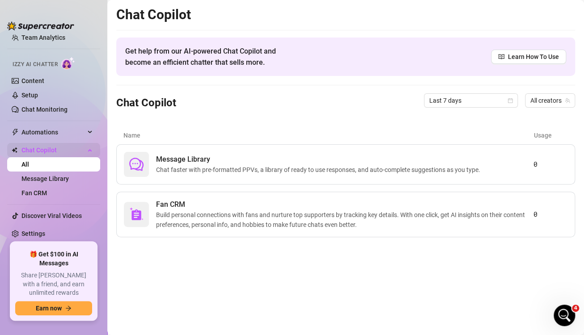
scroll to position [40, 0]
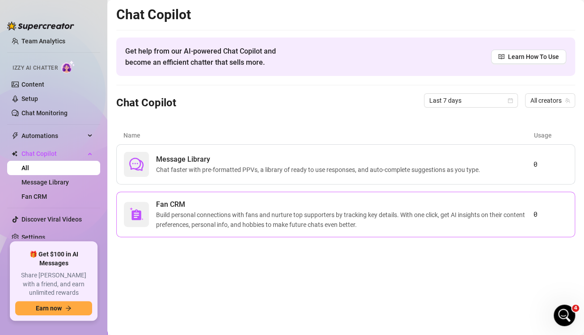
click at [281, 196] on div "Fan CRM Build personal connections with fans and nurture top supporters by trac…" at bounding box center [345, 215] width 458 height 46
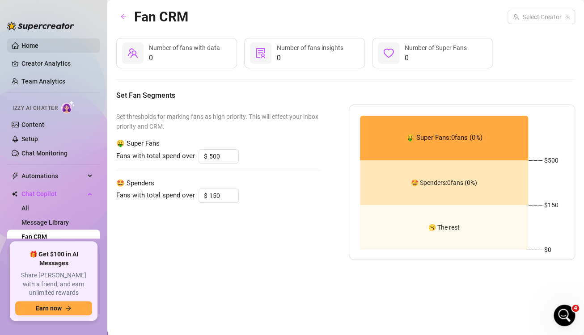
click at [35, 45] on link "Home" at bounding box center [29, 45] width 17 height 7
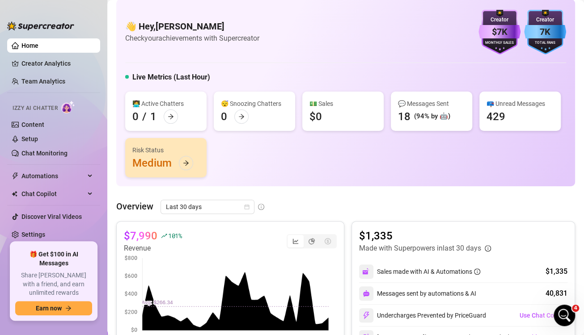
scroll to position [6, 0]
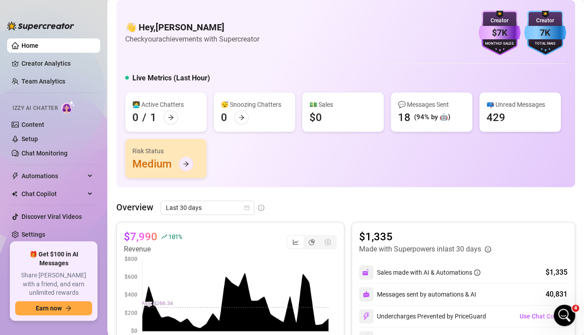
click at [189, 165] on icon "arrow-right" at bounding box center [186, 164] width 6 height 6
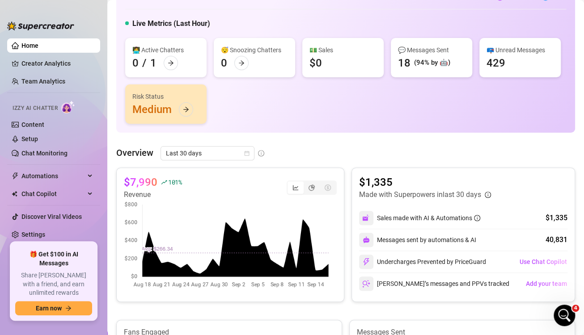
scroll to position [0, 0]
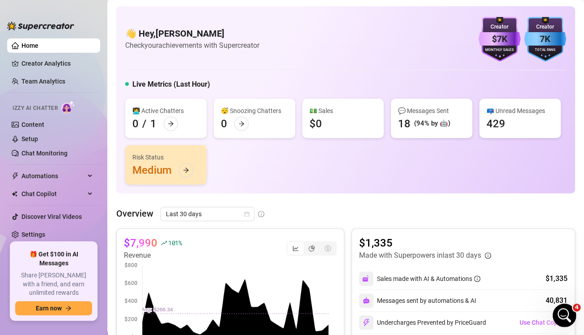
click at [568, 315] on div "Open Intercom Messenger" at bounding box center [562, 313] width 29 height 29
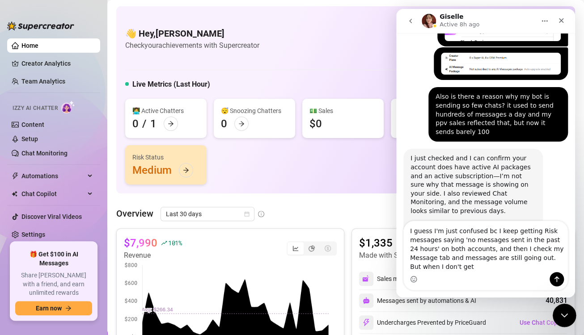
scroll to position [2050, 0]
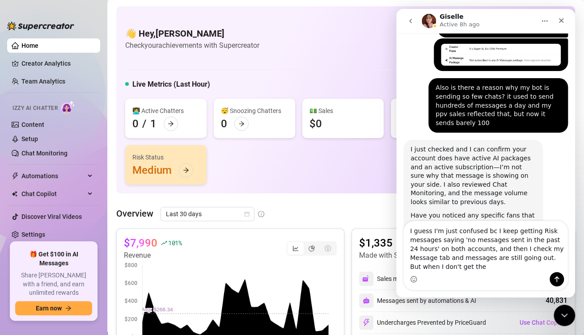
click at [511, 258] on textarea "I guess I'm just confused bc I keep getting Risk messages saying 'no messages s…" at bounding box center [485, 246] width 164 height 51
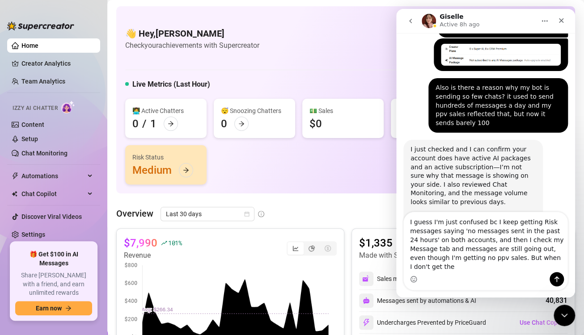
click at [542, 269] on textarea "I guess I'm just confused bc I keep getting Risk messages saying 'no messages s…" at bounding box center [485, 242] width 164 height 60
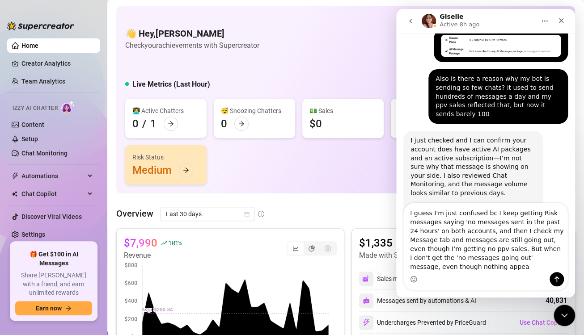
scroll to position [2068, 0]
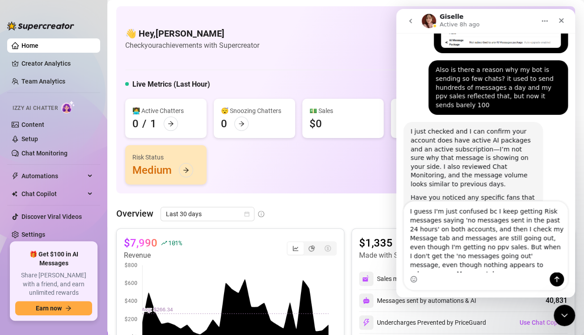
click at [448, 266] on textarea "I guess I'm just confused bc I keep getting Risk messages saying 'no messages s…" at bounding box center [485, 237] width 164 height 71
click at [521, 270] on textarea "I guess I'm just confused bc I keep getting Risk messages saying 'no messages s…" at bounding box center [485, 237] width 164 height 71
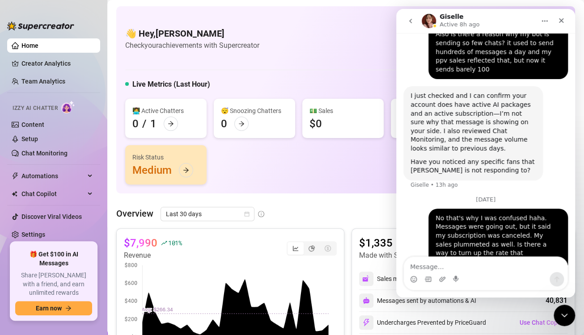
scroll to position [2113, 0]
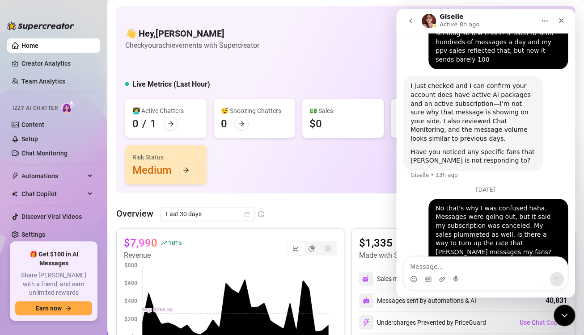
click at [361, 234] on div "$1,335 Made with Superpowers in last 30 days Sales made with AI & Automations $…" at bounding box center [462, 295] width 223 height 134
click at [565, 317] on icon "Close Intercom Messenger" at bounding box center [562, 314] width 11 height 11
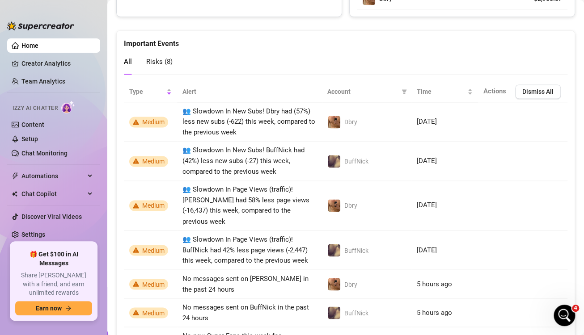
scroll to position [570, 0]
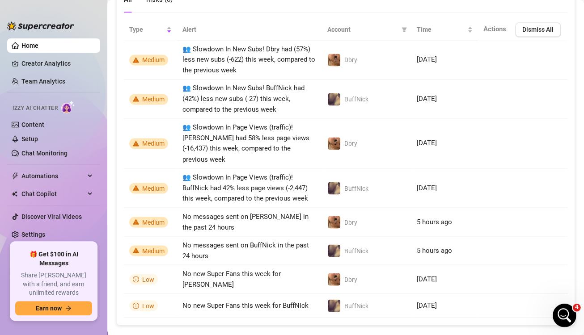
click at [565, 312] on icon "Open Intercom Messenger" at bounding box center [562, 314] width 15 height 15
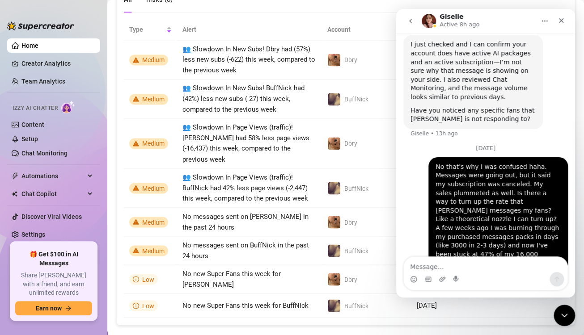
scroll to position [2175, 0]
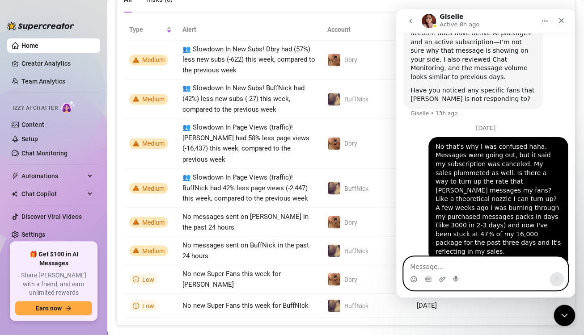
click at [486, 268] on textarea "Message…" at bounding box center [485, 264] width 164 height 15
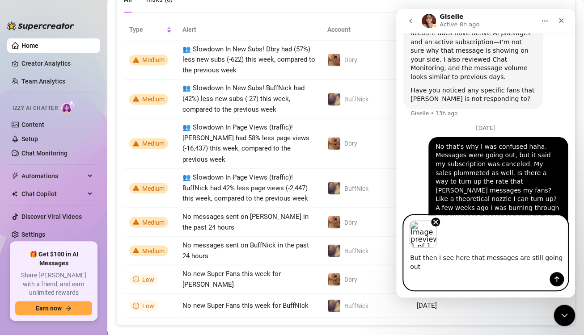
scroll to position [2207, 0]
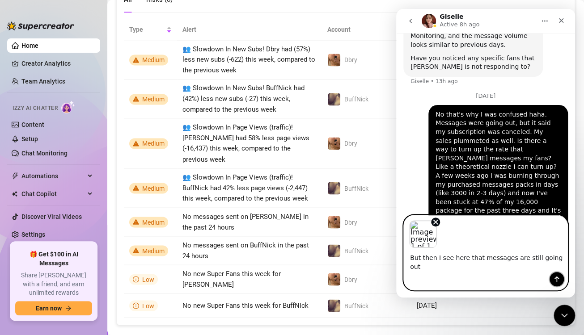
click at [554, 277] on icon "Send a message…" at bounding box center [556, 279] width 7 height 7
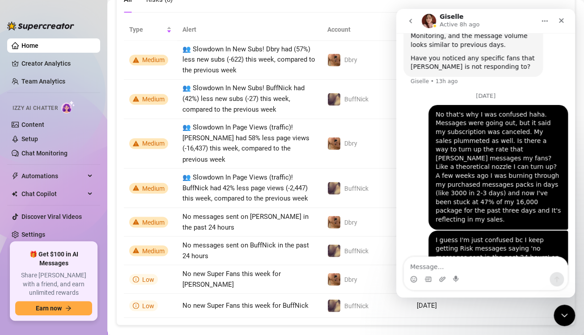
scroll to position [2302, 0]
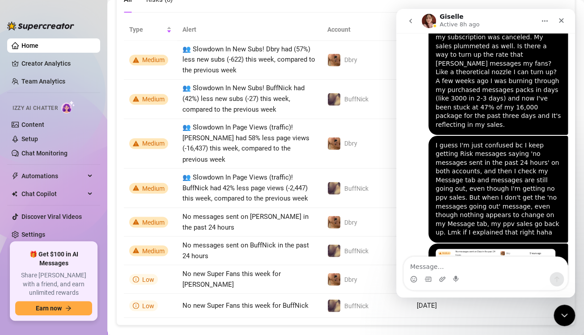
click at [28, 46] on link "Home" at bounding box center [29, 45] width 17 height 7
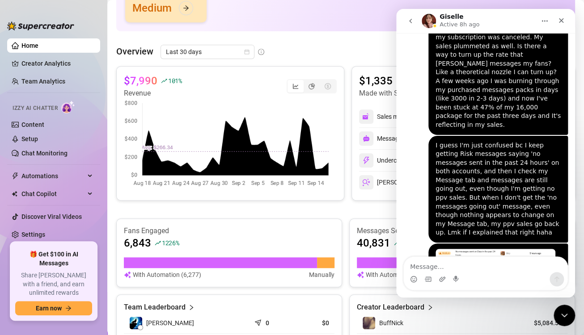
scroll to position [161, 0]
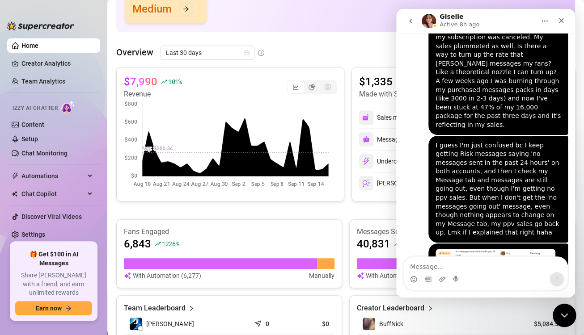
click at [565, 314] on icon "Close Intercom Messenger" at bounding box center [562, 314] width 11 height 11
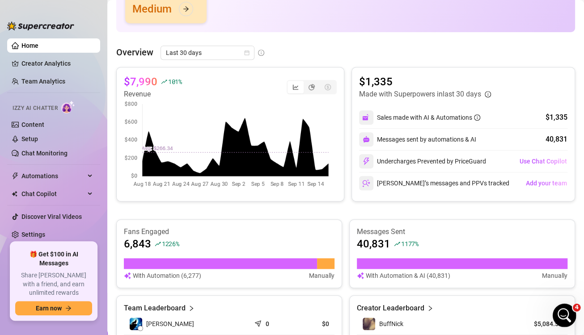
click at [566, 316] on icon "Open Intercom Messenger" at bounding box center [562, 314] width 15 height 15
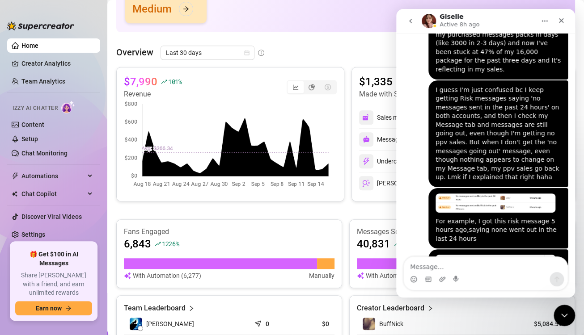
scroll to position [2433, 0]
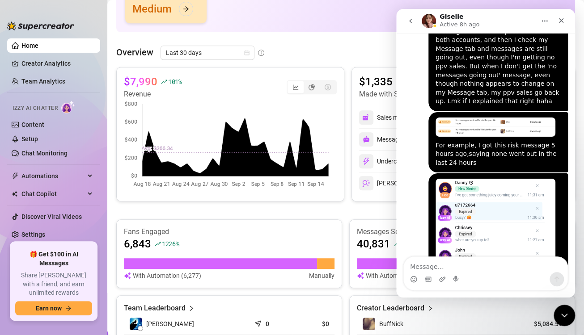
click at [478, 306] on img "Dominic says…" at bounding box center [495, 341] width 120 height 71
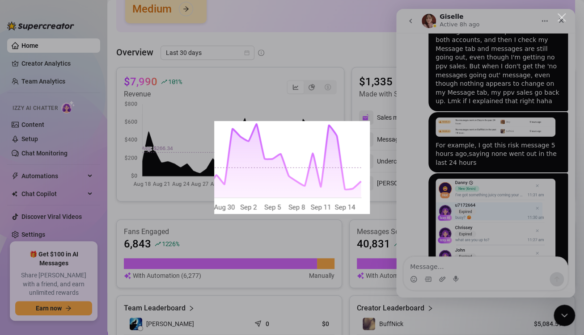
click at [388, 99] on div "Intercom messenger" at bounding box center [292, 167] width 584 height 335
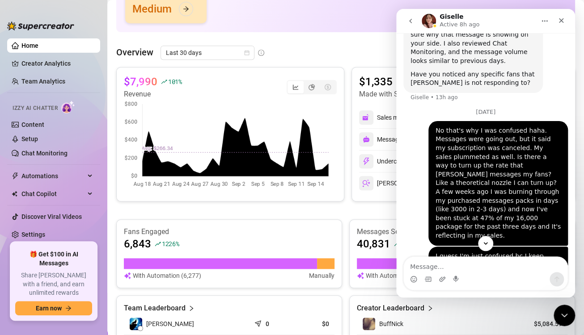
scroll to position [2229, 0]
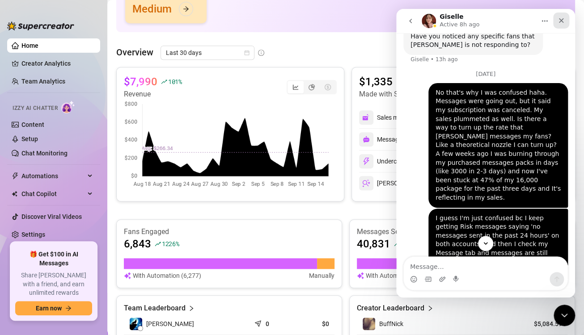
click at [559, 21] on icon "Close" at bounding box center [560, 20] width 5 height 5
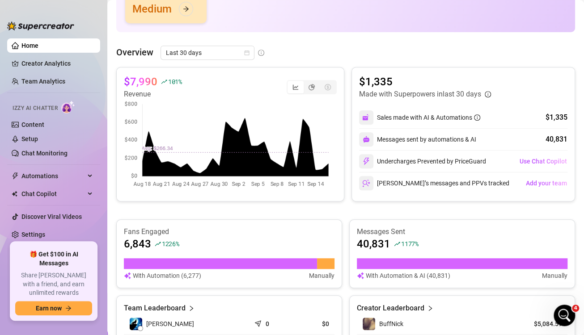
scroll to position [0, 0]
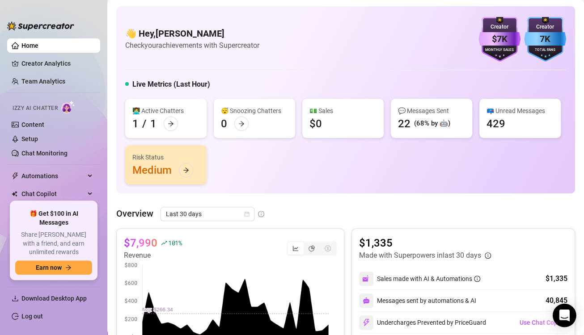
click at [562, 313] on icon "Open Intercom Messenger" at bounding box center [563, 316] width 10 height 12
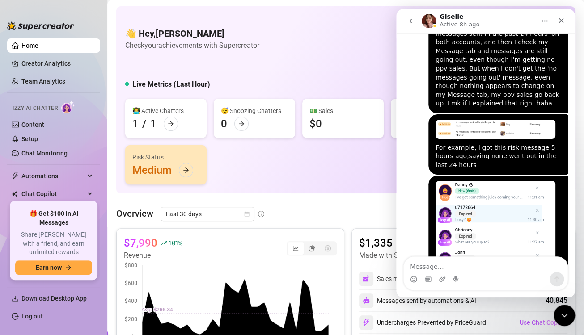
scroll to position [2433, 0]
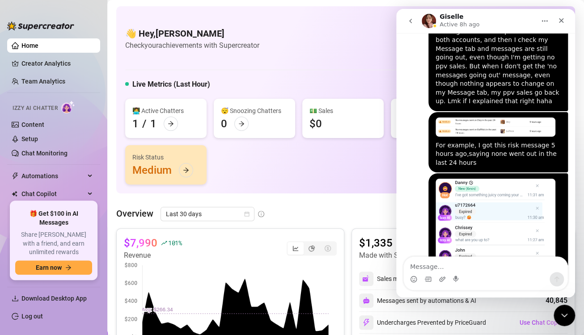
click at [442, 274] on div "Intercom messenger" at bounding box center [441, 279] width 7 height 14
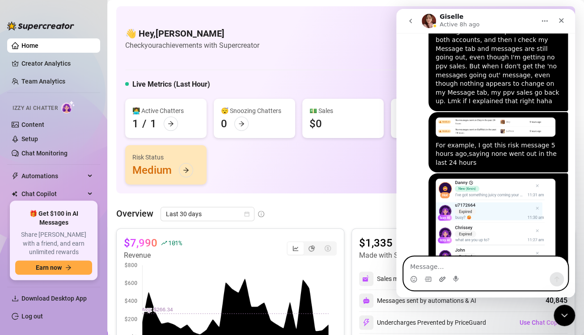
click at [440, 277] on icon "Upload attachment" at bounding box center [441, 279] width 7 height 7
click at [441, 279] on icon "Upload attachment" at bounding box center [441, 279] width 7 height 7
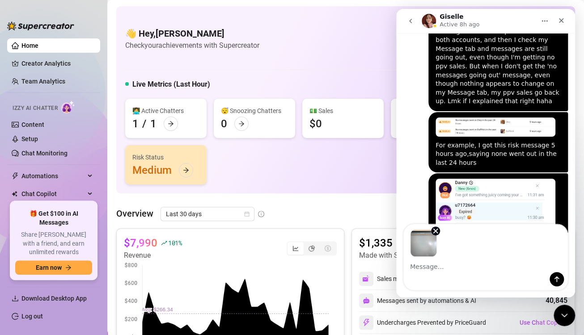
scroll to position [2466, 0]
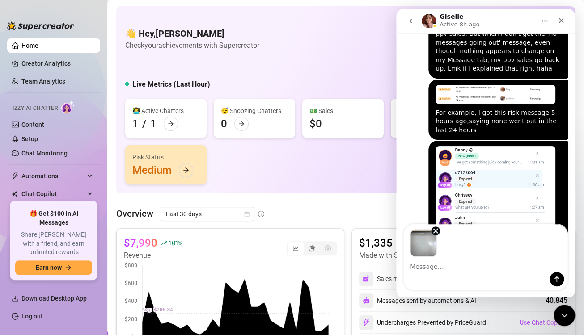
click at [467, 276] on div "Intercom messenger" at bounding box center [485, 279] width 164 height 14
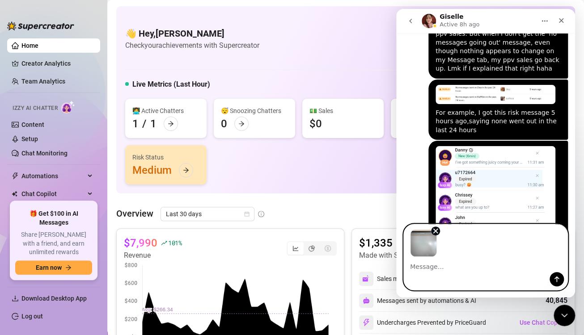
click at [470, 266] on textarea "Message…" at bounding box center [485, 264] width 164 height 15
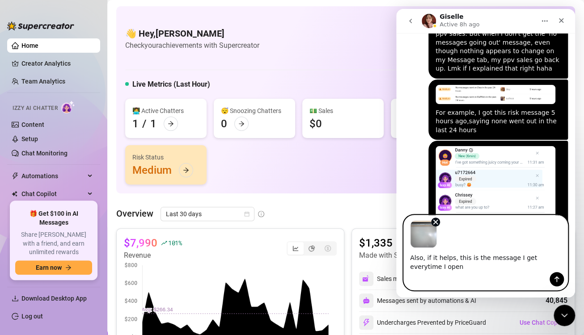
scroll to position [2475, 0]
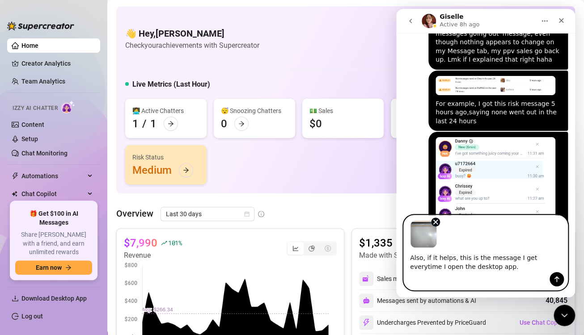
click at [540, 262] on textarea "Also, if it helps, this is the message I get everytime I open the desktop app." at bounding box center [485, 260] width 164 height 24
click at [506, 260] on textarea "Also, if it helps, this is the message I get every time I open the desktop app." at bounding box center [485, 260] width 164 height 24
click at [523, 260] on textarea "Also, if it helps, this is the message I get every time I open the desktop app." at bounding box center [485, 260] width 164 height 24
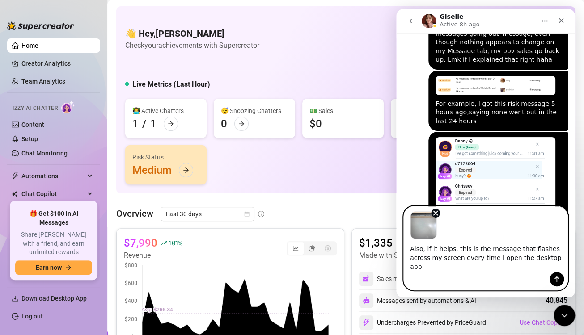
click at [542, 268] on textarea "Also, if it helps, this is the message that flashes across my screen every time…" at bounding box center [485, 255] width 164 height 33
type textarea "Also, if it helps, this is the message that flashes across my screen every time…"
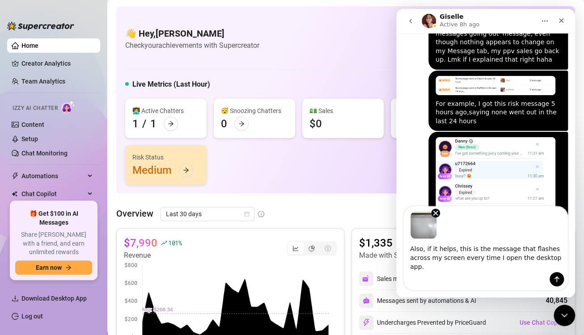
click at [427, 234] on img "Image previews" at bounding box center [423, 225] width 27 height 28
click at [417, 236] on img "Image previews" at bounding box center [423, 225] width 27 height 28
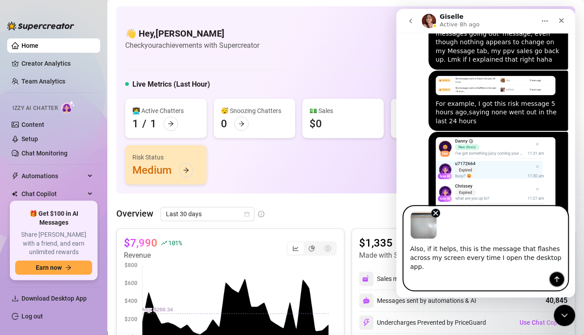
click at [555, 280] on icon "Send a message…" at bounding box center [556, 279] width 7 height 7
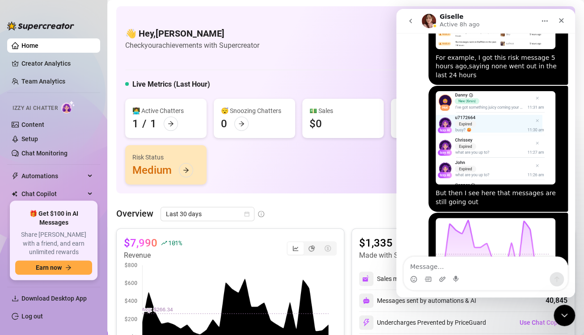
scroll to position [2595, 0]
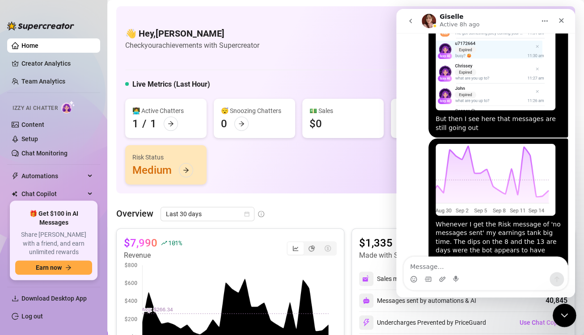
click at [565, 307] on div "Close Intercom Messenger" at bounding box center [562, 313] width 21 height 21
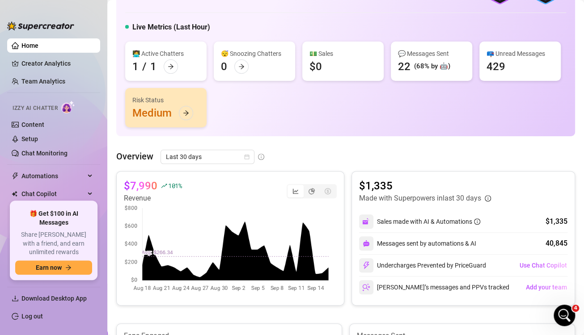
scroll to position [0, 0]
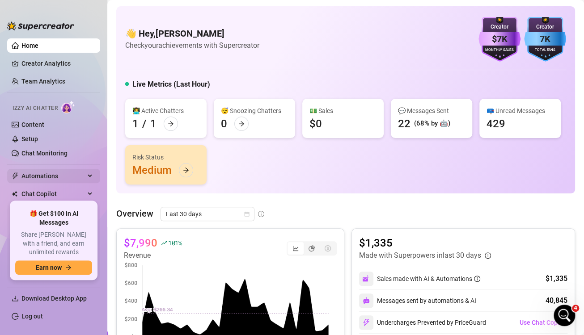
click at [49, 175] on span "Automations" at bounding box center [52, 176] width 63 height 14
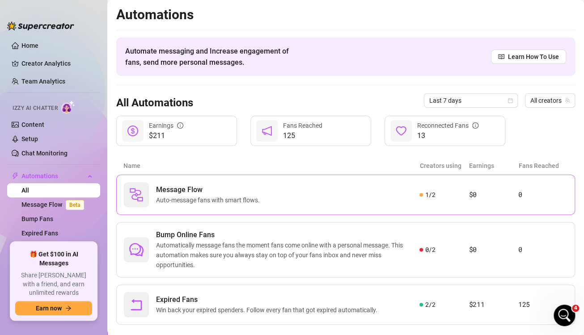
click at [227, 189] on span "Message Flow" at bounding box center [209, 190] width 107 height 11
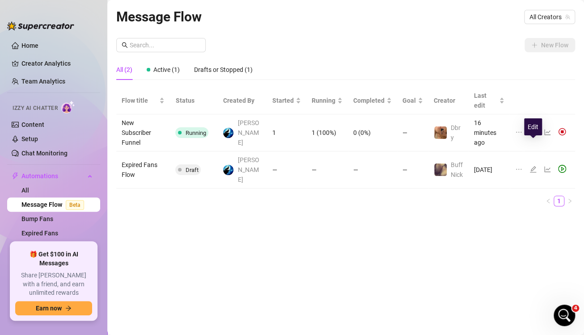
click at [535, 166] on icon "edit" at bounding box center [532, 169] width 7 height 7
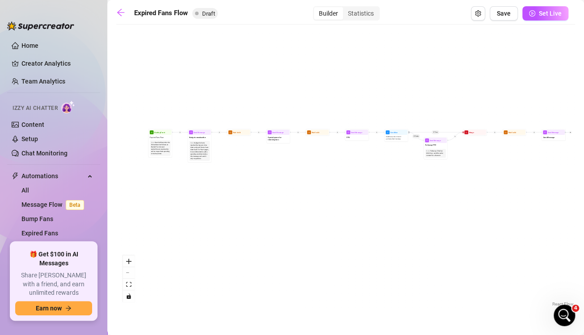
drag, startPoint x: 435, startPoint y: 218, endPoint x: 446, endPoint y: 195, distance: 25.6
click at [446, 195] on div "If True If False Send Message Send Message Wait for 2d Merge Send Message Follo…" at bounding box center [345, 169] width 458 height 280
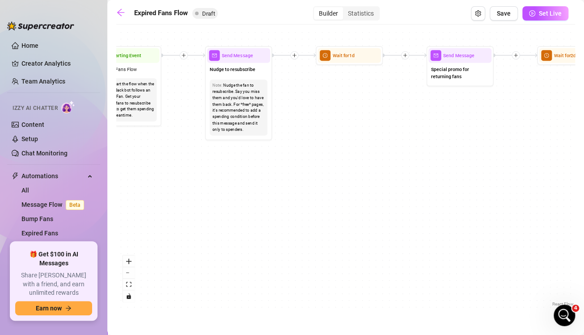
drag, startPoint x: 238, startPoint y: 218, endPoint x: 206, endPoint y: 213, distance: 32.2
click at [206, 213] on div "If True If False Send Message Send Message Wait for 2d Merge Send Message Follo…" at bounding box center [345, 169] width 458 height 280
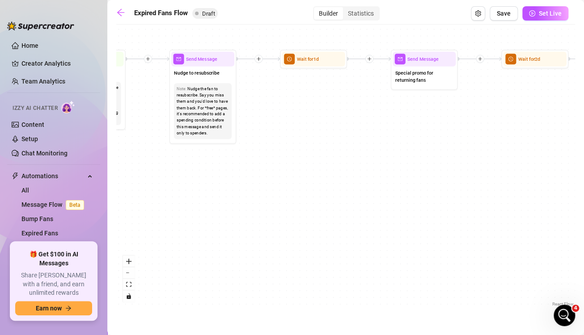
drag, startPoint x: 327, startPoint y: 199, endPoint x: 295, endPoint y: 206, distance: 32.1
click at [295, 206] on div "If True If False Send Message Send Message Wait for 2d Merge Send Message Follo…" at bounding box center [345, 169] width 458 height 280
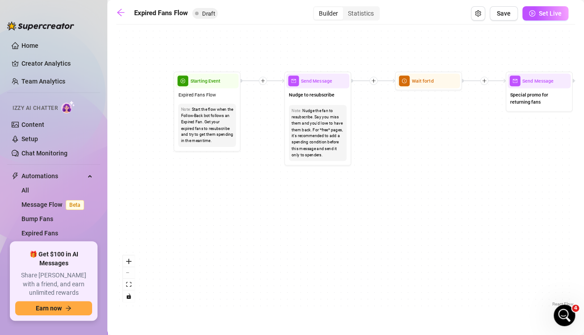
drag, startPoint x: 330, startPoint y: 155, endPoint x: 445, endPoint y: 177, distance: 116.9
click at [445, 177] on div "If True If False Send Message Send Message Wait for 2d Merge Send Message Follo…" at bounding box center [345, 169] width 458 height 280
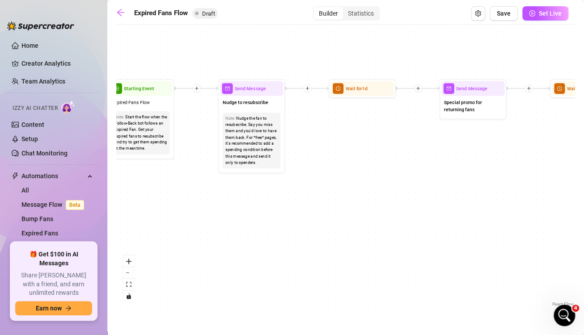
drag, startPoint x: 418, startPoint y: 195, endPoint x: 325, endPoint y: 211, distance: 94.3
click at [325, 211] on div "If True If False Send Message Send Message Wait for 2d Merge Send Message Follo…" at bounding box center [345, 169] width 458 height 280
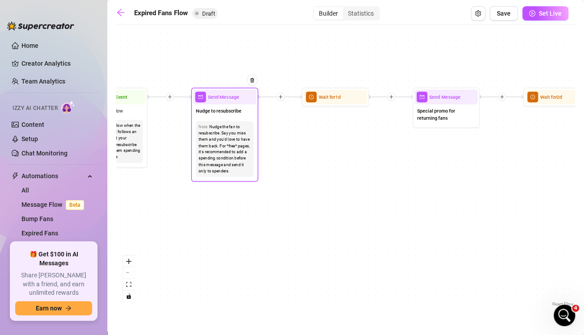
click at [235, 113] on span "Nudge to resubscribe" at bounding box center [219, 111] width 46 height 8
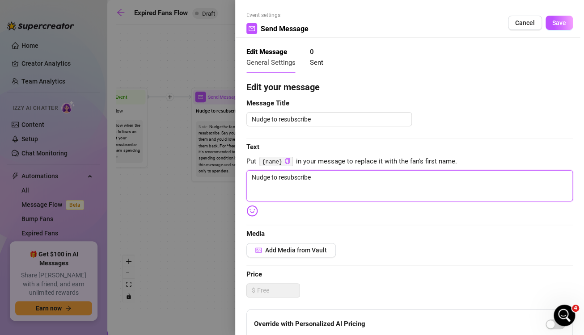
click at [326, 188] on textarea "Nudge to resubscribe" at bounding box center [409, 185] width 326 height 31
type textarea "N"
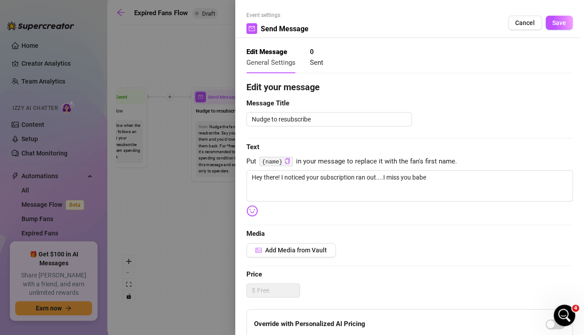
click at [253, 213] on img at bounding box center [252, 211] width 12 height 12
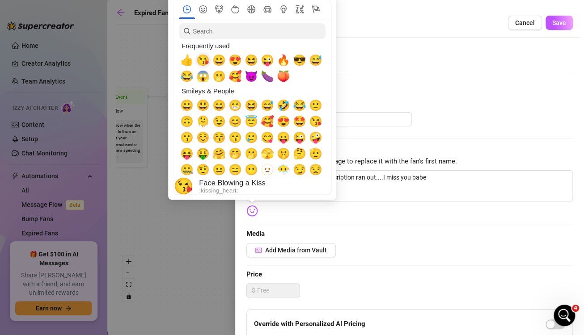
click at [203, 61] on span "😘" at bounding box center [202, 60] width 13 height 13
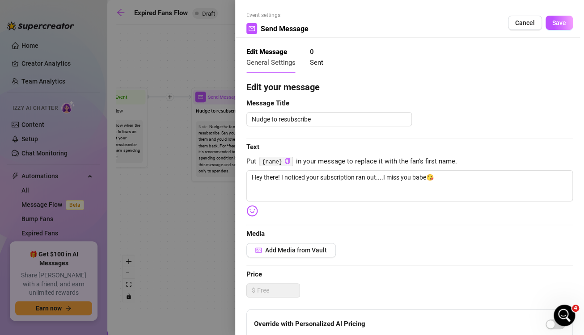
click at [474, 136] on div "Edit your message Message Title Nudge to resubscribe Text Put {name} in your me…" at bounding box center [409, 275] width 326 height 391
click at [449, 181] on textarea "Hey there! I noticed your subscription ran out....I miss you babe😘" at bounding box center [409, 185] width 326 height 31
click at [253, 209] on img at bounding box center [252, 211] width 12 height 12
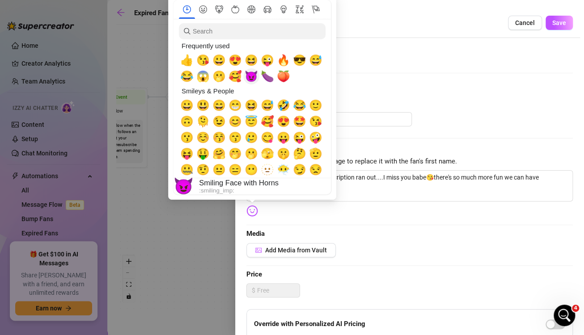
click at [252, 81] on span "😈" at bounding box center [250, 76] width 13 height 13
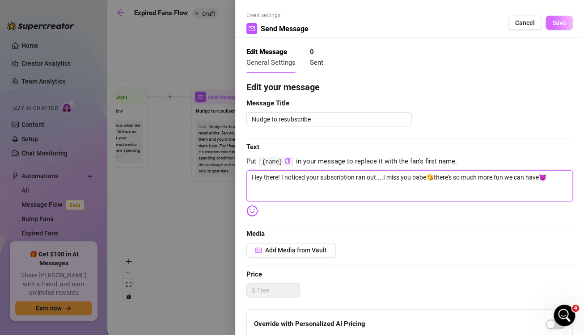
type textarea "Hey there! I noticed your subscription ran out....I miss you babe😘there's so mu…"
click at [552, 24] on span "Save" at bounding box center [559, 22] width 14 height 7
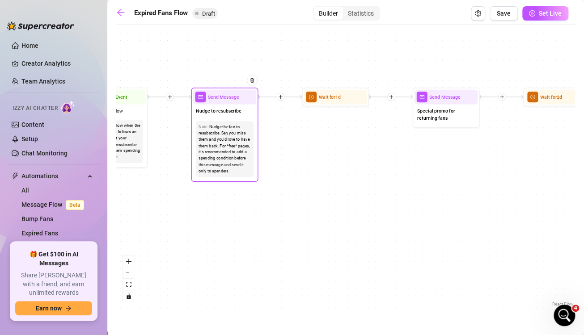
click at [235, 103] on div "Send Message" at bounding box center [224, 97] width 63 height 15
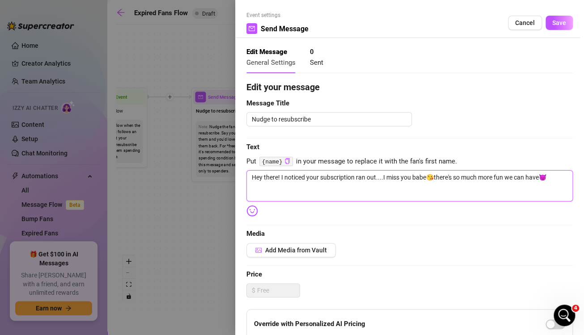
click at [554, 181] on textarea "Hey there! I noticed your subscription ran out....I miss you babe😘there's so mu…" at bounding box center [409, 185] width 326 height 31
type textarea "Hey there! I noticed your subscription ran out....I miss you babe😘there's so mu…"
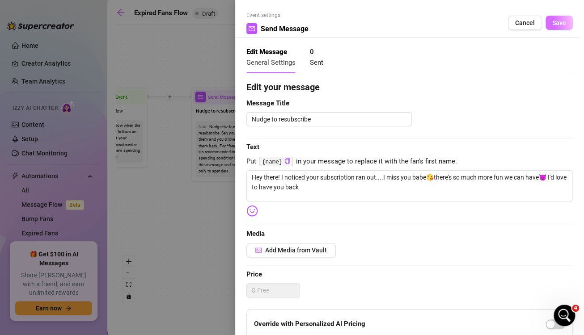
click at [552, 26] on span "Save" at bounding box center [559, 22] width 14 height 7
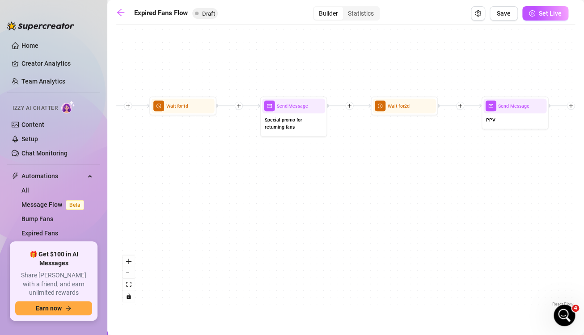
drag, startPoint x: 390, startPoint y: 130, endPoint x: 235, endPoint y: 139, distance: 154.4
click at [235, 139] on div "If True If False Send Message Send Message Wait for 2d Merge Send Message Follo…" at bounding box center [345, 169] width 458 height 280
click at [288, 105] on span "Send Message" at bounding box center [290, 106] width 31 height 8
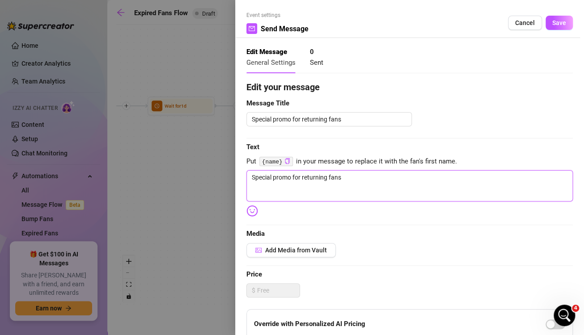
click at [345, 190] on textarea "Special promo for returning fans" at bounding box center [409, 185] width 326 height 31
type textarea "S"
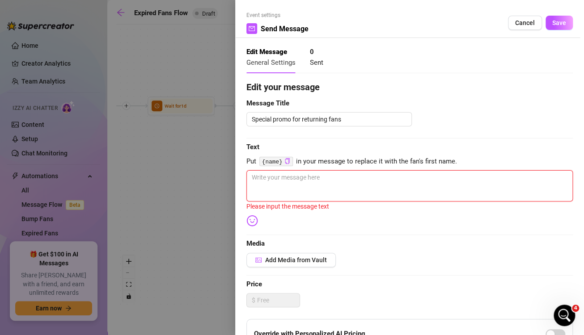
type textarea "a"
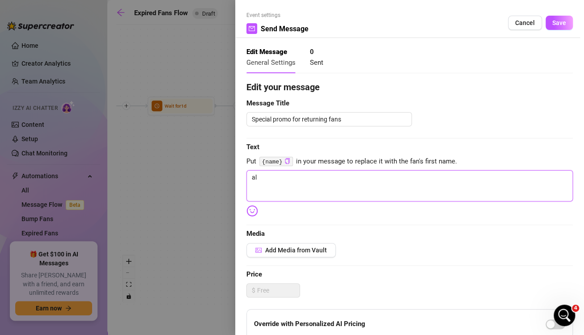
type textarea "a"
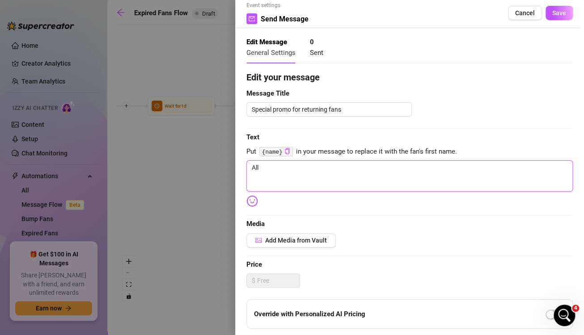
scroll to position [0, 0]
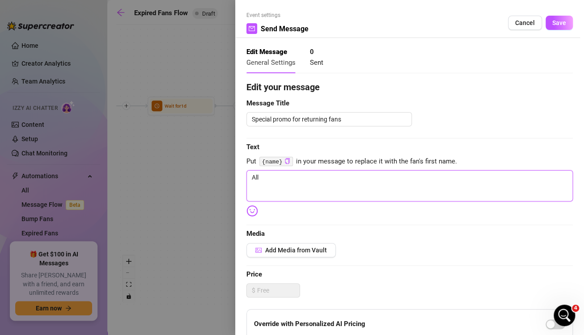
click at [402, 188] on textarea "All" at bounding box center [409, 185] width 326 height 31
type textarea "A"
type textarea "Here's something special for you babe."
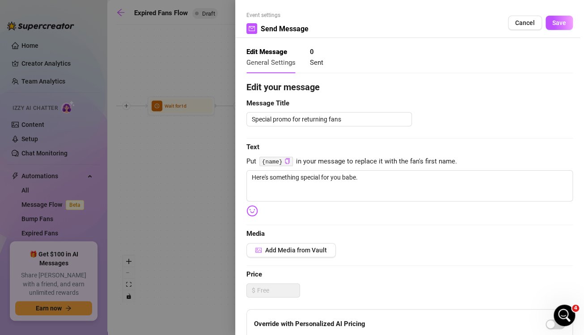
click at [210, 190] on div at bounding box center [292, 167] width 584 height 335
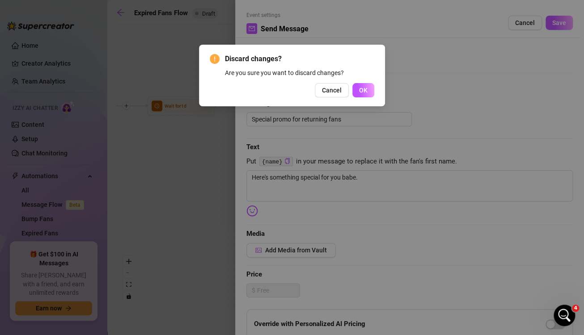
drag, startPoint x: 277, startPoint y: 159, endPoint x: 283, endPoint y: 159, distance: 6.7
click at [283, 159] on div "Discard changes? Are you sure you want to discard changes? Cancel OK" at bounding box center [292, 167] width 584 height 335
click at [310, 143] on div "Discard changes? Are you sure you want to discard changes? Cancel OK" at bounding box center [292, 167] width 584 height 335
click at [365, 88] on span "OK" at bounding box center [363, 90] width 8 height 7
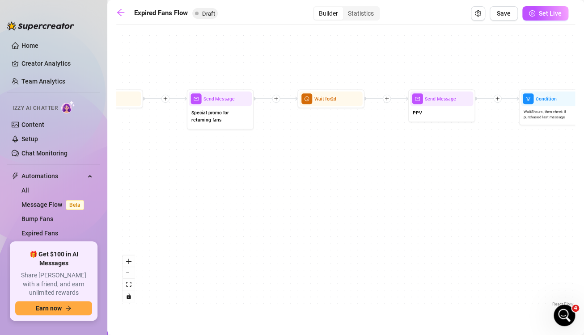
drag, startPoint x: 399, startPoint y: 218, endPoint x: 328, endPoint y: 211, distance: 71.0
click at [328, 211] on div "If True If False Send Message Send Message Wait for 2d Merge Send Message Follo…" at bounding box center [345, 169] width 458 height 280
click at [353, 97] on div at bounding box center [349, 87] width 29 height 34
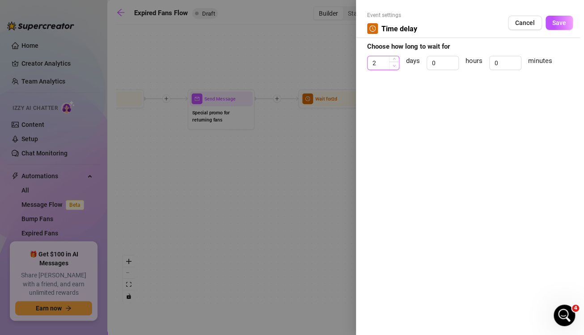
type input "1"
click at [390, 63] on span "Decrease Value" at bounding box center [394, 66] width 10 height 8
click at [566, 26] on button "Save" at bounding box center [558, 23] width 27 height 14
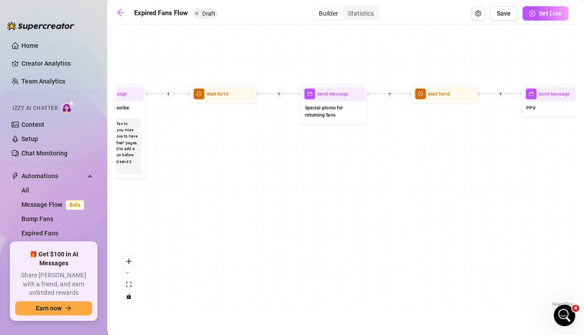
drag, startPoint x: 202, startPoint y: 187, endPoint x: 314, endPoint y: 182, distance: 112.7
click at [314, 182] on div "If True If False Send Message Send Message Wait for 2d Merge Send Message Follo…" at bounding box center [345, 169] width 458 height 280
click at [340, 112] on span "Special promo for returning fans" at bounding box center [334, 111] width 58 height 15
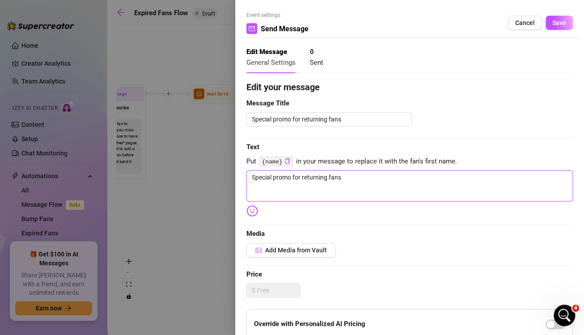
drag, startPoint x: 354, startPoint y: 171, endPoint x: 277, endPoint y: 166, distance: 77.9
click at [277, 166] on div "Edit your message Message Title Special promo for returning fans Text Put {name…" at bounding box center [409, 275] width 326 height 391
type textarea "S"
type textarea "Fans who resubscribed just got a 90% discount on my most popular ppv. Can I cou…"
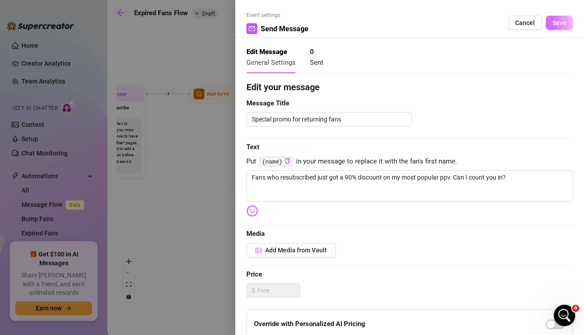
click at [545, 29] on button "Save" at bounding box center [558, 23] width 27 height 14
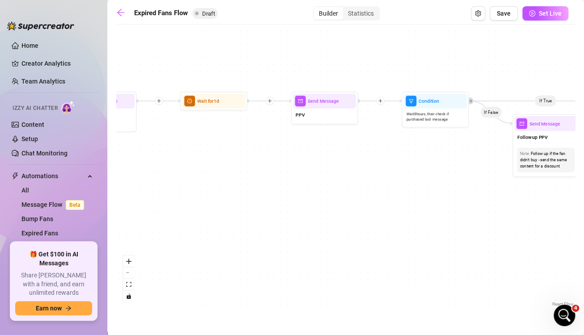
drag, startPoint x: 425, startPoint y: 161, endPoint x: 195, endPoint y: 168, distance: 230.7
click at [195, 168] on div "If True If False Send Message Send Message Wait for 2d Merge Send Message Follo…" at bounding box center [345, 169] width 458 height 280
click at [326, 114] on div "PPV" at bounding box center [324, 116] width 63 height 14
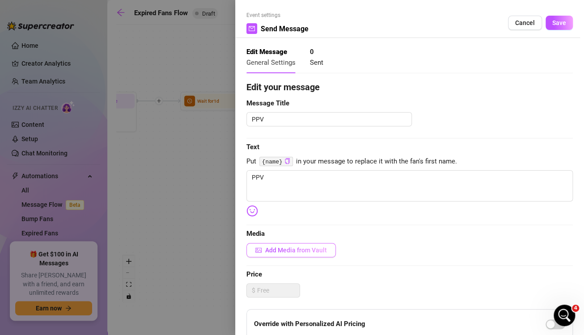
click at [277, 245] on button "Add Media from Vault" at bounding box center [290, 250] width 89 height 14
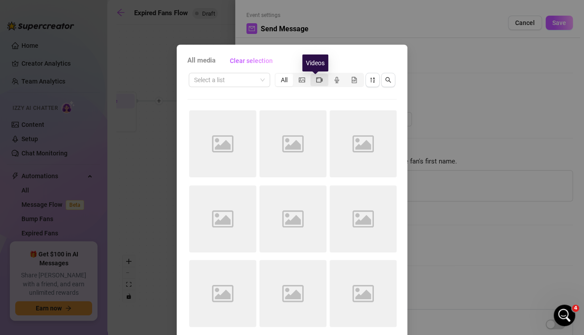
click at [316, 77] on icon "video-camera" at bounding box center [319, 79] width 6 height 5
click at [312, 75] on input "segmented control" at bounding box center [312, 75] width 0 height 0
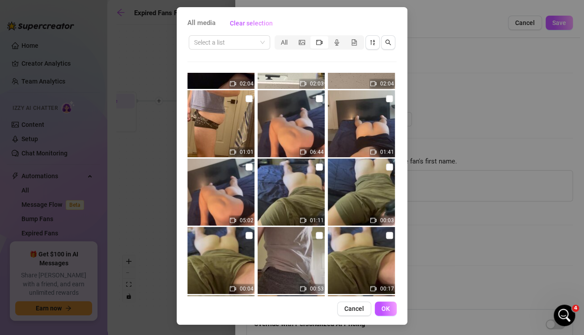
scroll to position [374, 0]
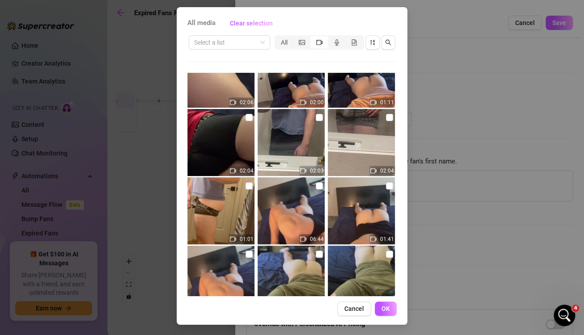
click at [318, 185] on img at bounding box center [290, 210] width 67 height 67
checkbox input "true"
click at [386, 188] on input "checkbox" at bounding box center [389, 185] width 7 height 7
checkbox input "true"
click at [299, 43] on icon "picture" at bounding box center [301, 42] width 6 height 6
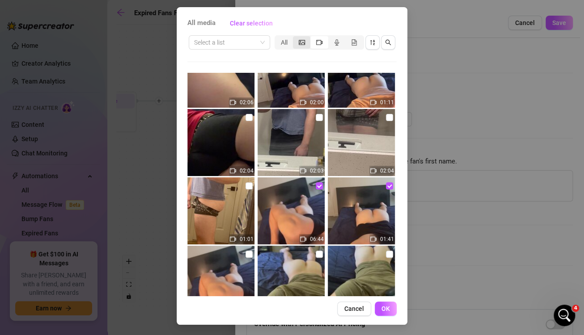
click at [295, 38] on input "segmented control" at bounding box center [295, 38] width 0 height 0
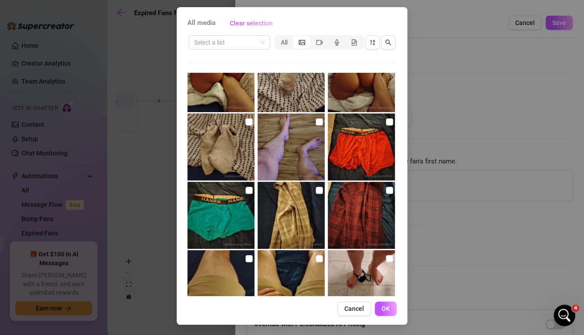
scroll to position [883, 0]
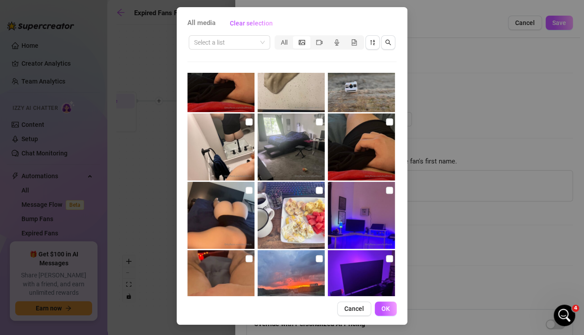
scroll to position [2899, 0]
click at [245, 189] on input "checkbox" at bounding box center [248, 189] width 7 height 7
checkbox input "true"
click at [384, 303] on button "OK" at bounding box center [385, 309] width 22 height 14
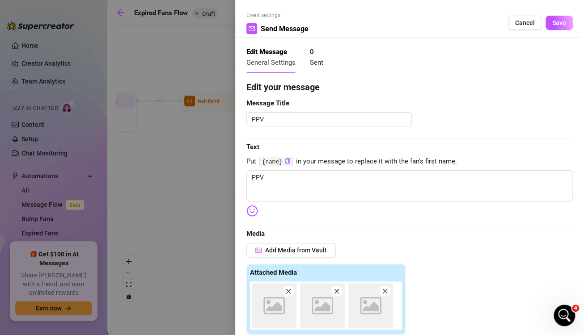
scroll to position [203, 0]
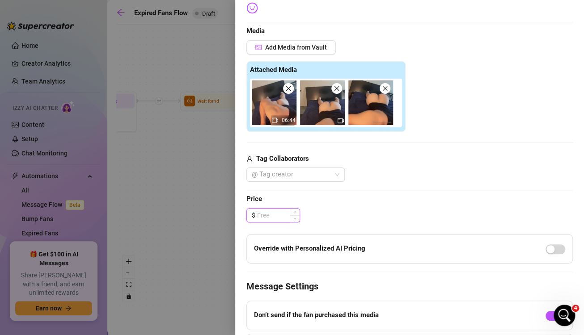
click at [276, 219] on input at bounding box center [278, 215] width 42 height 13
type input "H"
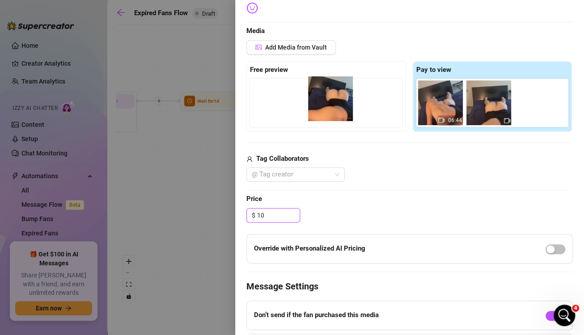
drag, startPoint x: 530, startPoint y: 114, endPoint x: 321, endPoint y: 111, distance: 209.1
click at [321, 111] on div "Free preview Pay to view 06:44" at bounding box center [409, 96] width 326 height 71
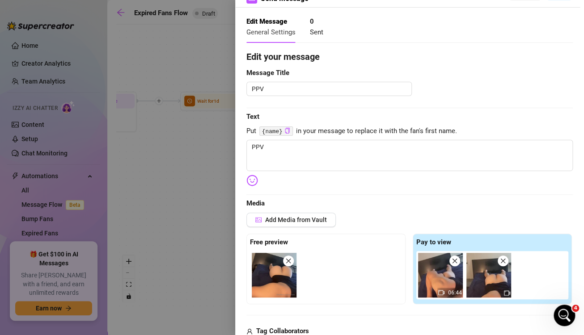
scroll to position [29, 0]
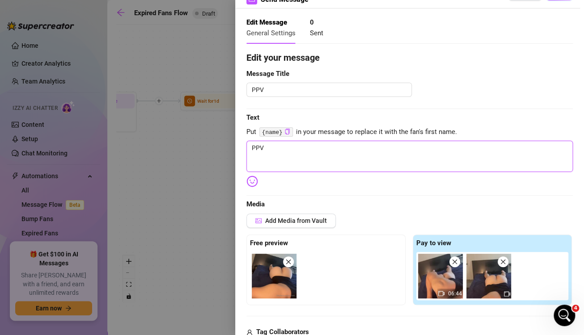
type input "10.00"
click at [402, 161] on textarea "PPV" at bounding box center [409, 156] width 326 height 31
type textarea "PP"
type textarea "P"
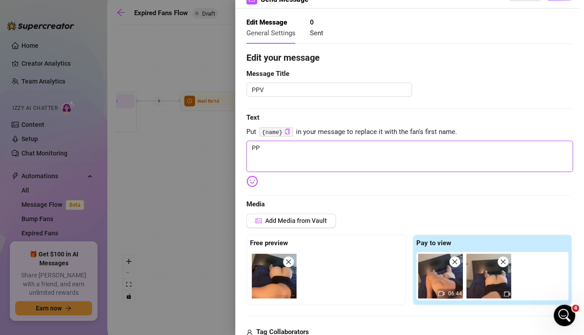
type textarea "P"
type textarea "Write your message here"
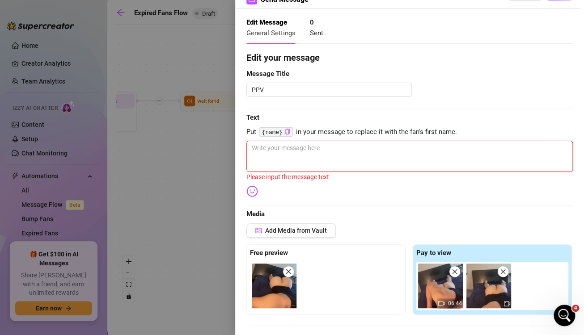
type textarea "H"
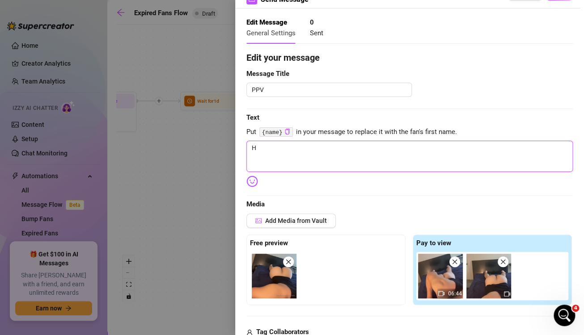
type textarea "He"
type textarea "Her"
type textarea "Here"
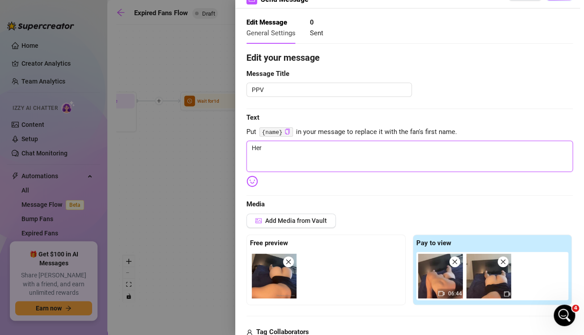
type textarea "Here"
type textarea "Here'"
type textarea "Here's"
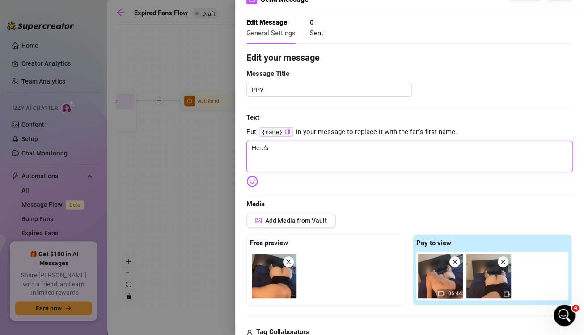
type textarea "Here's"
type textarea "Here's a"
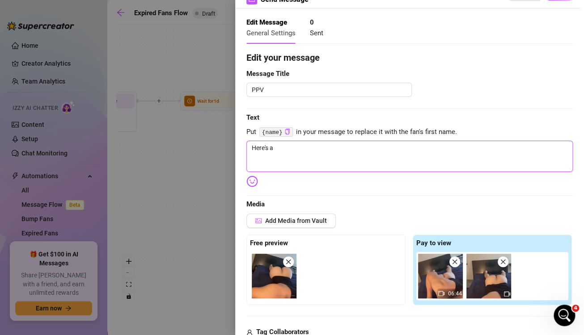
type textarea "Here's a"
type textarea "Here's a s"
type textarea "Here's a"
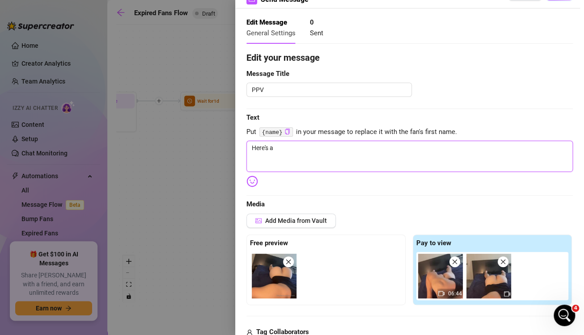
type textarea "Here's a d"
type textarea "Here's a ds"
type textarea "Here's a dsc"
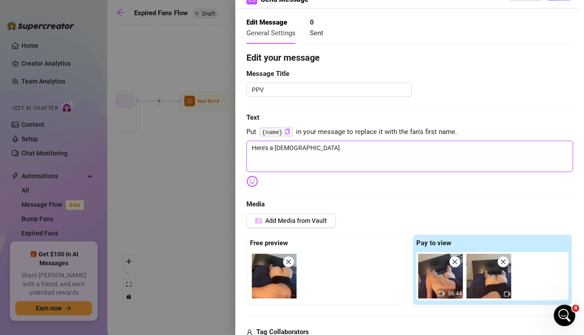
type textarea "Here's a dsc"
type textarea "Here's a ds"
type textarea "Here's a d"
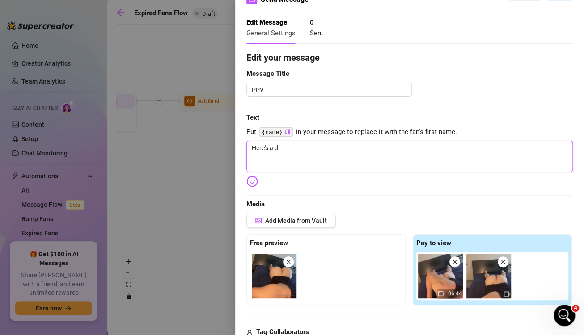
type textarea "Here's a di"
type textarea "Here's a dic"
type textarea "Here's a di"
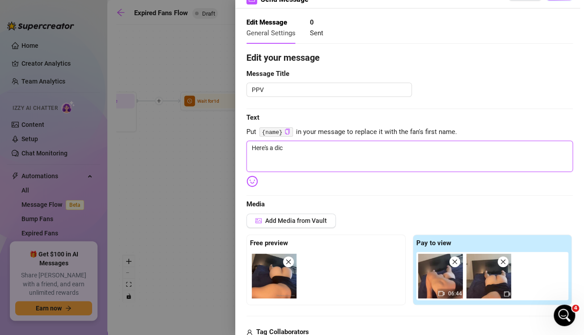
type textarea "Here's a di"
type textarea "Here's a dis"
type textarea "Here's a disc"
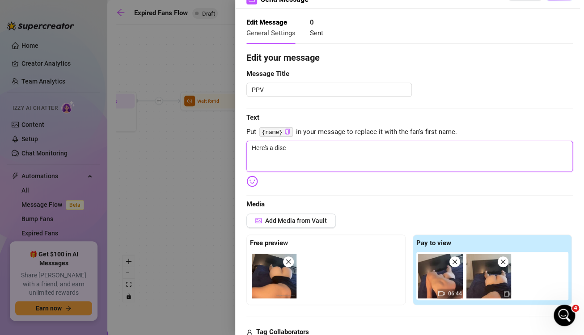
type textarea "Here's a disco"
type textarea "Here's a discou"
type textarea "Here's a discoun"
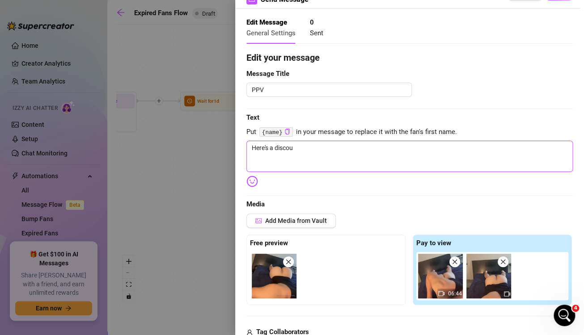
type textarea "Here's a discoun"
type textarea "Here's a discount"
type textarea "Here's a discounte"
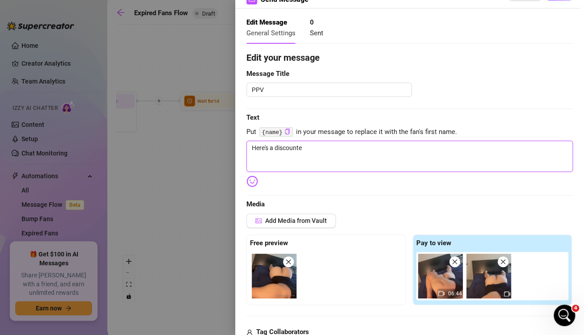
type textarea "Here's a discounted"
type textarea "Here's a discounted p"
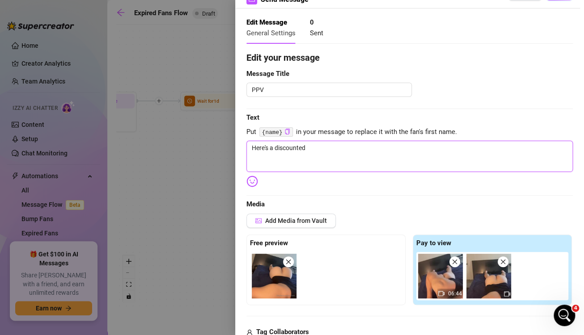
type textarea "Here's a discounted p"
type textarea "Here's a discounted pp"
type textarea "Here's a discounted ppv"
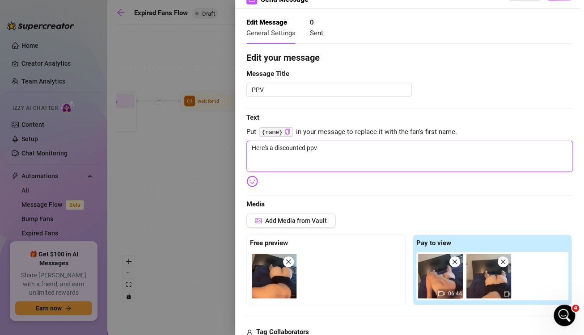
type textarea "Here's a discounted ppv"
type textarea "Here's a discounted pp"
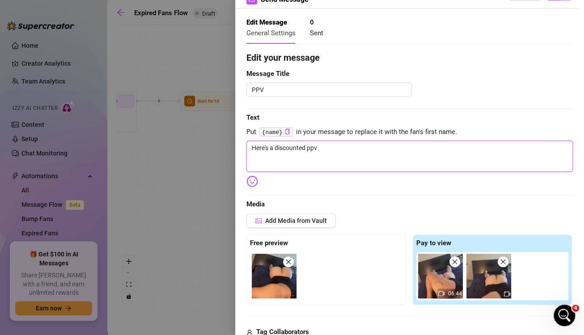
type textarea "Here's a discounted pp"
type textarea "Here's a discounted p"
type textarea "Here's a discounted"
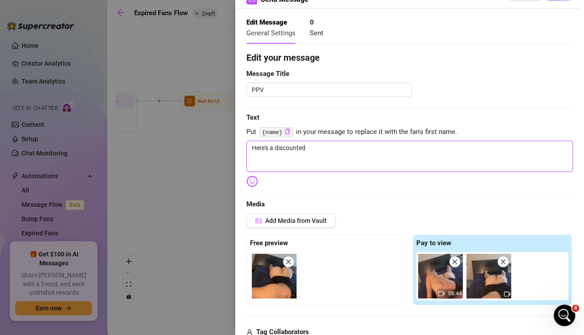
type textarea "Here's a discounted"
type textarea "Here's a discounted p"
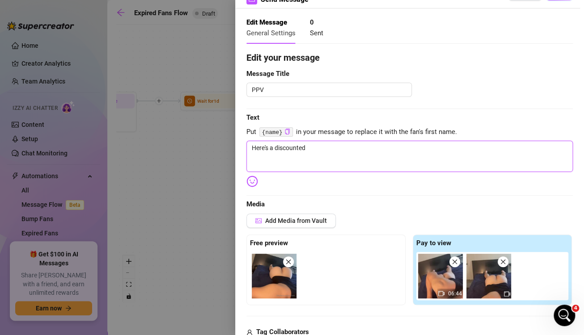
type textarea "Here's a discounted p"
type textarea "Here's a discounted pe"
type textarea "Here's a discounted pea"
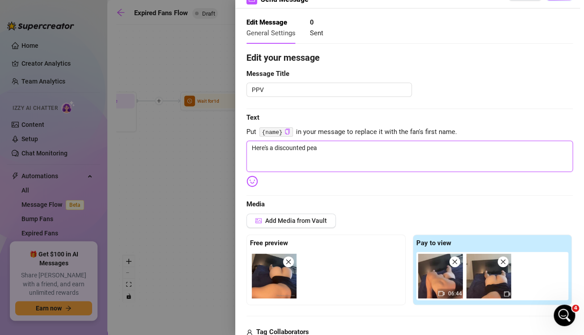
type textarea "Here's a discounted peac"
type textarea "Here's a discounted peach"
type textarea "Here's a discounted peachy"
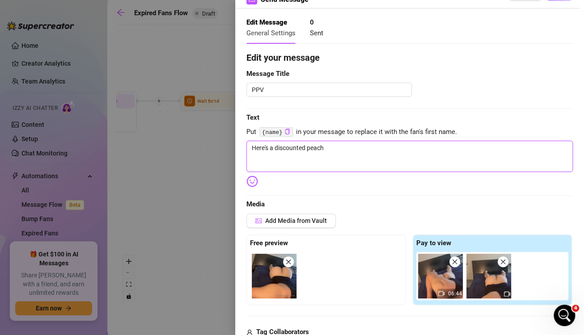
type textarea "Here's a discounted peachy"
type textarea "Here's a discounted peachy v"
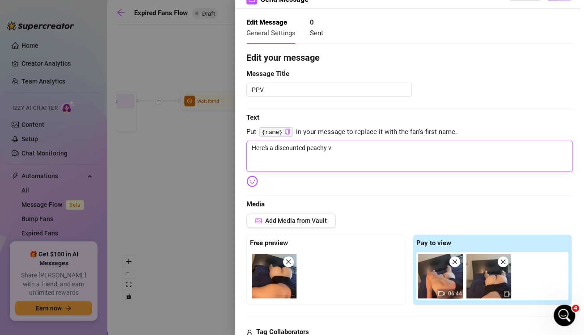
type textarea "Here's a discounted peachy vi"
type textarea "Here's a discounted peachy vid"
type textarea "Here's a discounted peachy vido"
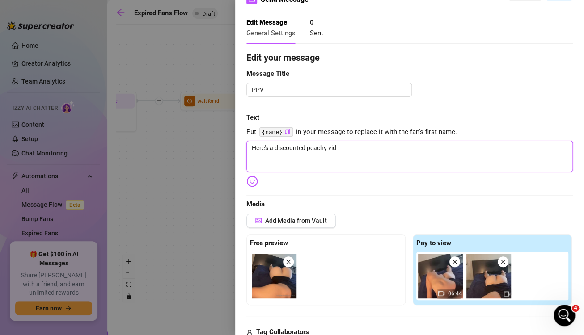
type textarea "Here's a discounted peachy vido"
type textarea "Here's a discounted peachy vid"
type textarea "Here's a discounted peachy vide"
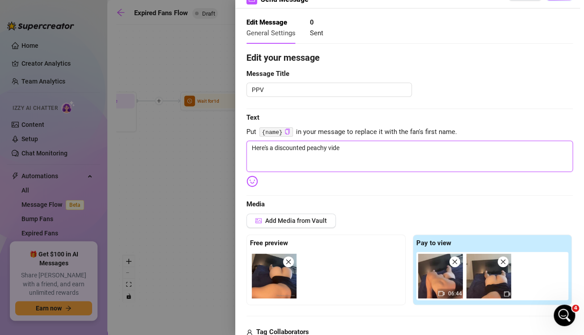
type textarea "Here's a discounted peachy video"
type textarea "Here's a discounted peachy video j"
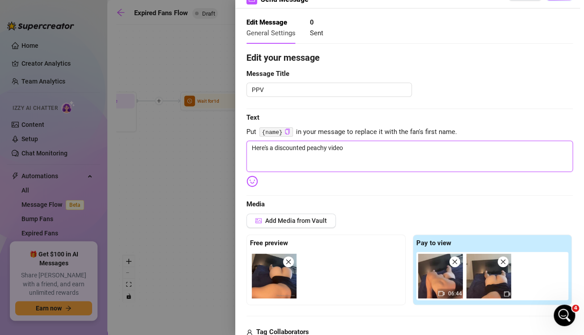
type textarea "Here's a discounted peachy video j"
type textarea "Here's a discounted peachy video ju"
type textarea "Here's a discounted peachy video jus"
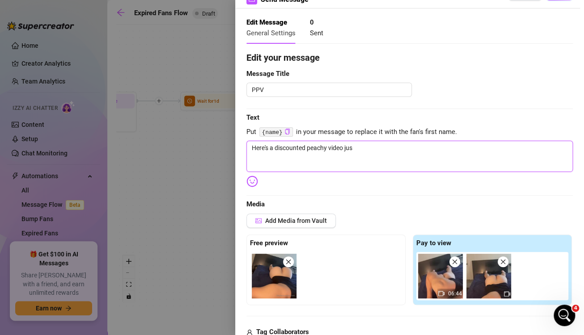
type textarea "Here's a discounted peachy video just"
type textarea "Here's a discounted peachy video just f"
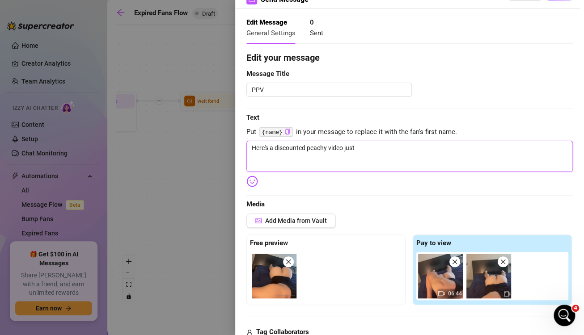
type textarea "Here's a discounted peachy video just f"
type textarea "Here's a discounted peachy video just fo"
type textarea "Here's a discounted peachy video just for"
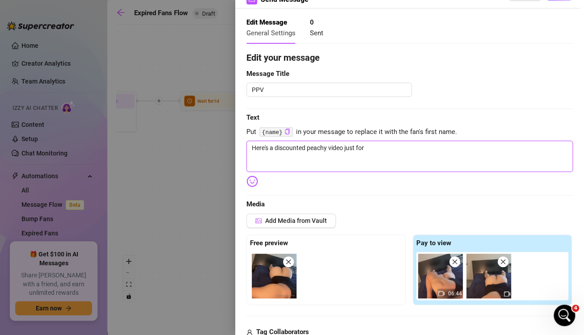
type textarea "Here's a discounted peachy video just for"
type textarea "Here's a discounted peachy video just for y"
type textarea "Here's a discounted peachy video just for yo"
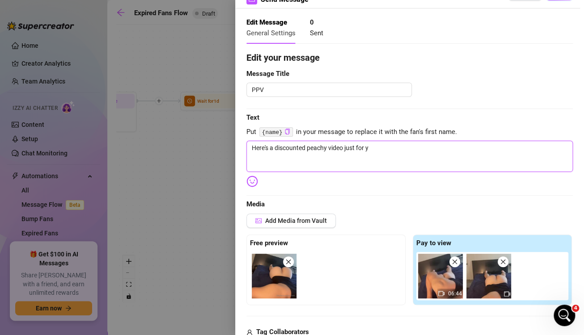
type textarea "Here's a discounted peachy video just for yo"
type textarea "Here's a discounted peachy video just for you"
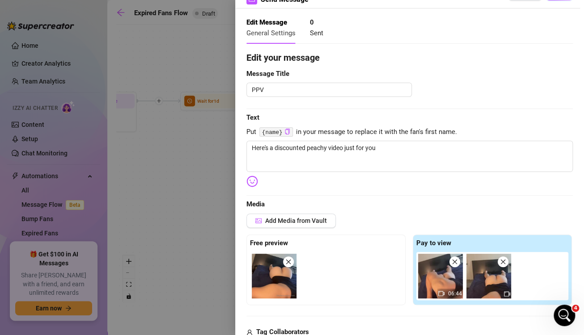
click at [251, 184] on body "Home Creator Analytics Team Analytics Izzy AI Chatter Content Setup Chat Monito…" at bounding box center [292, 167] width 584 height 335
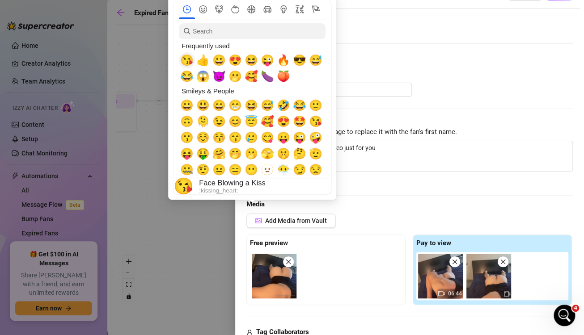
click at [185, 60] on span "😘" at bounding box center [186, 60] width 13 height 13
type textarea "Here's a discounted peachy video just for you 😘"
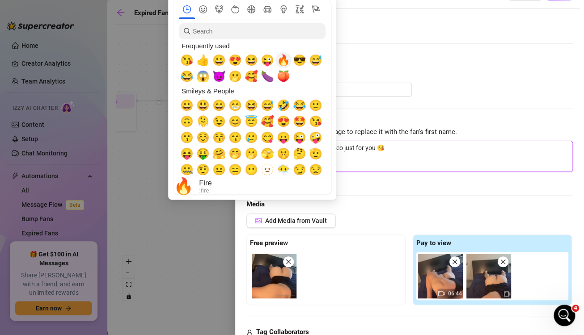
type textarea "Here's a discounted peachy video just for you 😘"
click at [285, 64] on span "🔥" at bounding box center [283, 60] width 13 height 13
type textarea "Here's a discounted peachy video just for you 😘🔥"
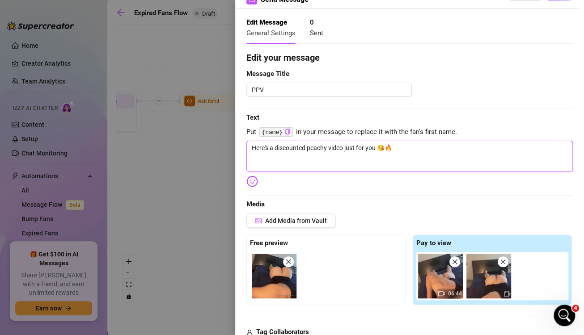
click at [452, 162] on textarea "Here's a discounted peachy video just for you 😘🔥" at bounding box center [409, 156] width 326 height 31
type textarea "Here's a discounted peachy video just for you 😘🔥w"
type textarea "Here's a discounted peachy video just for you 😘🔥wh"
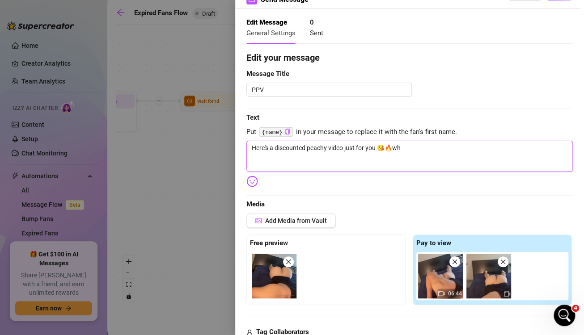
type textarea "Here's a discounted peachy video just for you 😘🔥wha"
type textarea "Here's a discounted peachy video just for you 😘🔥what"
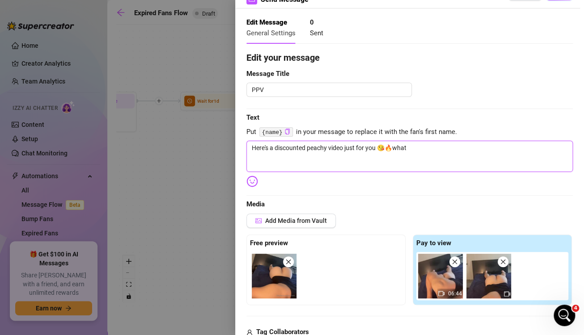
type textarea "Here's a discounted peachy video just for you 😘🔥what"
type textarea "Here's a discounted peachy video just for you 😘🔥what a"
type textarea "Here's a discounted peachy video just for you 😘🔥what ar"
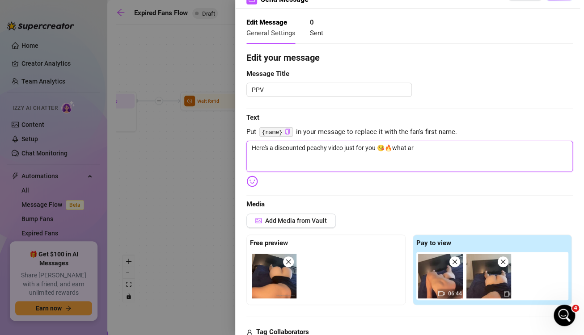
type textarea "Here's a discounted peachy video just for you 😘🔥what are"
type textarea "Here's a discounted peachy video just for you 😘🔥what are y"
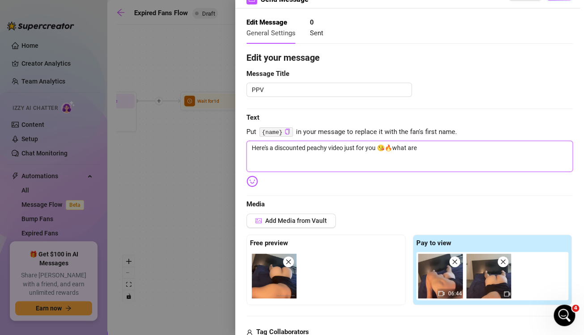
type textarea "Here's a discounted peachy video just for you 😘🔥what are y"
type textarea "Here's a discounted peachy video just for you 😘🔥what are yo"
type textarea "Here's a discounted peachy video just for you 😘🔥what are you"
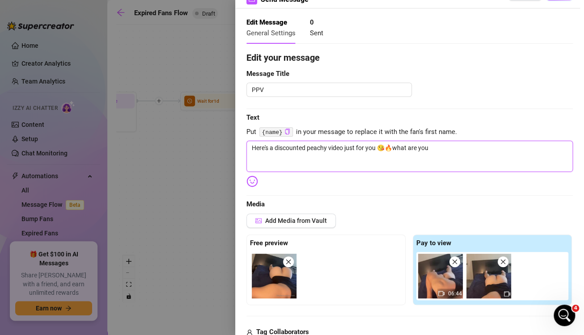
type textarea "Here's a discounted peachy video just for you 😘🔥what are you"
type textarea "Here's a discounted peachy video just for you 😘🔥what are you g"
type textarea "Here's a discounted peachy video just for you 😘🔥what are you go"
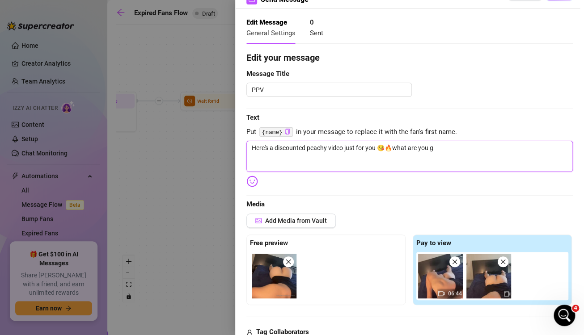
type textarea "Here's a discounted peachy video just for you 😘🔥what are you go"
type textarea "Here's a discounted peachy video just for you 😘🔥what are you gon"
type textarea "Here's a discounted peachy video just for you 😘🔥what are you gonn"
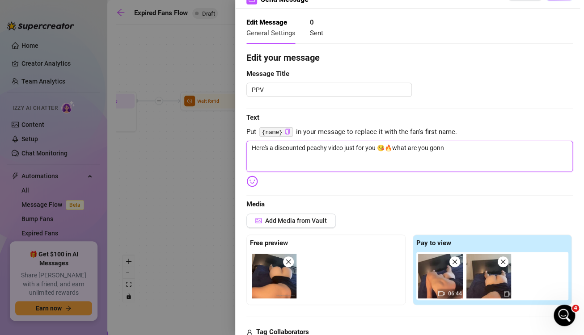
type textarea "Here's a discounted peachy video just for you 😘🔥what are you gonna"
type textarea "Here's a discounted peachy video just for you 😘🔥what are you gonna d"
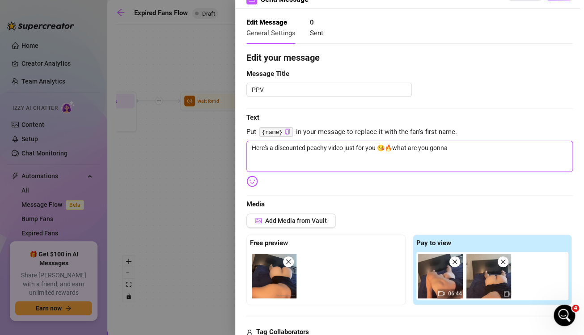
type textarea "Here's a discounted peachy video just for you 😘🔥what are you gonna d"
type textarea "Here's a discounted peachy video just for you 😘🔥what are you gonna do"
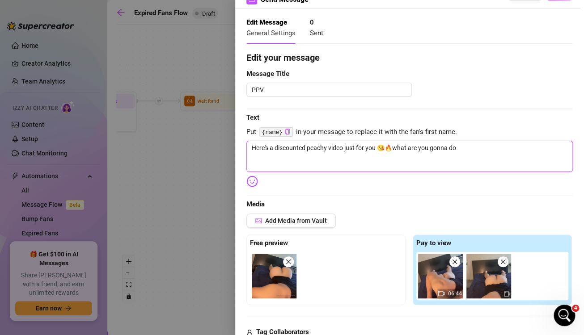
type textarea "Here's a discounted peachy video just for you 😘🔥what are you gonna do w"
type textarea "Here's a discounted peachy video just for you 😘🔥what are you gonna do wo"
type textarea "Here's a discounted peachy video just for you 😘🔥what are you gonna do wot"
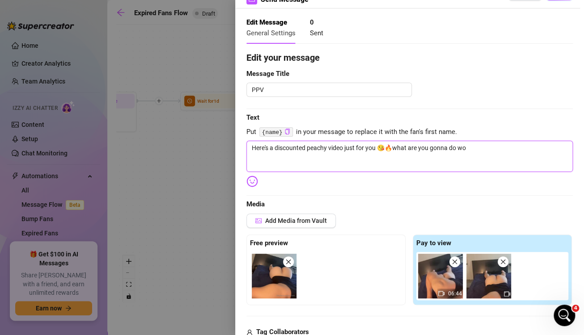
type textarea "Here's a discounted peachy video just for you 😘🔥what are you gonna do wot"
type textarea "Here's a discounted peachy video just for you 😘🔥what are you gonna do wo"
type textarea "Here's a discounted peachy video just for you 😘🔥what are you gonna do w"
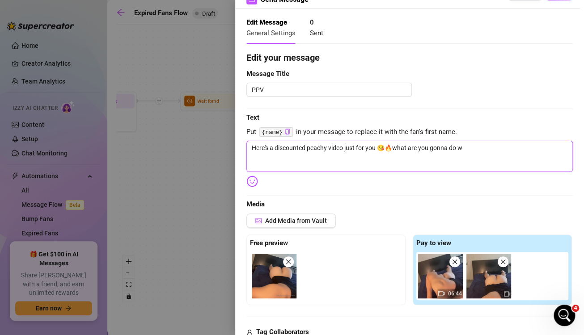
type textarea "Here's a discounted peachy video just for you 😘🔥what are you gonna do wu"
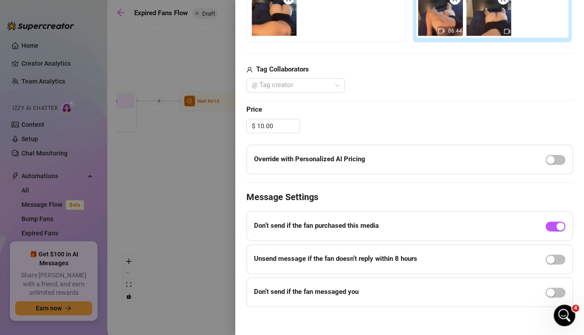
scroll to position [296, 0]
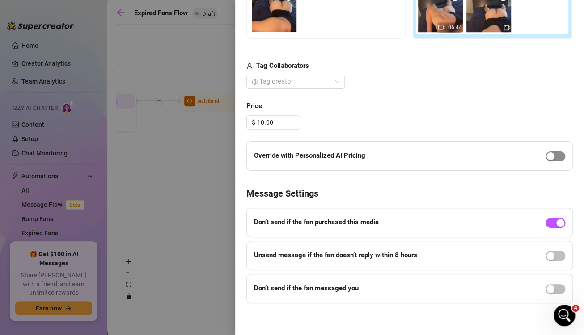
click at [546, 152] on div "button" at bounding box center [550, 156] width 8 height 8
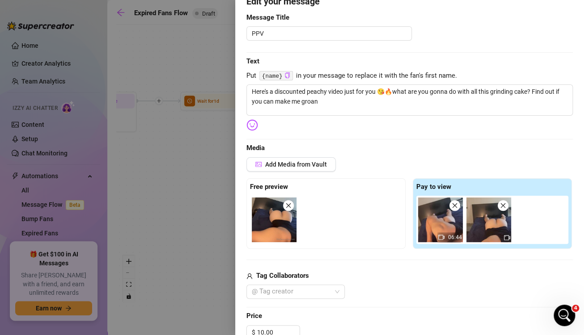
scroll to position [0, 0]
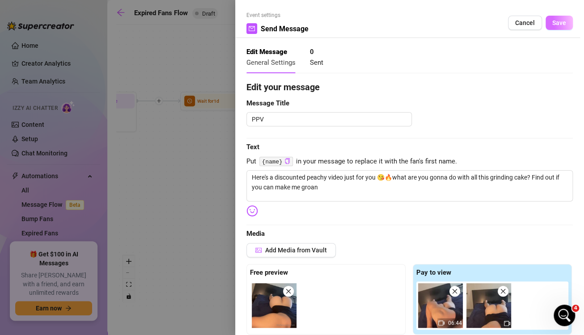
click at [556, 22] on span "Save" at bounding box center [559, 22] width 14 height 7
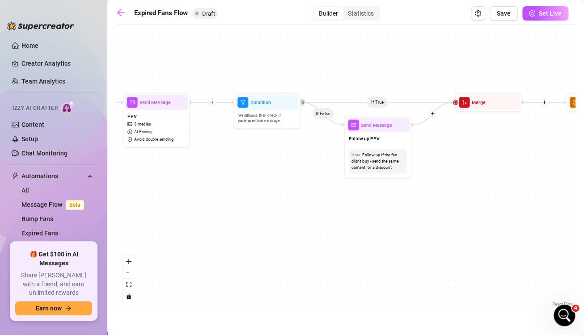
drag, startPoint x: 367, startPoint y: 256, endPoint x: 180, endPoint y: 258, distance: 186.8
click at [180, 258] on div "If True If False Send Message Send Message Wait for 2d Merge Send Message Follo…" at bounding box center [345, 169] width 458 height 280
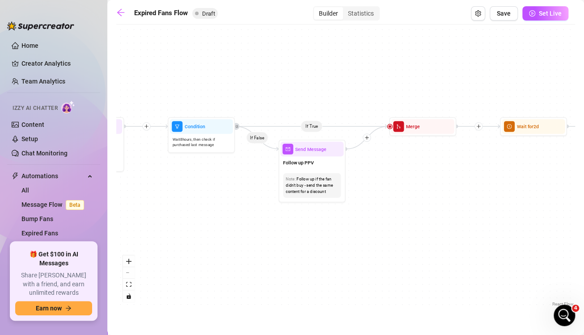
drag, startPoint x: 204, startPoint y: 223, endPoint x: 121, endPoint y: 250, distance: 87.9
click at [121, 250] on div "If True If False Send Message Send Message Wait for 2d Merge Send Message Follo…" at bounding box center [345, 169] width 458 height 280
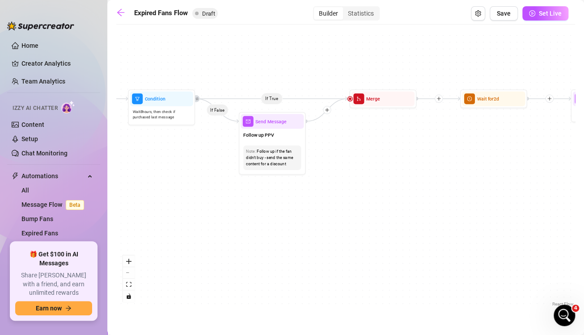
drag, startPoint x: 274, startPoint y: 86, endPoint x: 271, endPoint y: 54, distance: 31.9
click at [271, 54] on div "If True If False Send Message Send Message Wait for 2d Merge Send Message Follo…" at bounding box center [345, 169] width 458 height 280
click at [277, 124] on span "Send Message" at bounding box center [270, 122] width 31 height 8
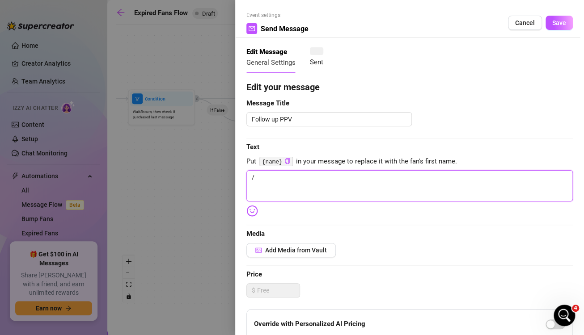
click at [289, 186] on textarea "/" at bounding box center [409, 185] width 326 height 31
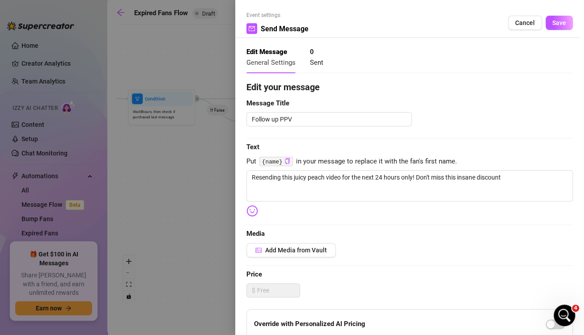
click at [252, 212] on img at bounding box center [252, 211] width 12 height 12
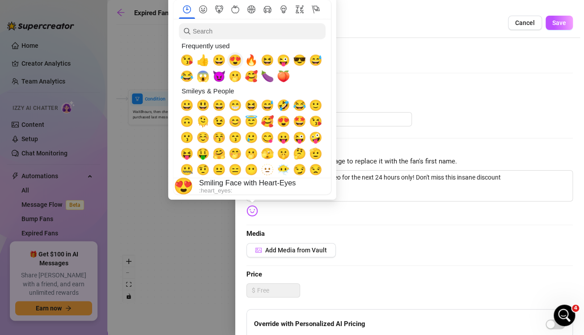
click at [236, 65] on span "😍" at bounding box center [234, 60] width 13 height 13
click at [250, 63] on span "🔥" at bounding box center [250, 60] width 13 height 13
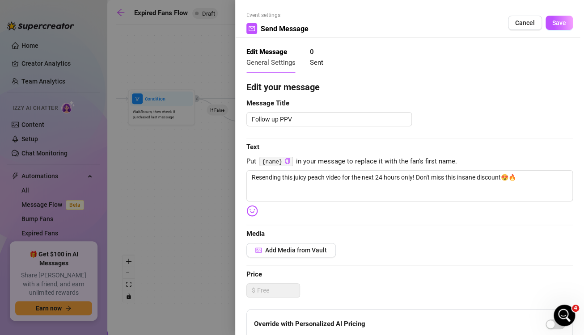
click at [420, 212] on div "Edit your message Message Title Follow up PPV Text Put {name} in your message t…" at bounding box center [409, 275] width 326 height 391
click at [319, 251] on span "Add Media from Vault" at bounding box center [296, 250] width 62 height 7
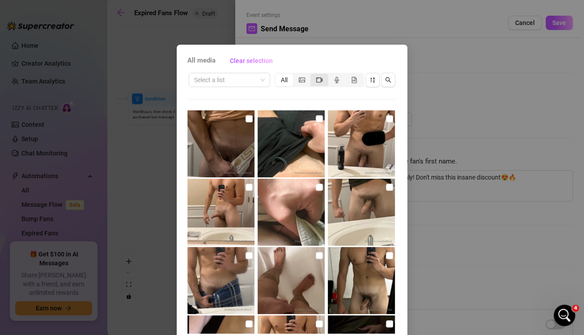
click at [316, 83] on icon "video-camera" at bounding box center [319, 80] width 6 height 6
click at [312, 75] on input "segmented control" at bounding box center [312, 75] width 0 height 0
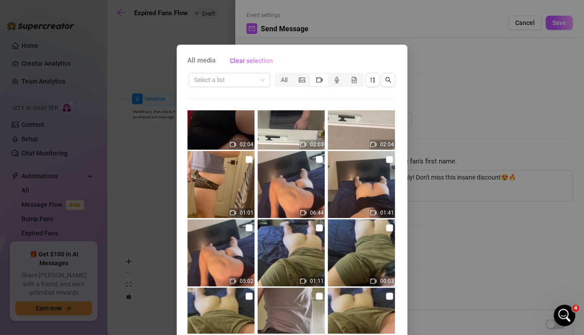
scroll to position [445, 0]
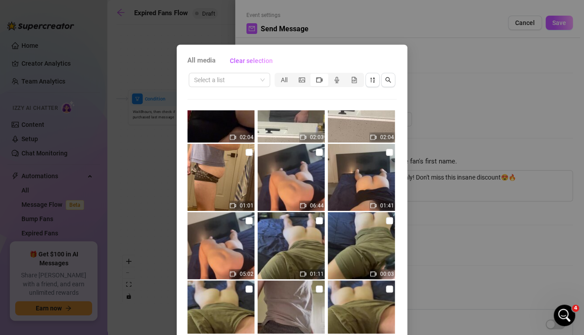
click at [313, 146] on img at bounding box center [290, 177] width 67 height 67
click at [386, 153] on input "checkbox" at bounding box center [389, 152] width 7 height 7
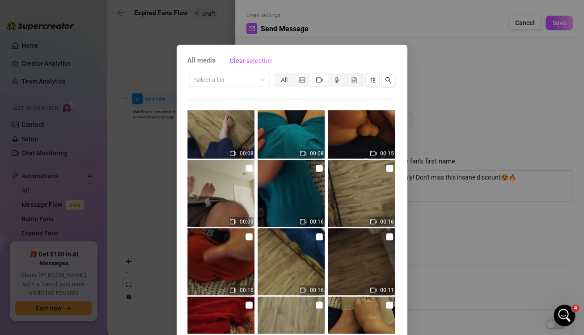
scroll to position [732, 0]
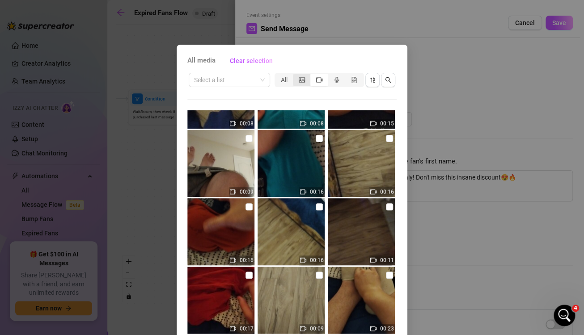
click at [298, 77] on icon "picture" at bounding box center [301, 80] width 6 height 6
click at [295, 75] on input "segmented control" at bounding box center [295, 75] width 0 height 0
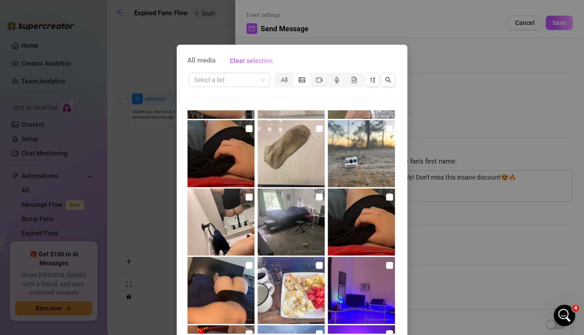
scroll to position [2943, 0]
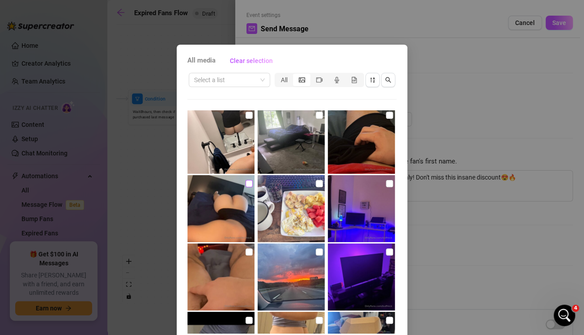
click at [245, 183] on input "checkbox" at bounding box center [248, 183] width 7 height 7
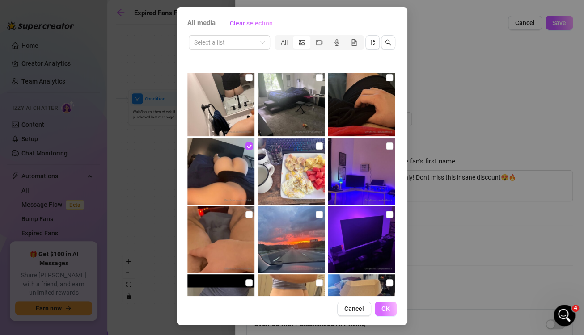
click at [381, 308] on span "OK" at bounding box center [385, 308] width 8 height 7
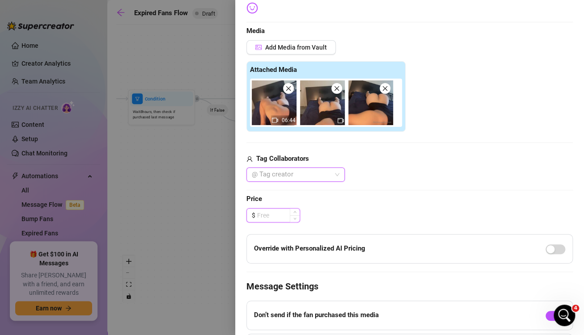
click at [280, 213] on input at bounding box center [278, 215] width 42 height 13
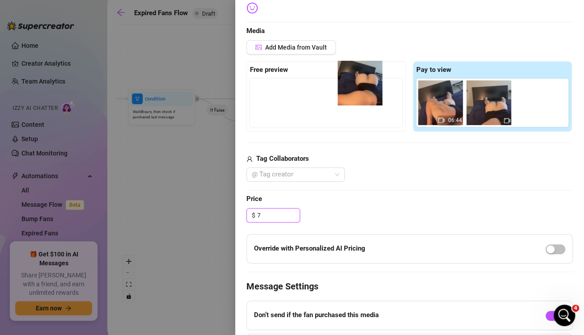
drag, startPoint x: 525, startPoint y: 110, endPoint x: 344, endPoint y: 94, distance: 182.1
click at [344, 94] on div "Free preview Pay to view 06:44" at bounding box center [409, 96] width 326 height 71
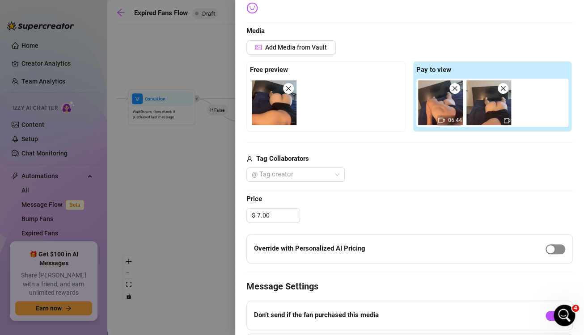
click at [551, 246] on span "button" at bounding box center [555, 249] width 20 height 10
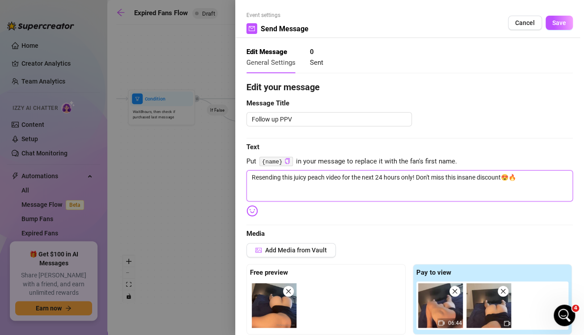
click at [542, 176] on textarea "Resending this juicy peach video for the next 24 hours only! Don't miss this in…" at bounding box center [409, 185] width 326 height 31
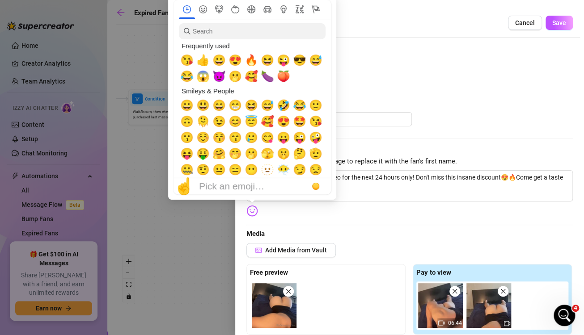
click at [251, 214] on img at bounding box center [252, 211] width 12 height 12
click at [283, 82] on span "🍑" at bounding box center [283, 76] width 13 height 13
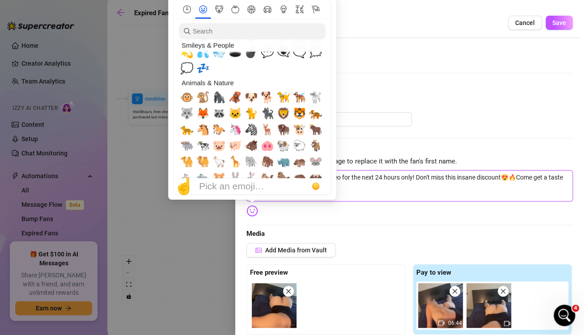
scroll to position [925, 0]
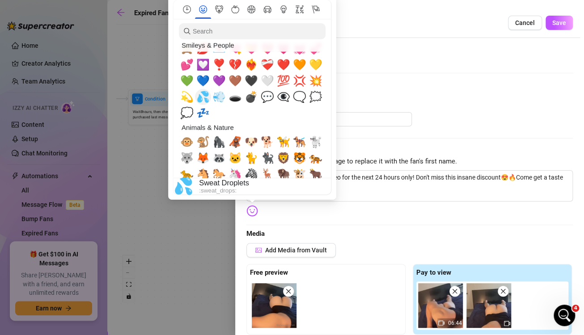
click at [203, 97] on span "💦" at bounding box center [202, 97] width 13 height 13
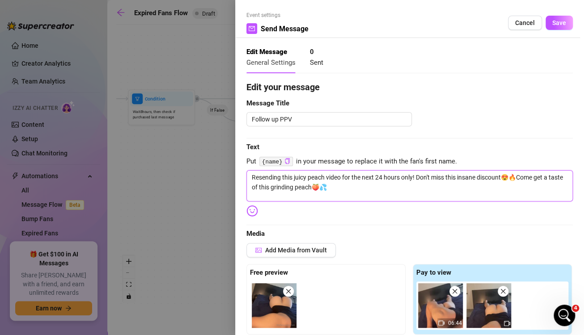
click at [395, 194] on textarea "Resending this juicy peach video for the next 24 hours only! Don't miss this in…" at bounding box center [409, 185] width 326 height 31
click at [552, 26] on span "Save" at bounding box center [559, 22] width 14 height 7
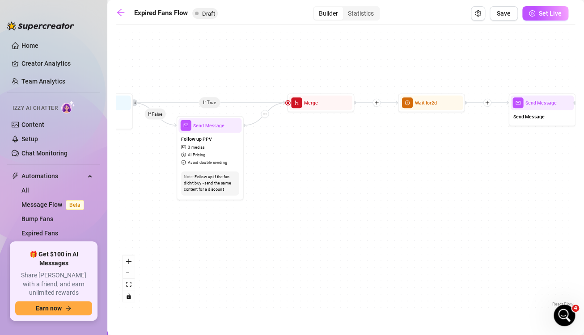
drag, startPoint x: 396, startPoint y: 188, endPoint x: 260, endPoint y: 195, distance: 135.6
click at [260, 195] on div "If True If False Send Message Send Message Wait for 2d Merge Send Message Follo…" at bounding box center [345, 169] width 458 height 280
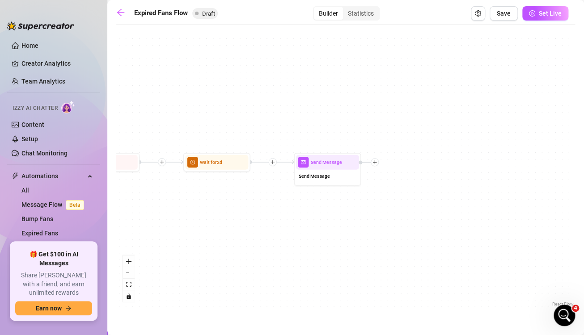
drag, startPoint x: 260, startPoint y: 195, endPoint x: 121, endPoint y: 252, distance: 150.7
click at [121, 252] on div "If True If False Send Message Send Message Wait for 2d Merge Send Message Follo…" at bounding box center [345, 169] width 458 height 280
click at [219, 162] on span "Wait for 2d" at bounding box center [213, 164] width 22 height 8
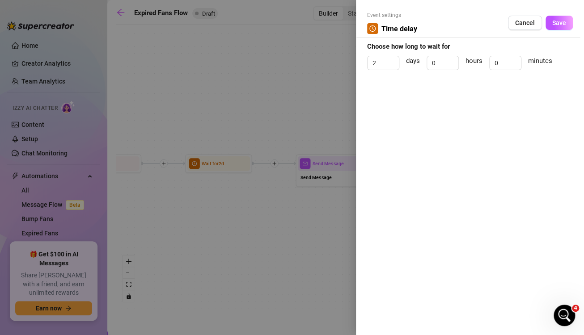
click at [294, 213] on div at bounding box center [292, 167] width 584 height 335
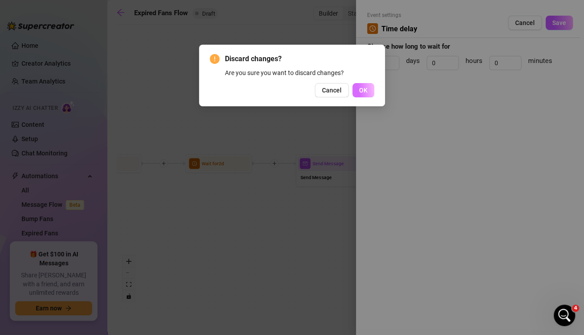
click at [364, 91] on span "OK" at bounding box center [363, 90] width 8 height 7
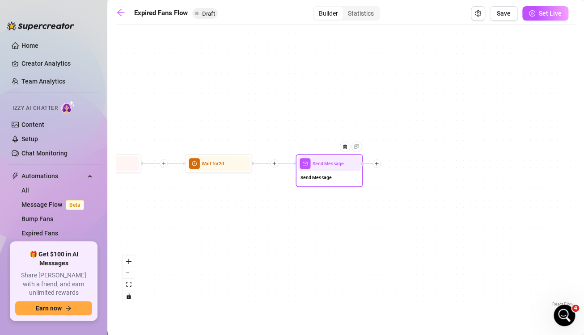
click at [323, 177] on span "Send Message" at bounding box center [315, 178] width 31 height 8
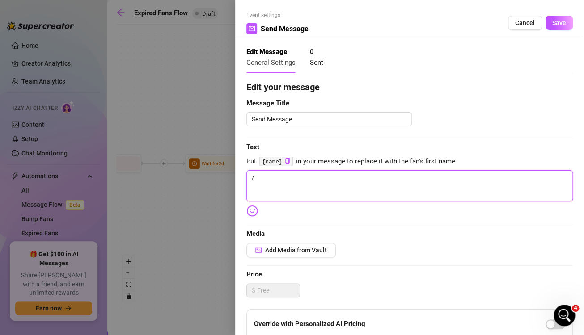
click at [348, 181] on textarea "/" at bounding box center [409, 185] width 326 height 31
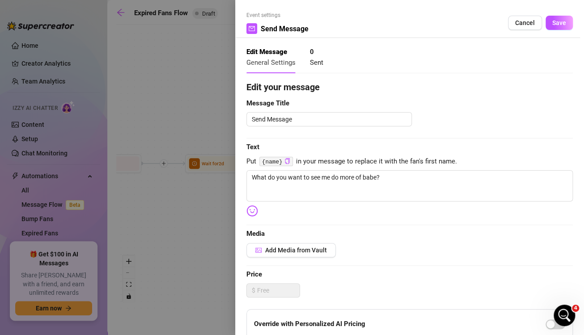
click at [254, 212] on img at bounding box center [252, 211] width 12 height 12
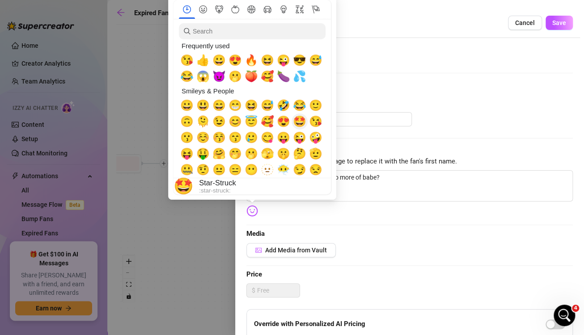
scroll to position [39, 0]
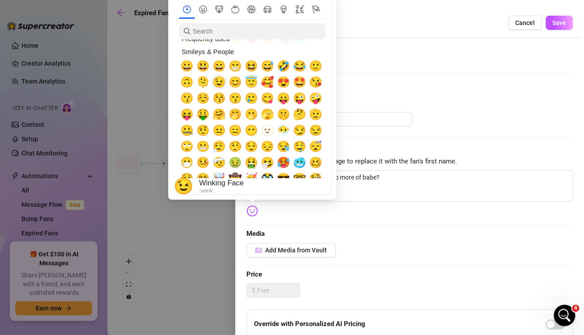
click at [221, 85] on span "😉" at bounding box center [218, 82] width 13 height 13
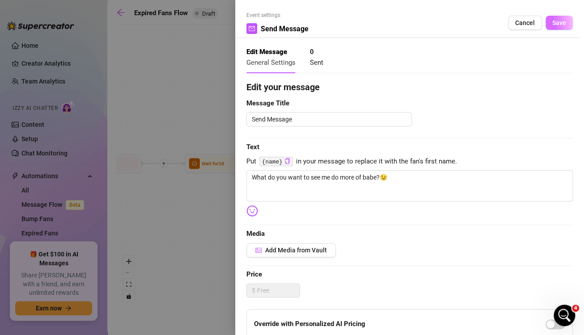
click at [552, 25] on span "Save" at bounding box center [559, 22] width 14 height 7
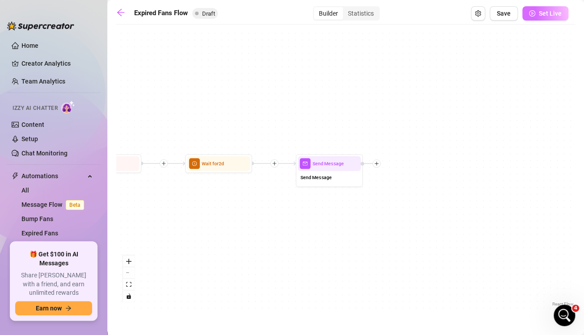
click at [536, 12] on button "Set Live" at bounding box center [545, 13] width 46 height 14
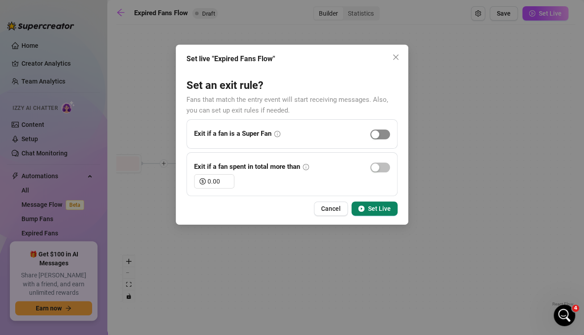
click at [375, 133] on div "button" at bounding box center [375, 134] width 8 height 8
click at [375, 166] on div "button" at bounding box center [375, 168] width 8 height 8
click at [218, 177] on input "0.00" at bounding box center [220, 181] width 26 height 13
click at [229, 178] on icon "up" at bounding box center [229, 179] width 3 height 2
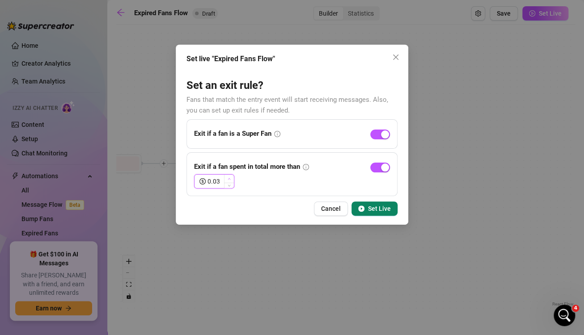
click at [229, 178] on icon "up" at bounding box center [229, 179] width 3 height 2
click at [217, 179] on input "0.03" at bounding box center [220, 181] width 26 height 13
click at [363, 206] on icon "play-circle" at bounding box center [361, 209] width 6 height 6
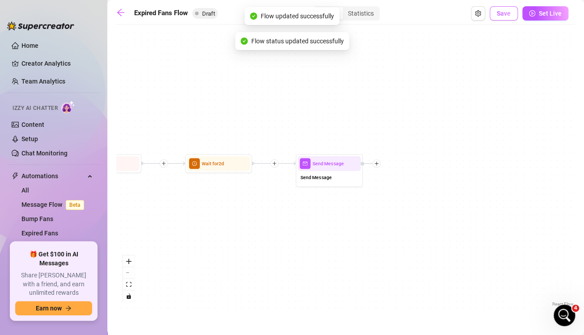
click at [496, 19] on button "Save" at bounding box center [503, 13] width 28 height 14
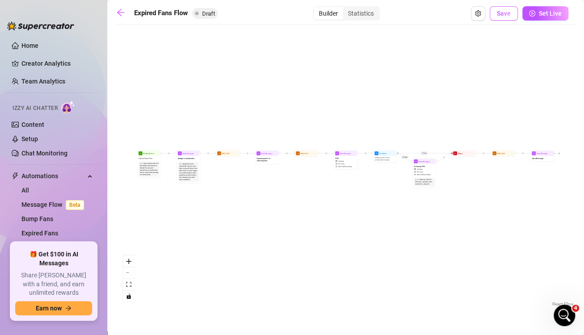
click at [500, 16] on span "Save" at bounding box center [503, 13] width 14 height 7
click at [122, 12] on icon "arrow-left" at bounding box center [120, 12] width 9 height 9
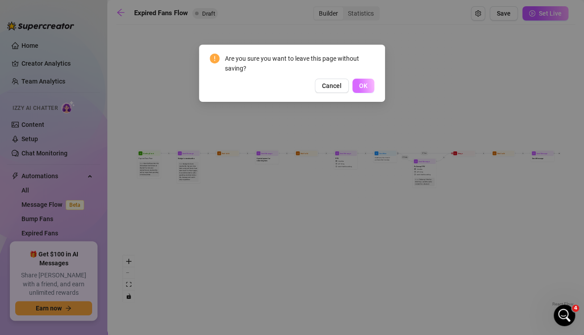
click at [364, 87] on span "OK" at bounding box center [363, 85] width 8 height 7
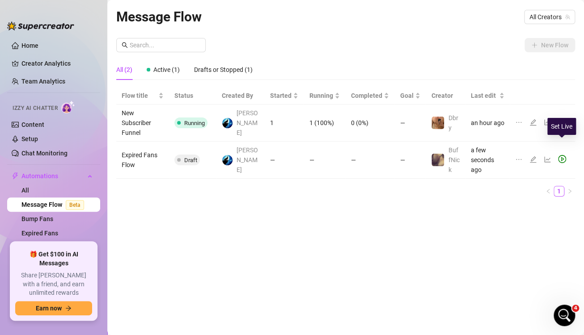
click at [563, 155] on icon "play-circle" at bounding box center [562, 159] width 8 height 8
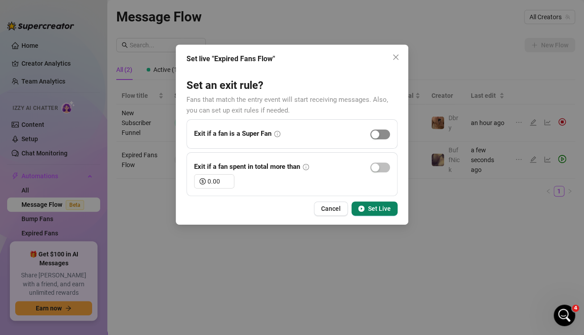
click at [378, 136] on div "button" at bounding box center [375, 134] width 8 height 8
click at [378, 169] on div "button" at bounding box center [375, 168] width 8 height 8
click at [223, 184] on input "0.00" at bounding box center [220, 181] width 26 height 13
click at [380, 207] on span "Set Live" at bounding box center [379, 208] width 23 height 7
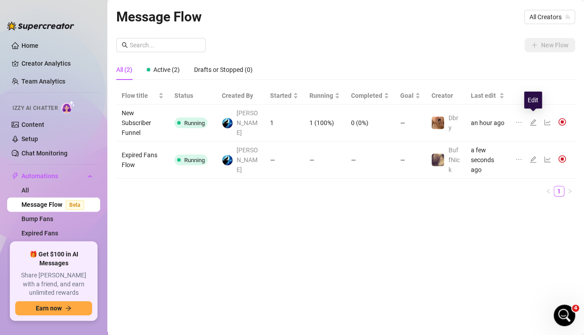
click at [531, 120] on icon "edit" at bounding box center [532, 122] width 6 height 6
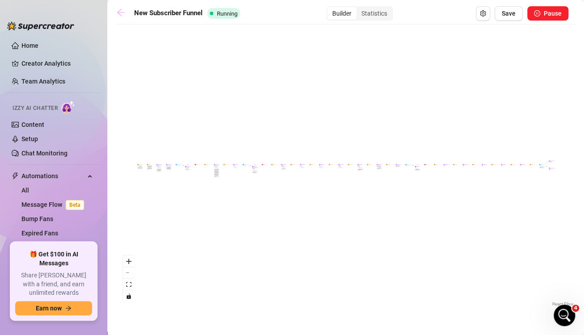
click at [118, 13] on icon "arrow-left" at bounding box center [120, 12] width 7 height 7
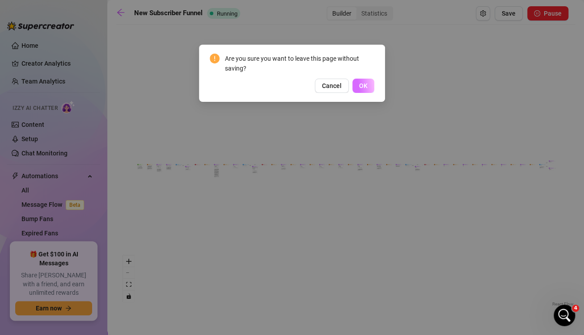
click at [367, 92] on button "OK" at bounding box center [363, 86] width 22 height 14
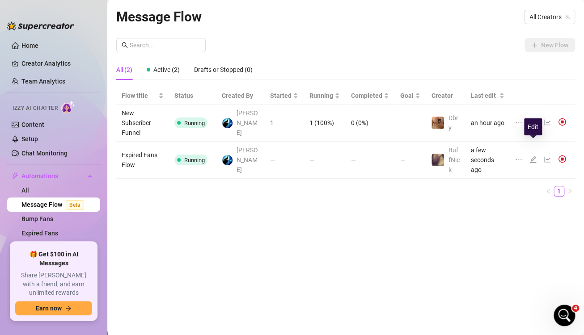
click at [531, 156] on icon "edit" at bounding box center [532, 159] width 6 height 6
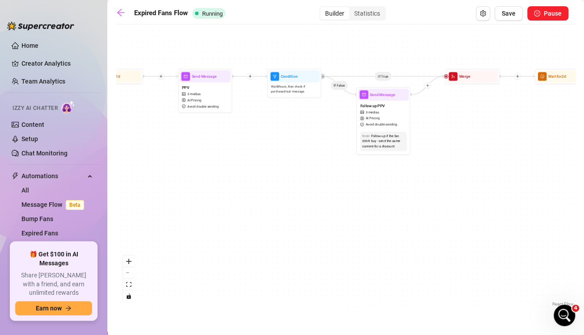
drag, startPoint x: 388, startPoint y: 234, endPoint x: 195, endPoint y: 255, distance: 194.6
click at [195, 255] on div "If True If False Send Message Send Message Wait for 2d Merge Send Message Follo…" at bounding box center [345, 169] width 458 height 280
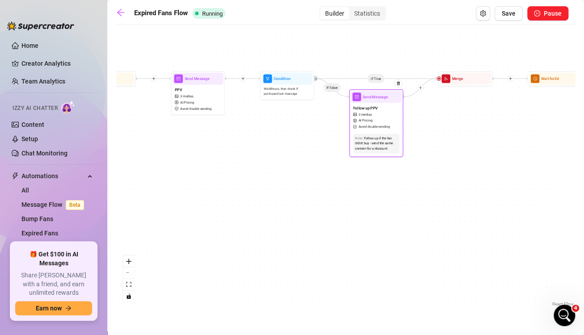
click at [389, 109] on div "Follow up PPV 3 medias AI Pricing Avoid double sending" at bounding box center [375, 117] width 51 height 29
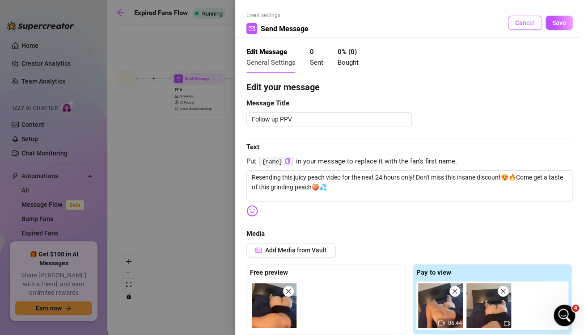
click at [515, 21] on span "Cancel" at bounding box center [525, 22] width 20 height 7
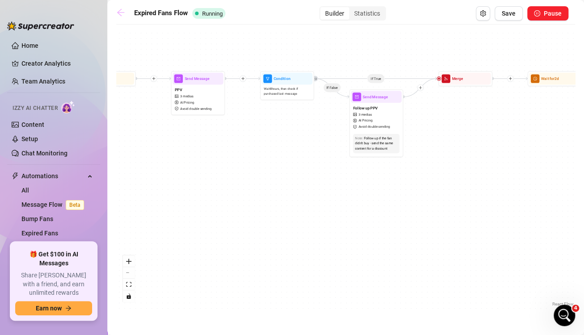
click at [119, 11] on icon "arrow-left" at bounding box center [120, 12] width 7 height 7
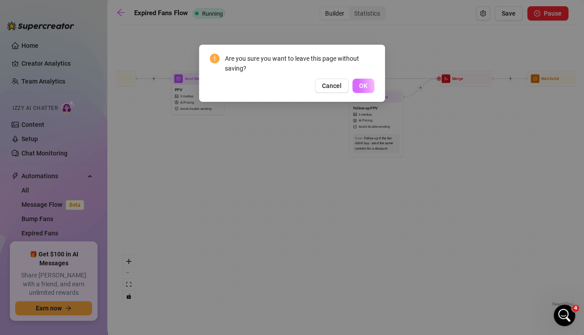
click at [366, 82] on span "OK" at bounding box center [363, 85] width 8 height 7
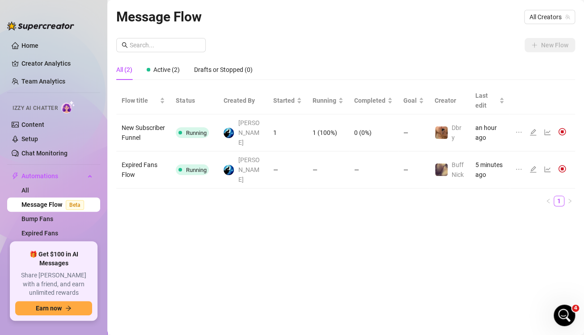
scroll to position [2595, 0]
click at [32, 61] on link "Creator Analytics" at bounding box center [56, 63] width 71 height 14
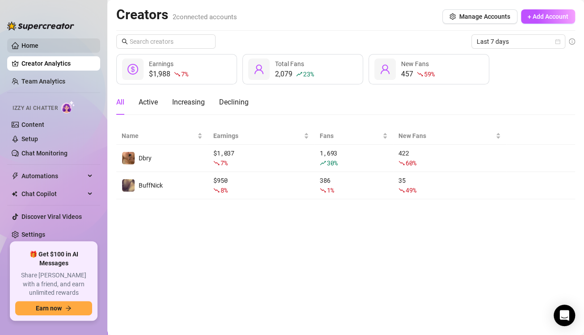
click at [28, 44] on link "Home" at bounding box center [29, 45] width 17 height 7
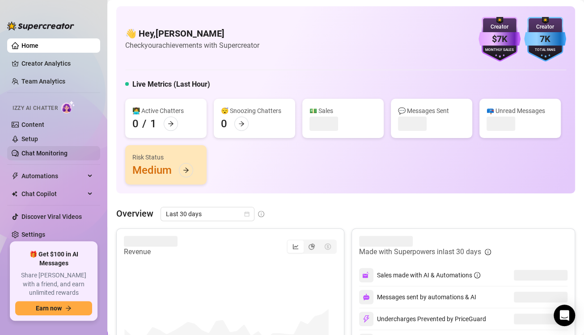
click at [50, 154] on link "Chat Monitoring" at bounding box center [44, 153] width 46 height 7
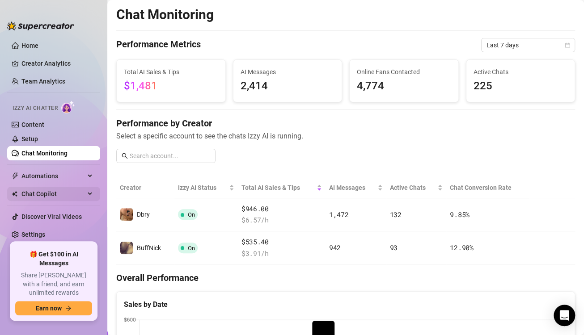
click at [64, 193] on span "Chat Copilot" at bounding box center [52, 194] width 63 height 14
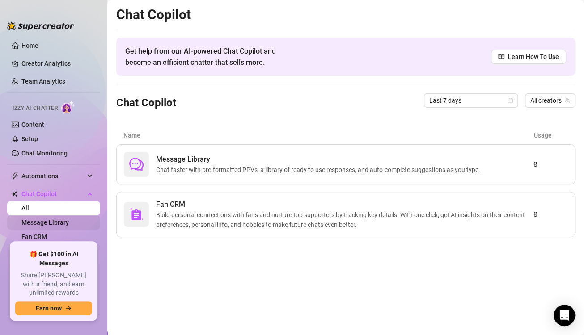
scroll to position [40, 0]
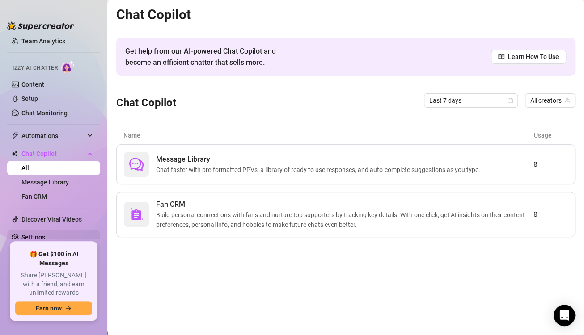
click at [42, 237] on link "Settings" at bounding box center [33, 237] width 24 height 7
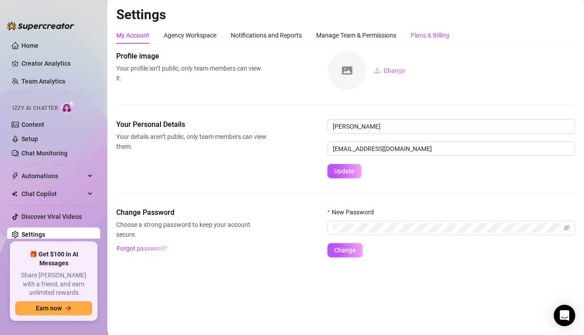
click at [436, 33] on div "Plans & Billing" at bounding box center [429, 35] width 39 height 10
